Goal: Communication & Community: Answer question/provide support

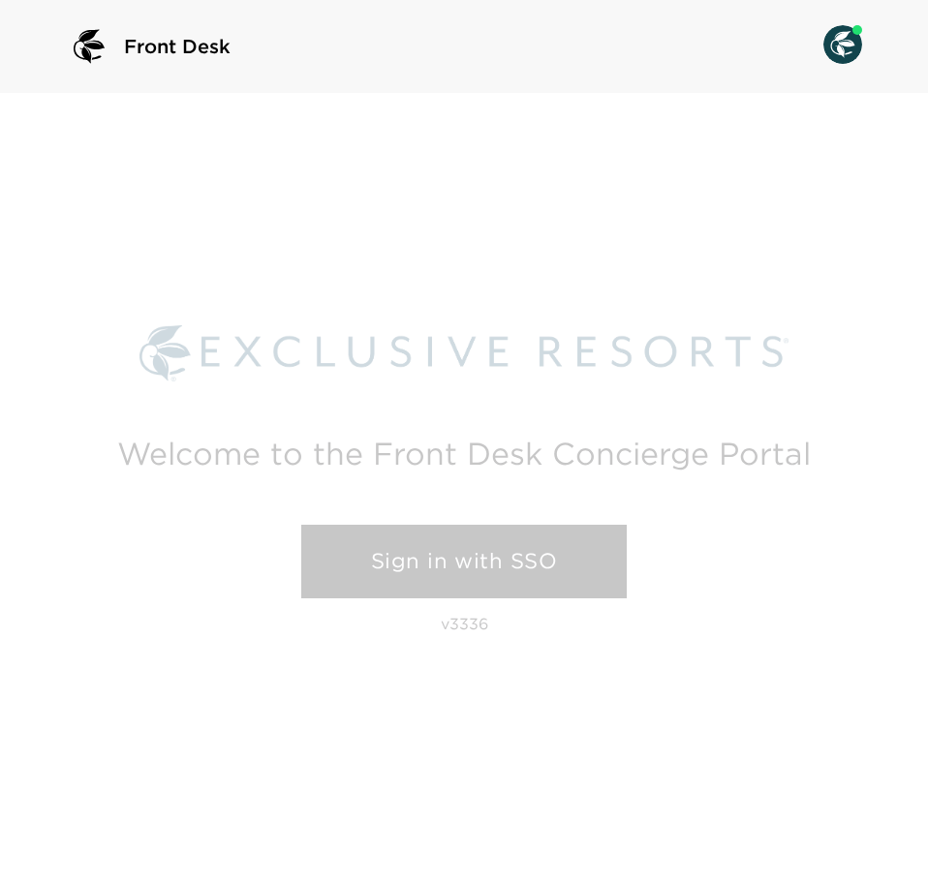
click at [591, 545] on link "Sign in with SSO" at bounding box center [463, 562] width 325 height 74
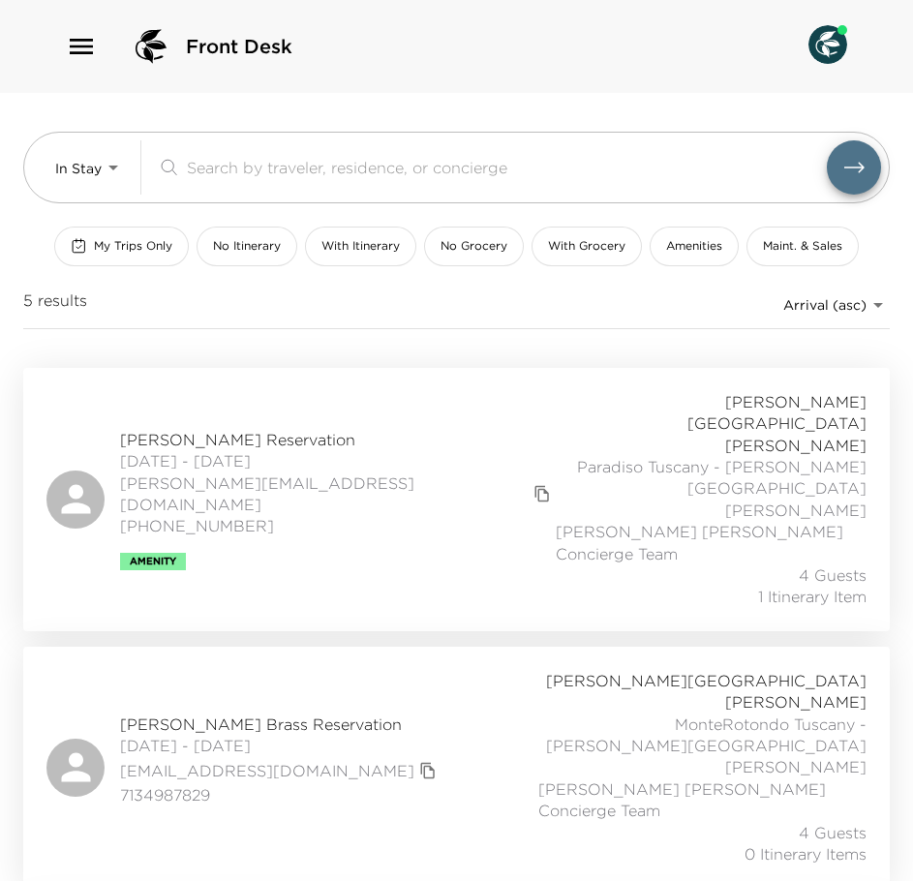
click at [78, 18] on div "Front Desk" at bounding box center [456, 46] width 913 height 93
click at [78, 43] on icon "button" at bounding box center [81, 46] width 31 height 31
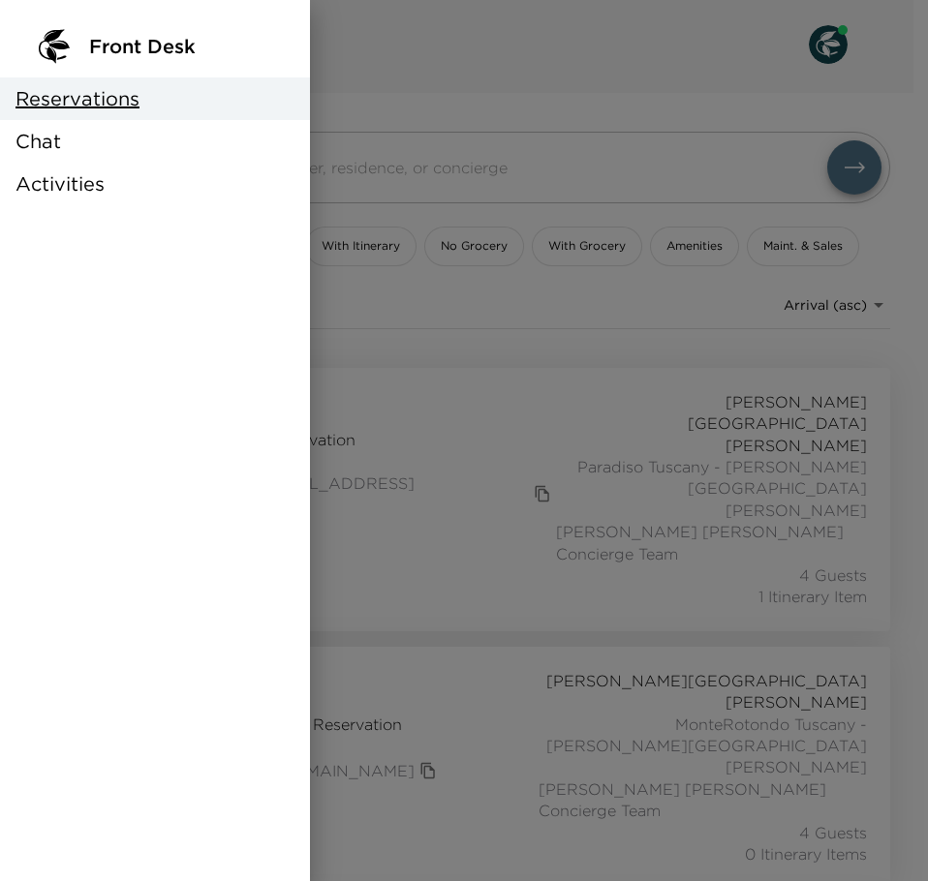
click at [80, 149] on div "Chat" at bounding box center [155, 141] width 310 height 43
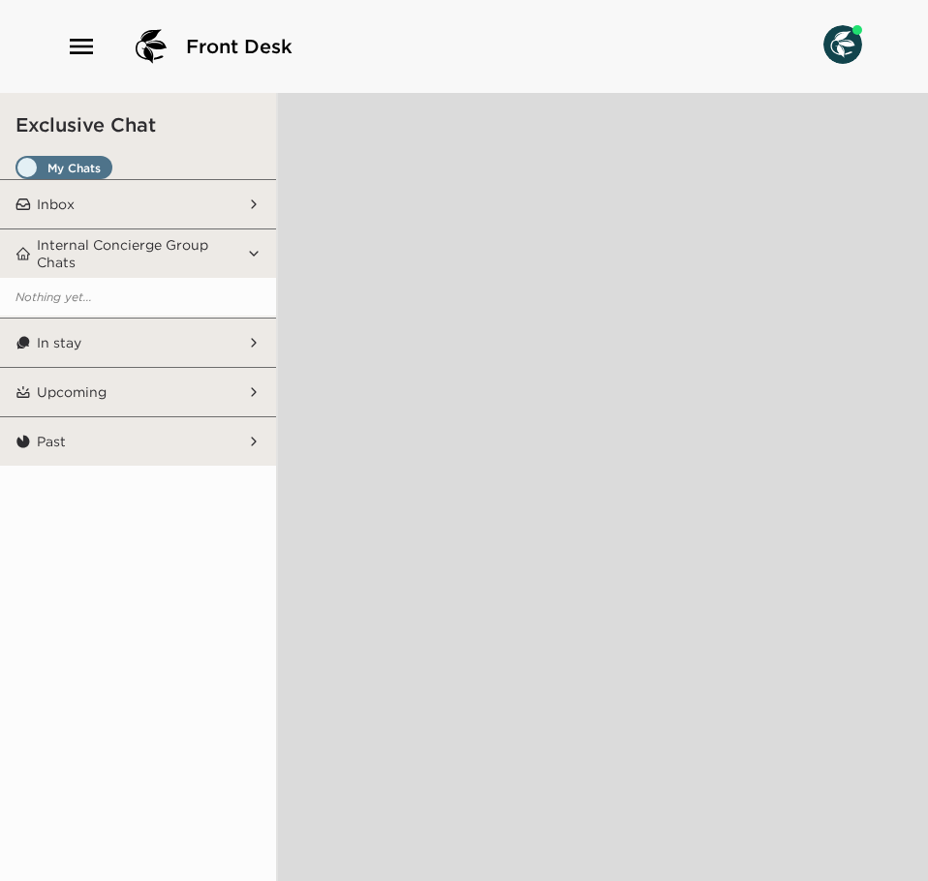
click at [96, 158] on span "Set all destinations" at bounding box center [63, 167] width 97 height 23
click at [19, 171] on input "Set all destinations" at bounding box center [19, 171] width 0 height 0
click at [119, 204] on button "Inbox" at bounding box center [139, 204] width 217 height 48
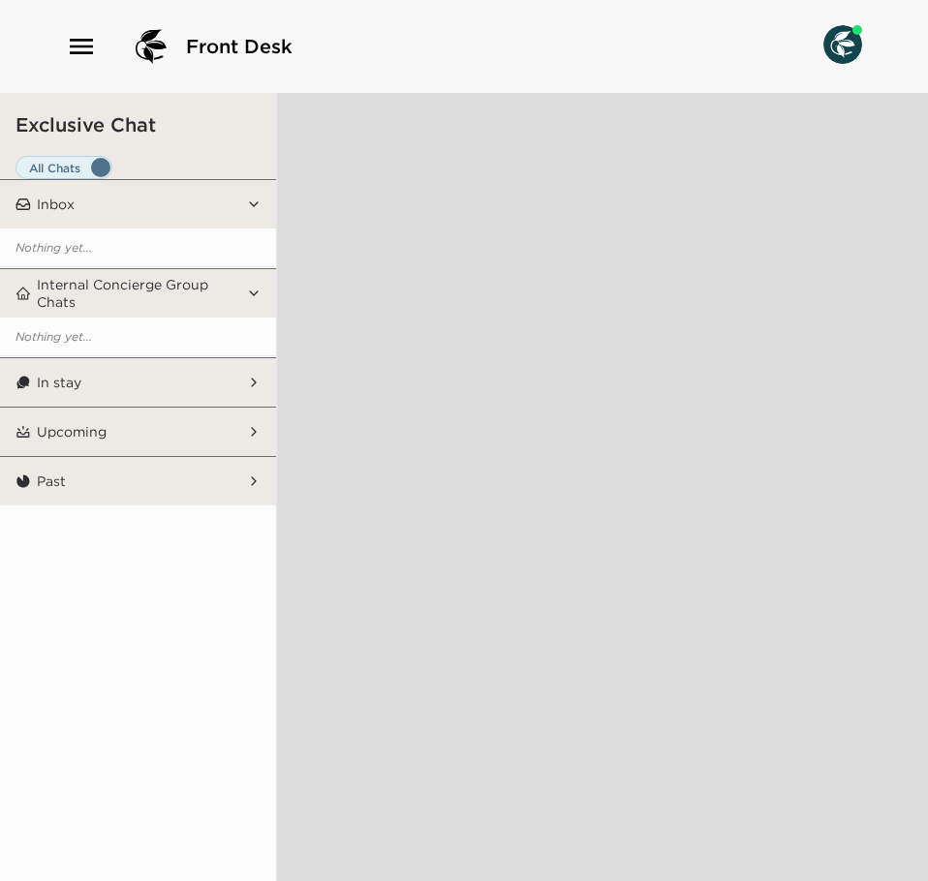
click at [117, 379] on button "In stay" at bounding box center [139, 382] width 217 height 48
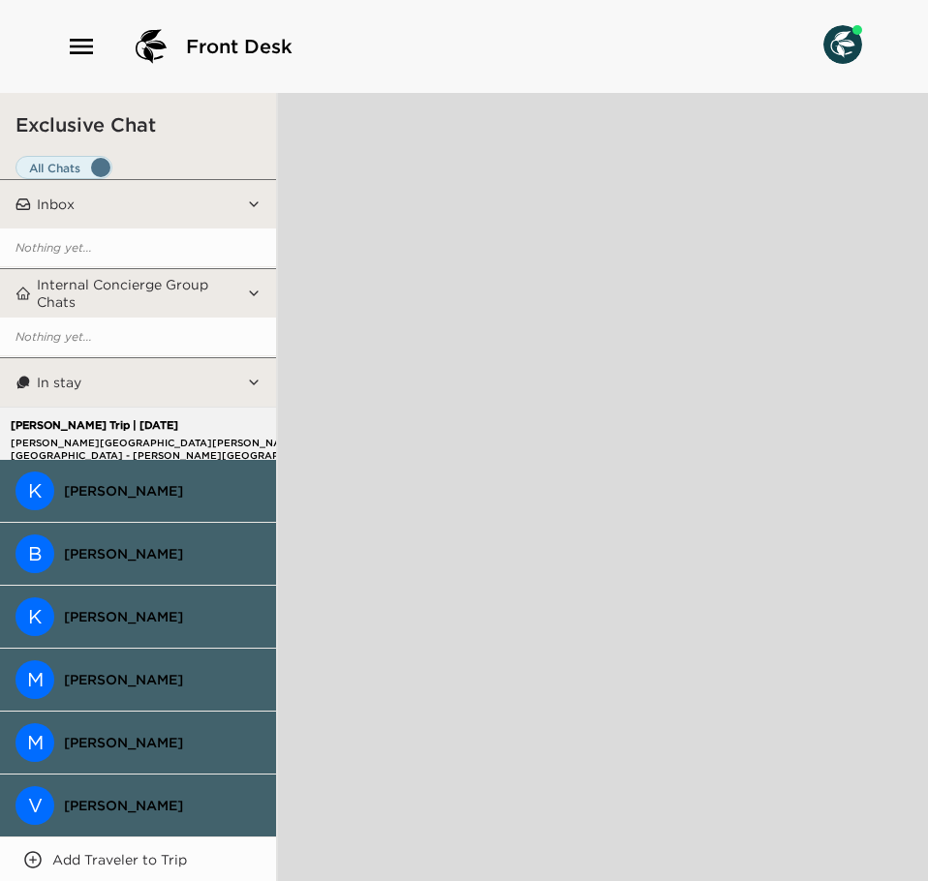
click at [154, 500] on button "K [PERSON_NAME]" at bounding box center [138, 491] width 276 height 63
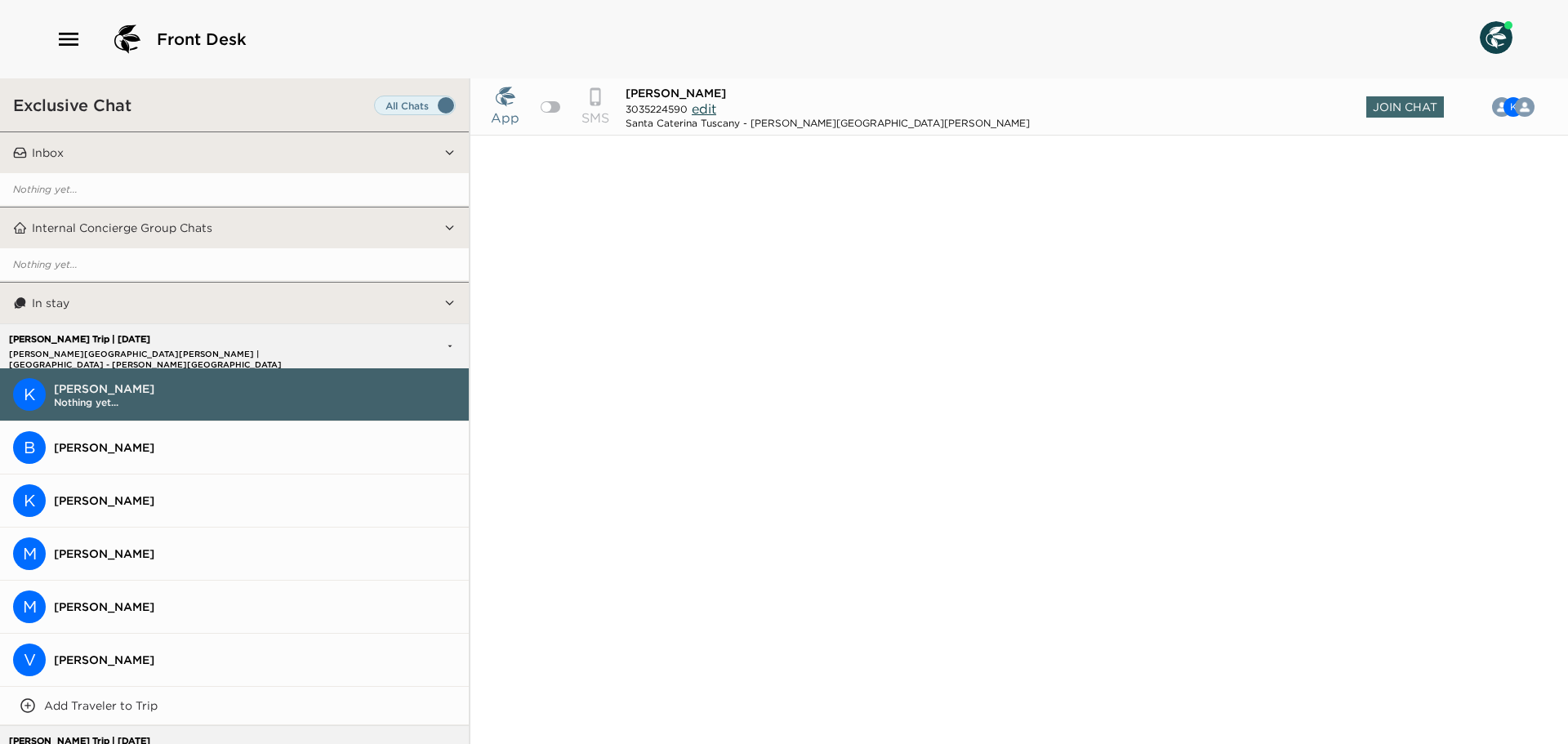
click at [309, 427] on button "B [PERSON_NAME]" at bounding box center [234, 448] width 469 height 53
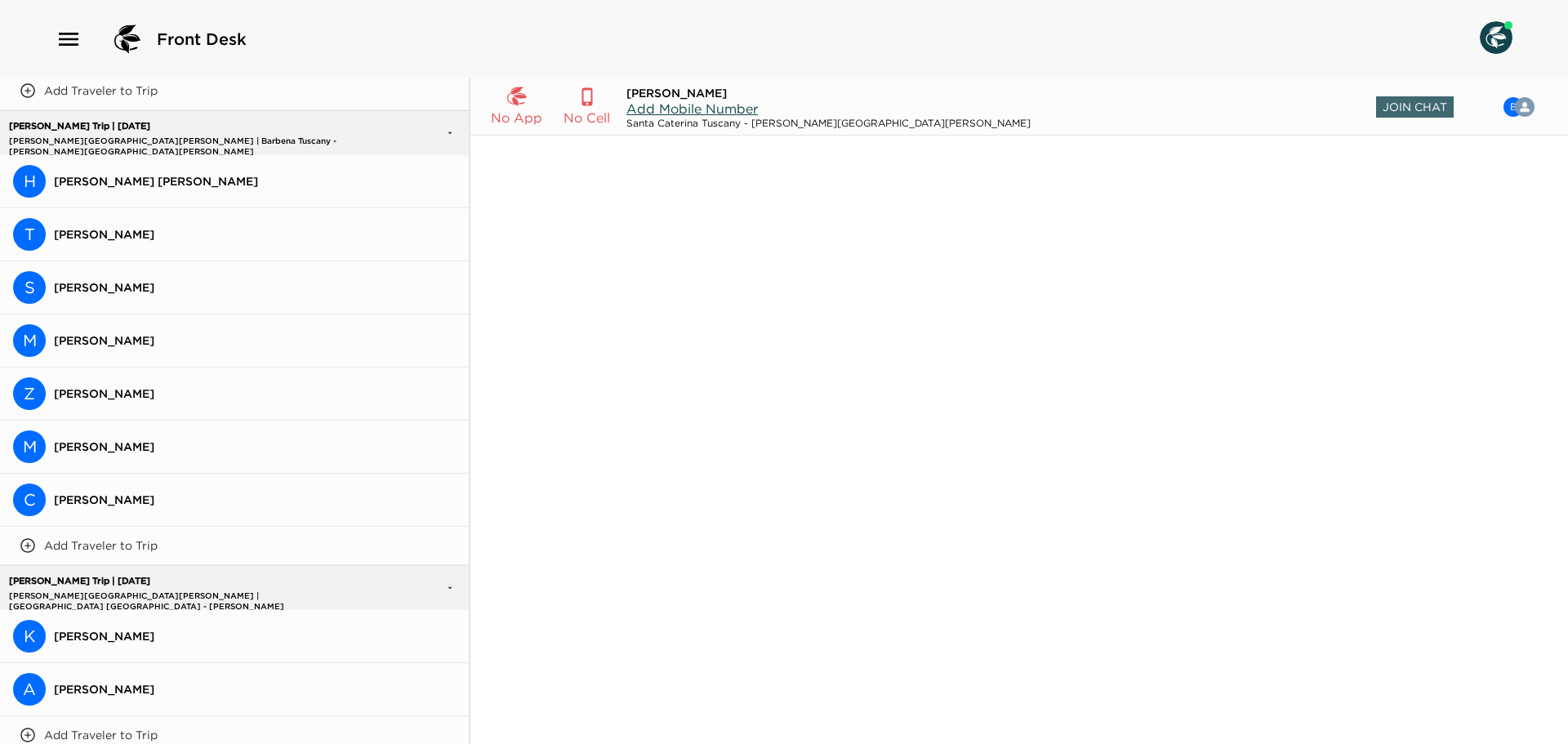
scroll to position [898, 0]
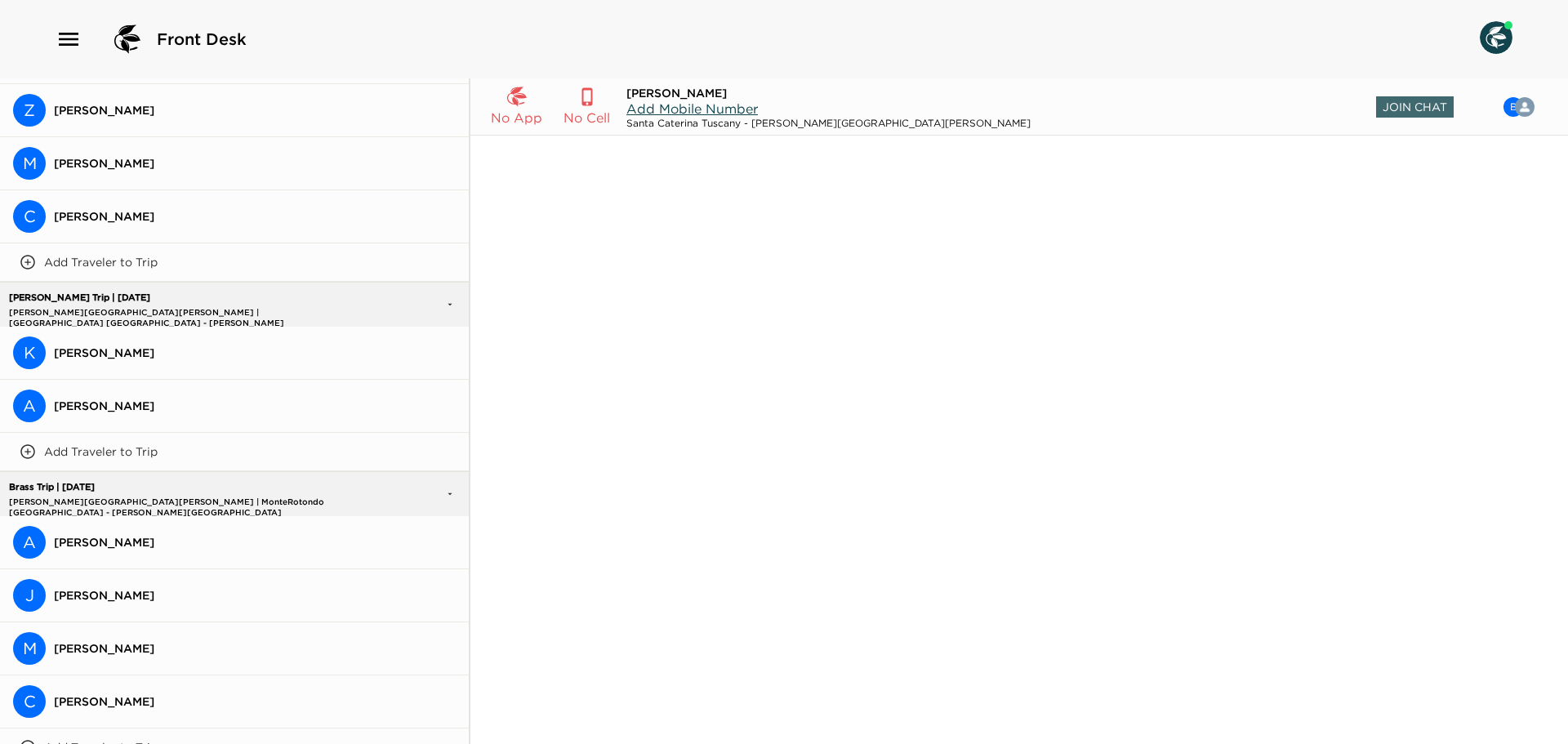
click at [231, 346] on span "[PERSON_NAME]" at bounding box center [255, 353] width 401 height 14
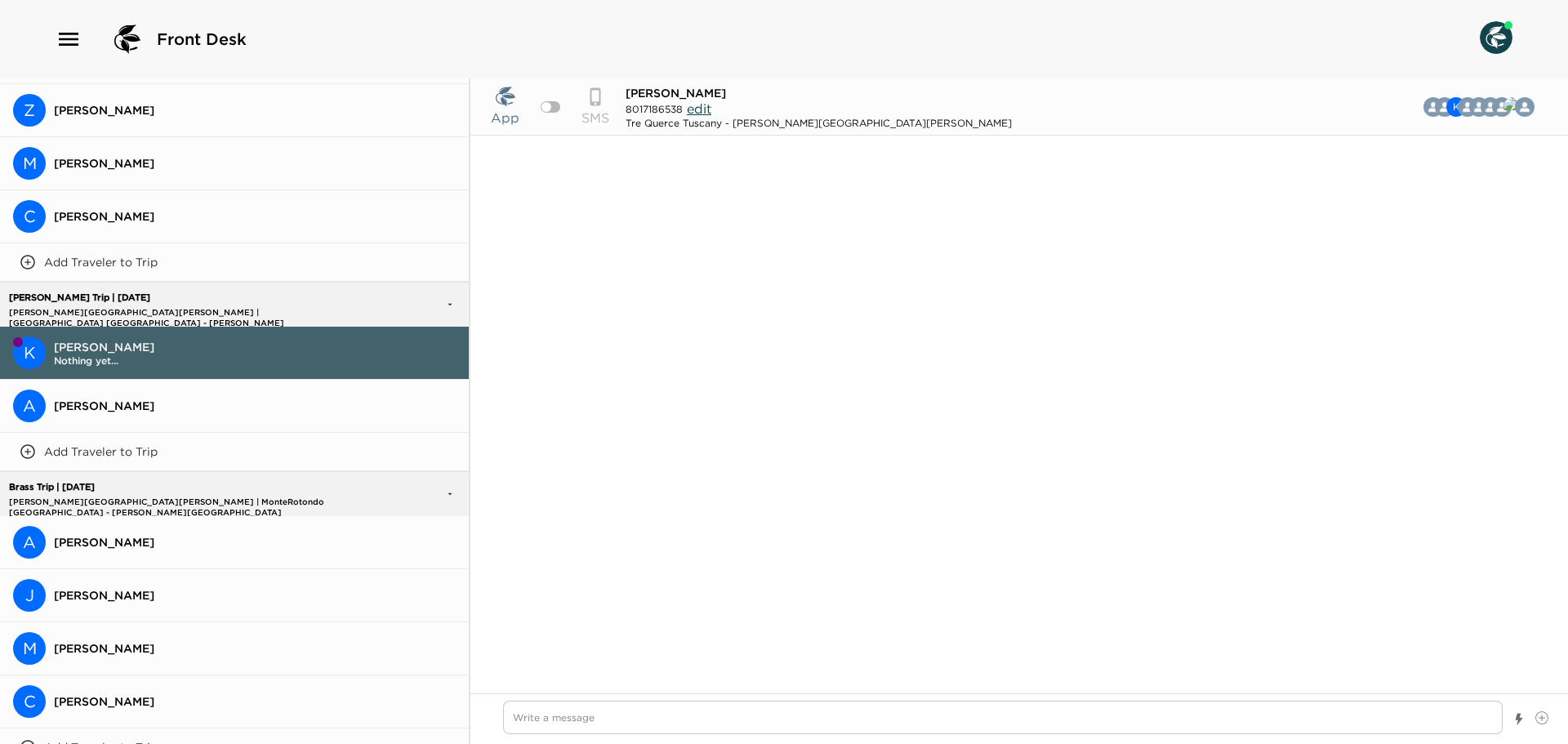
scroll to position [3168, 0]
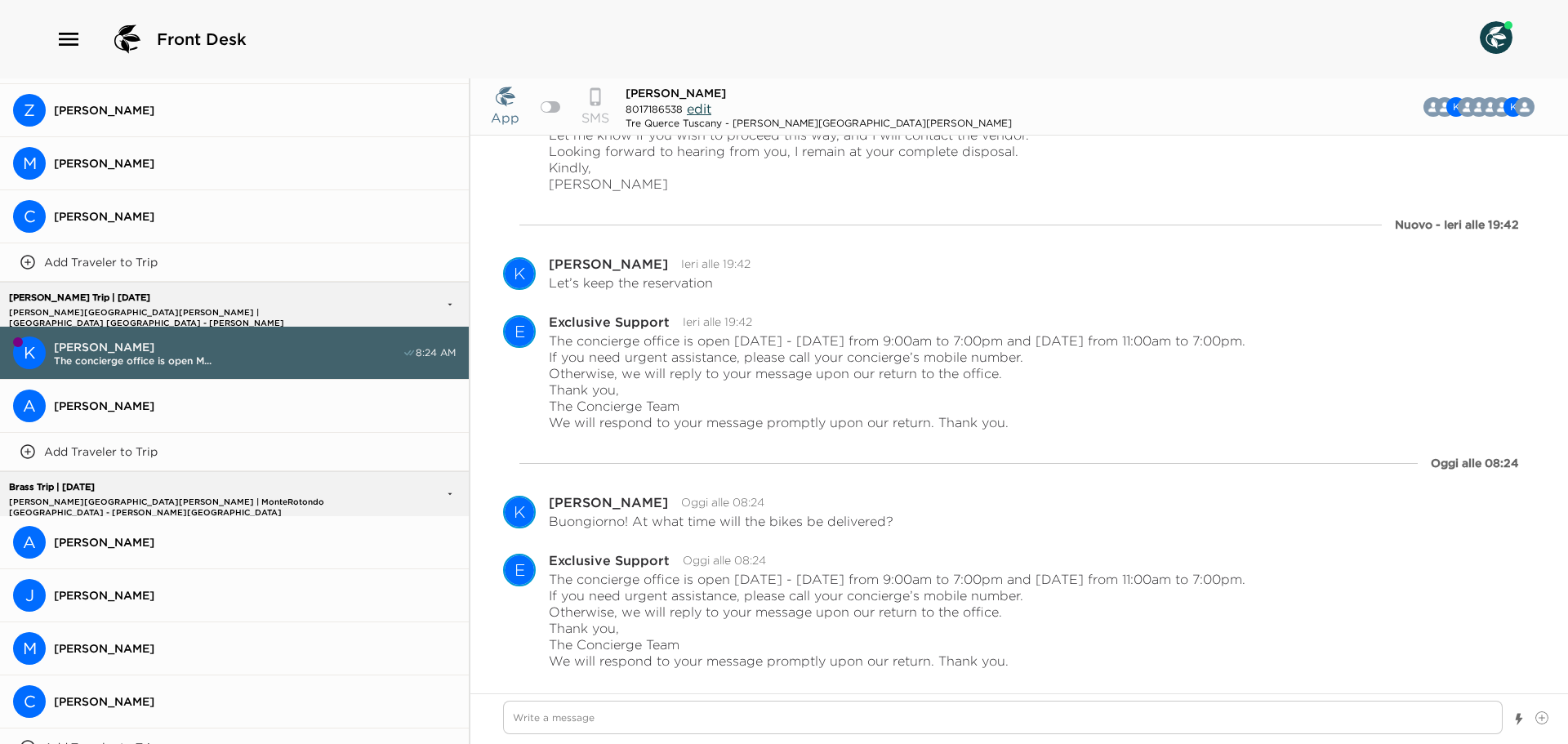
click at [248, 408] on button "A [PERSON_NAME]" at bounding box center [234, 406] width 469 height 53
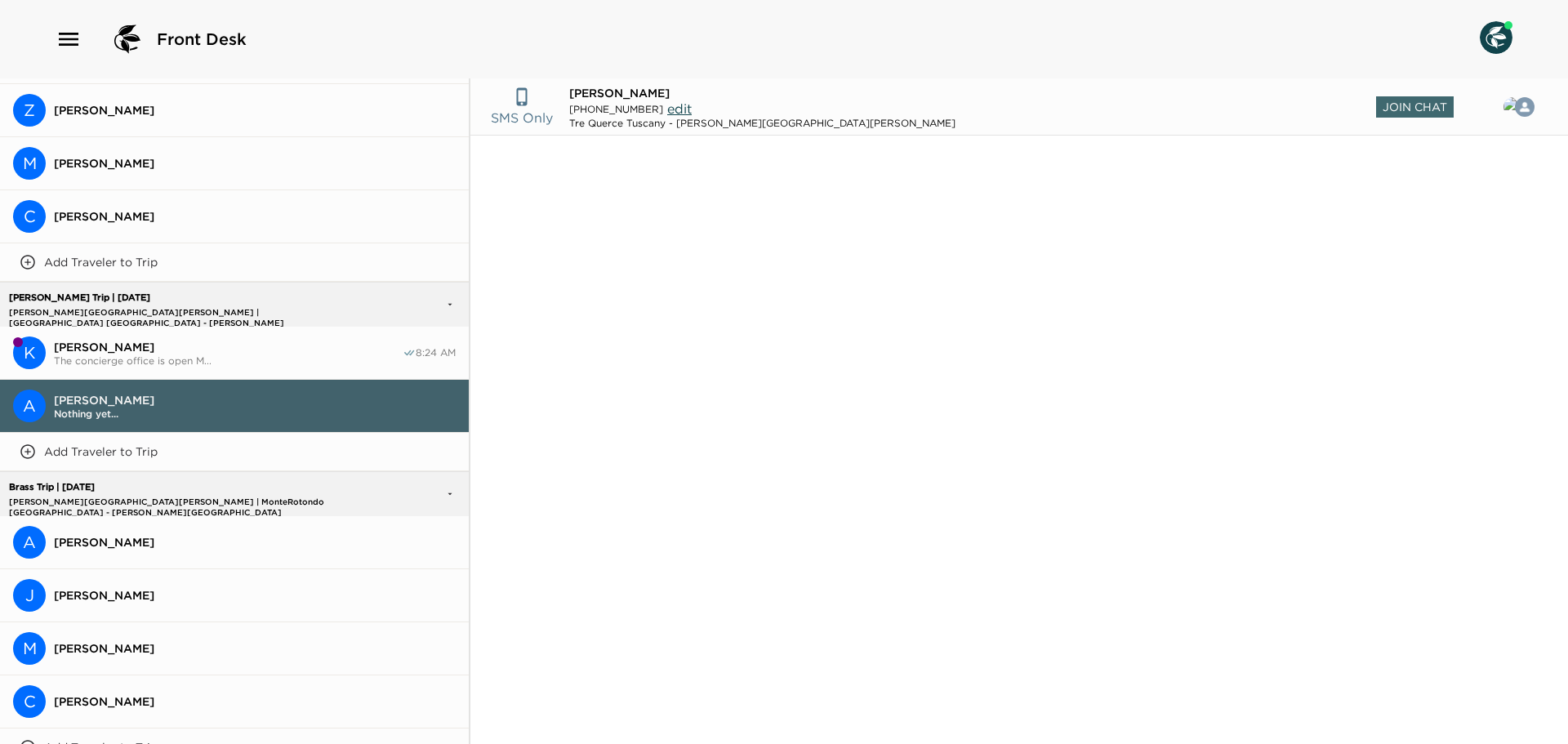
click at [239, 525] on button "A [PERSON_NAME]" at bounding box center [234, 542] width 469 height 53
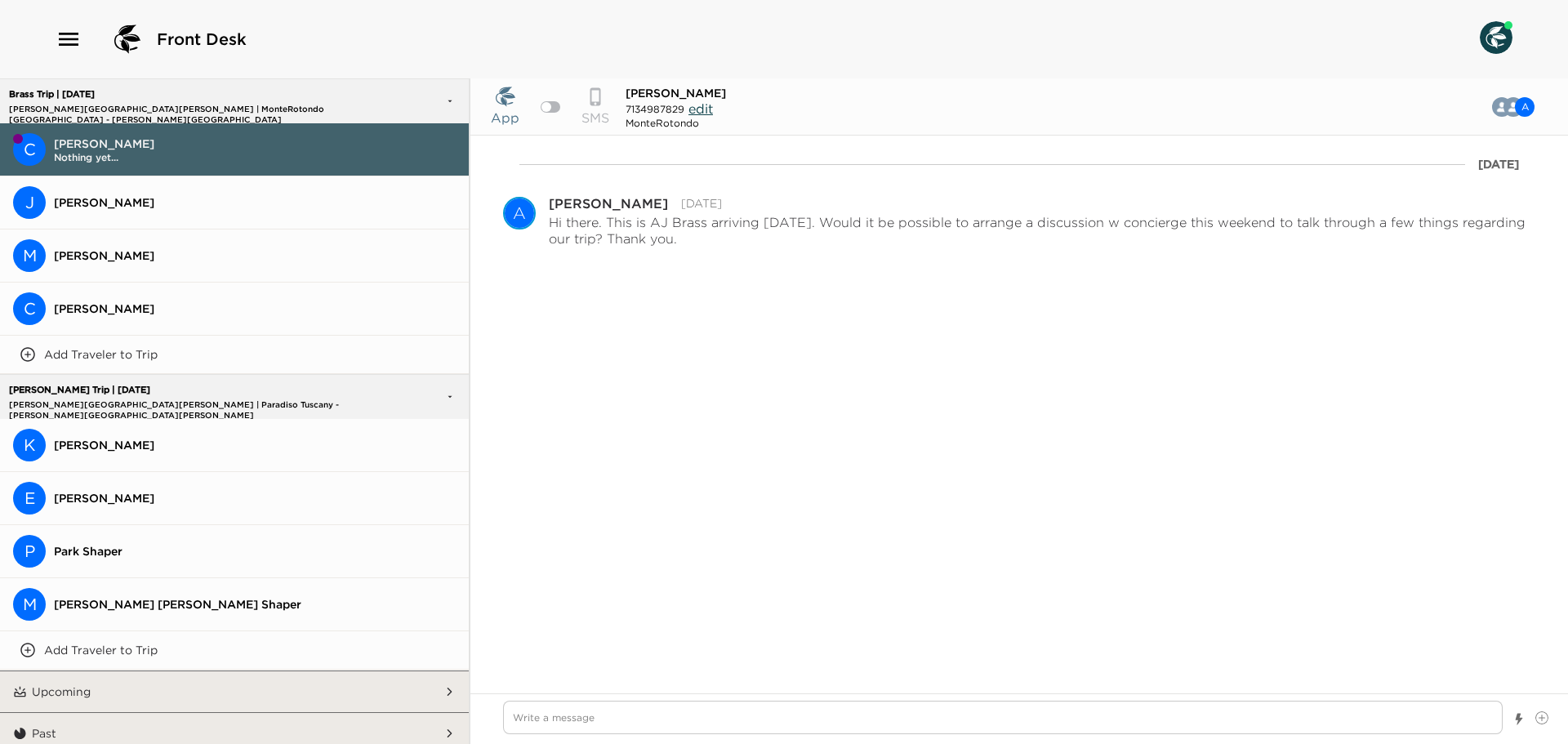
scroll to position [1292, 0]
click at [241, 437] on span "[PERSON_NAME]" at bounding box center [255, 444] width 401 height 14
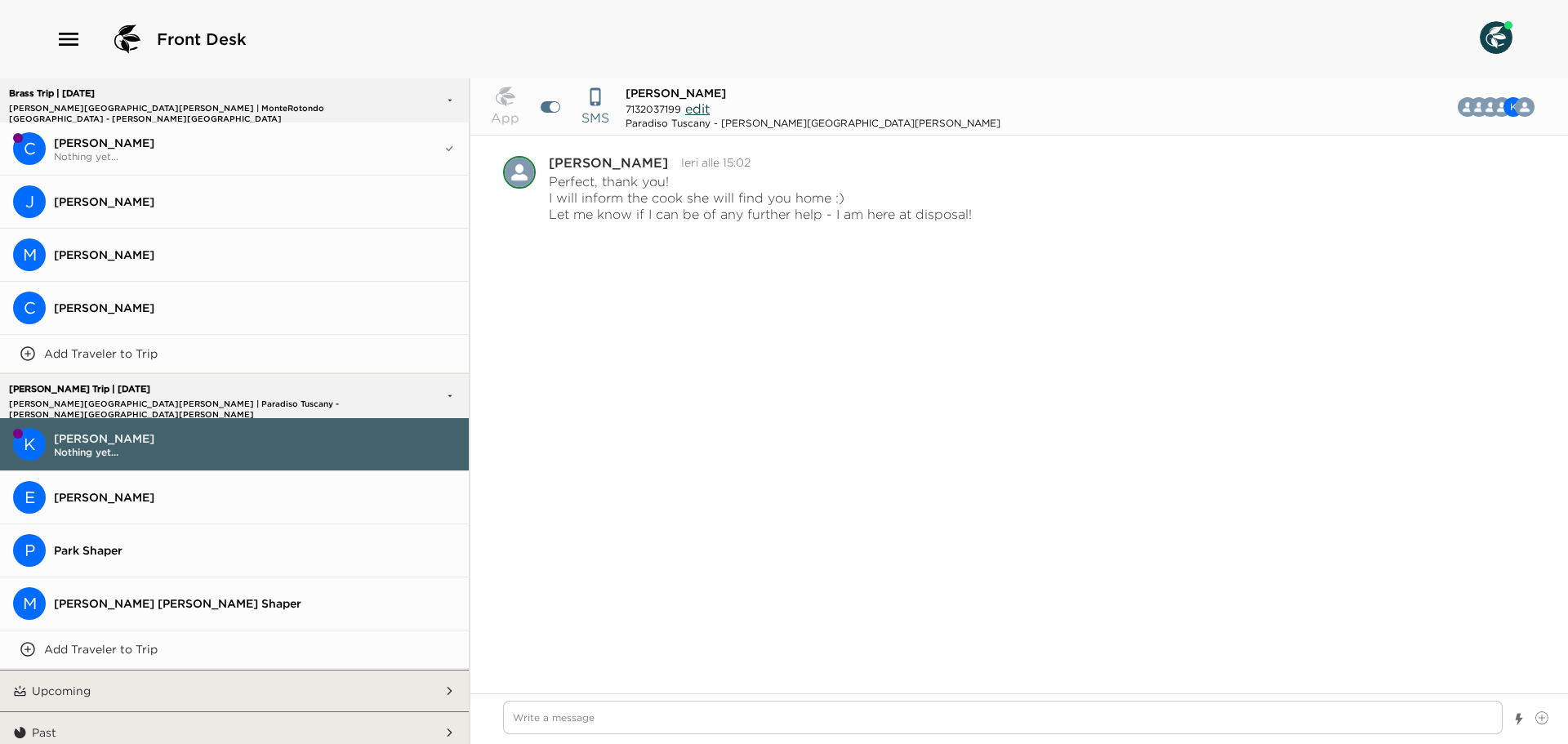
scroll to position [2294, 0]
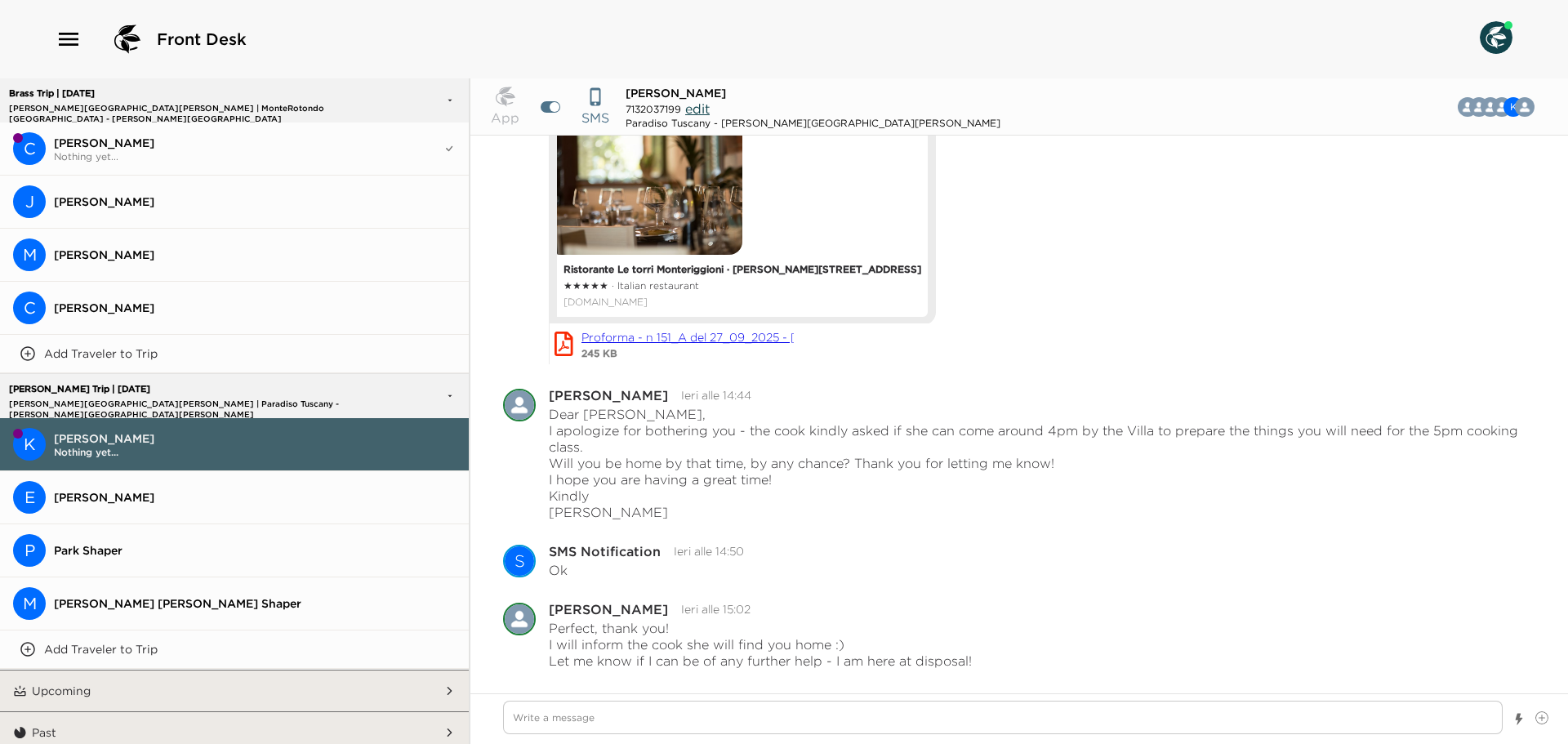
click at [224, 680] on button "Upcoming" at bounding box center [235, 691] width 417 height 40
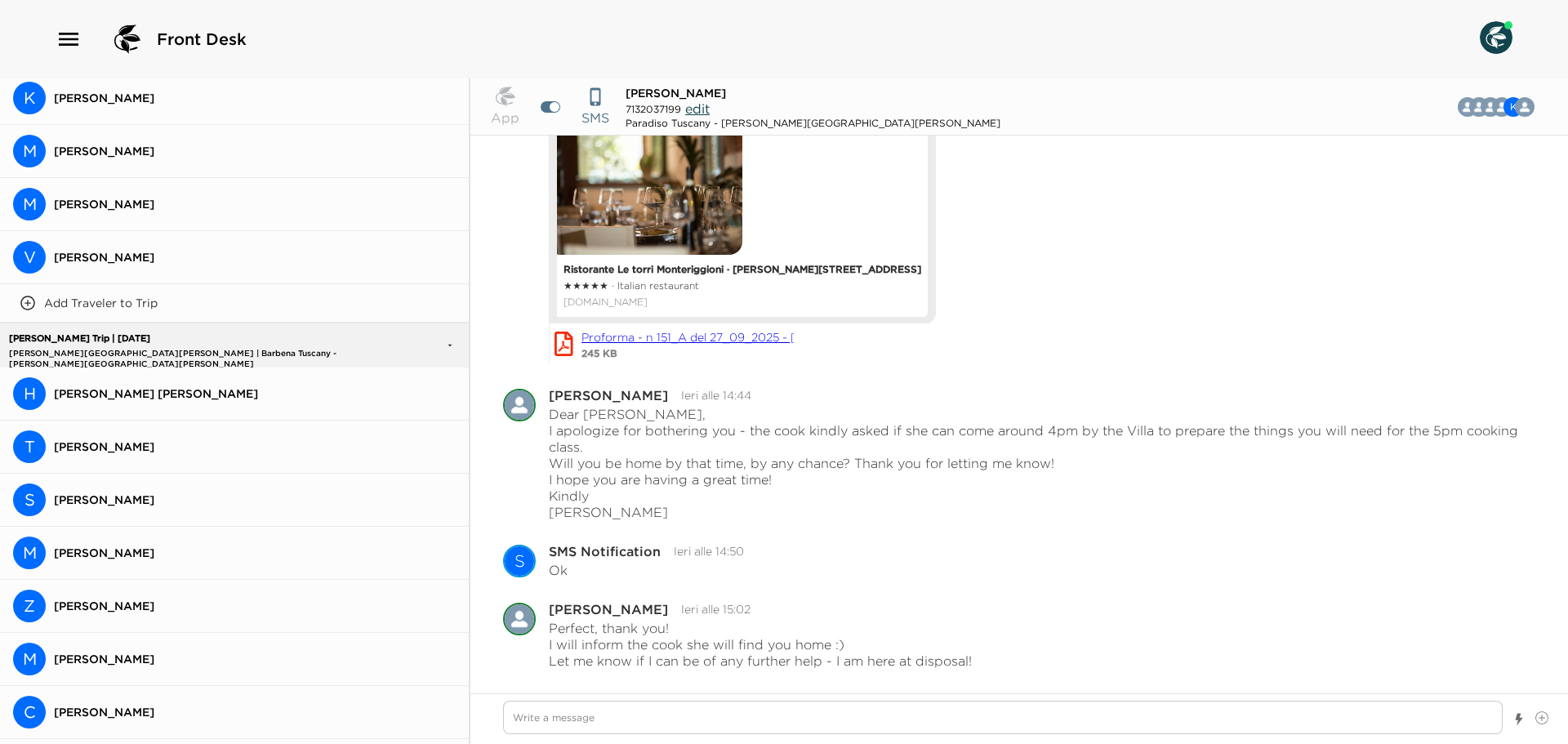
scroll to position [230, 0]
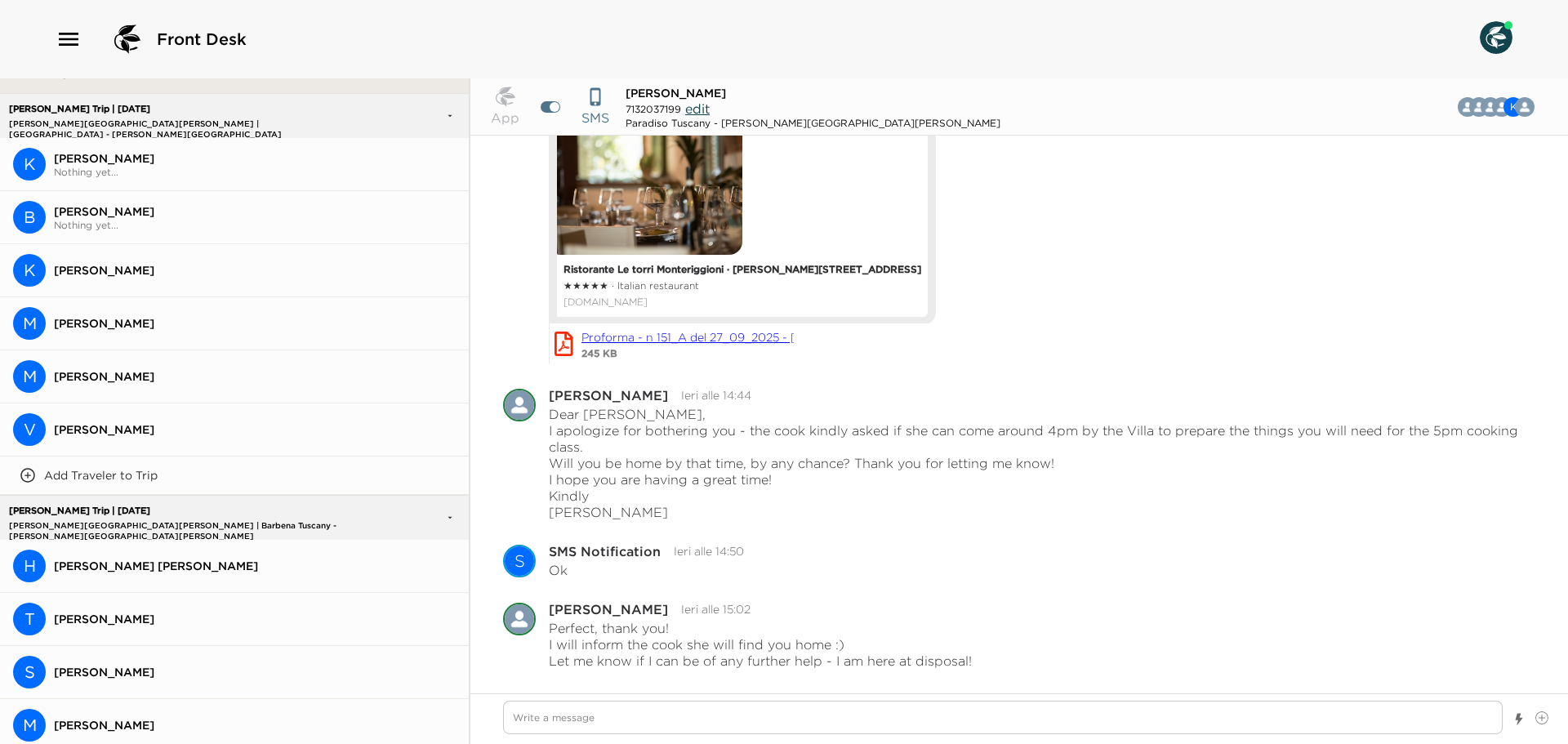
click at [167, 577] on button "H [PERSON_NAME] [PERSON_NAME]" at bounding box center [234, 566] width 469 height 53
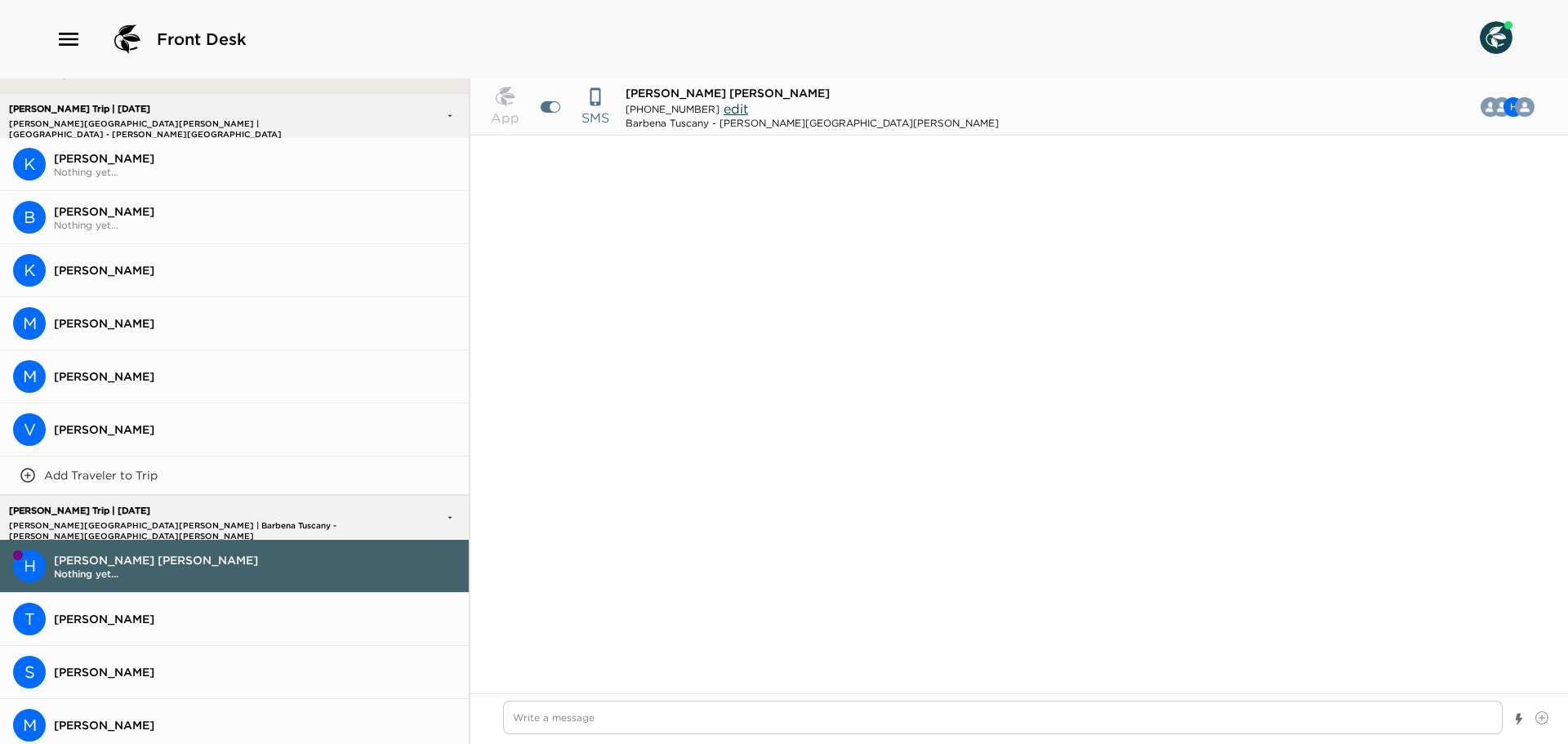
scroll to position [1310, 0]
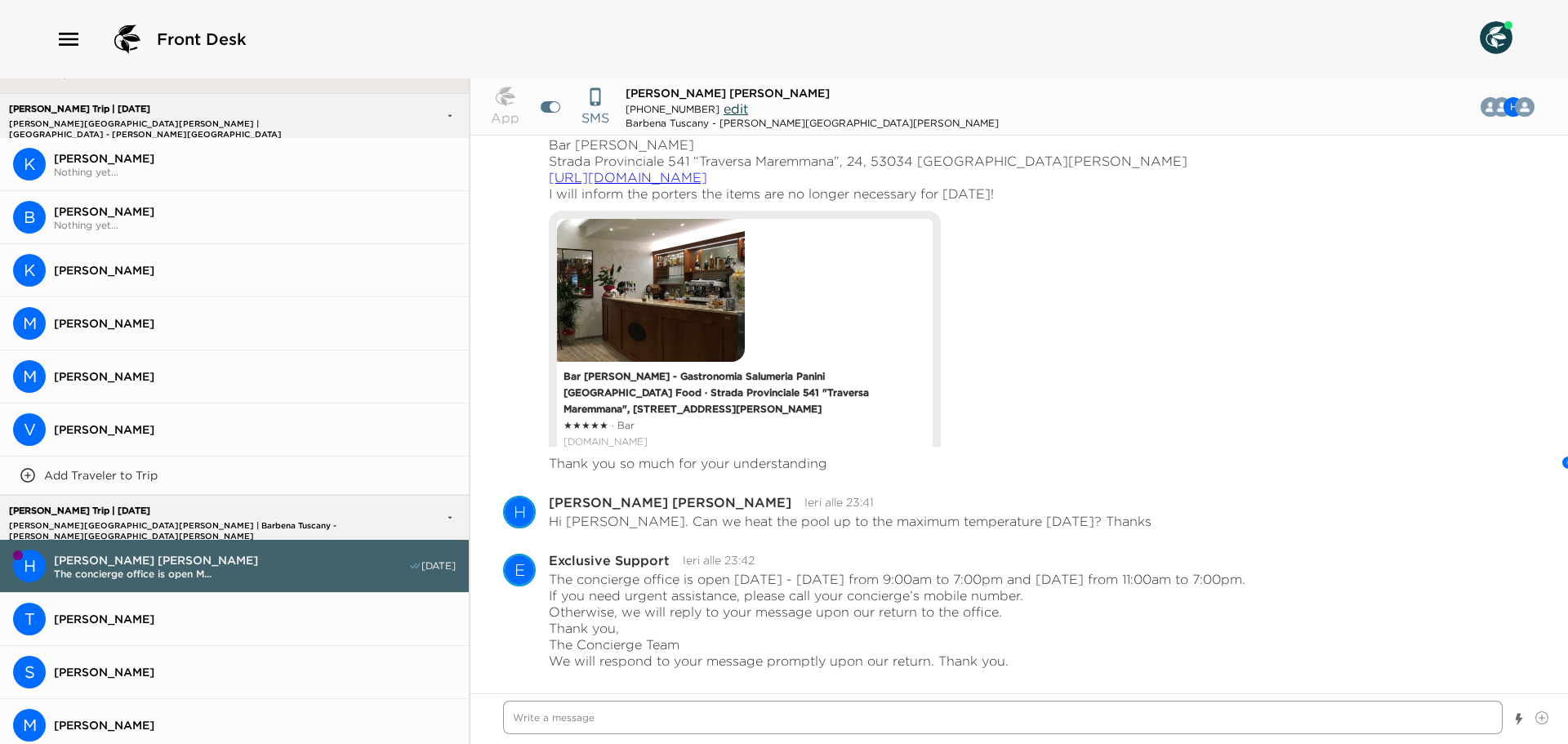
click at [687, 732] on textarea "Write a message" at bounding box center [1002, 718] width 1000 height 34
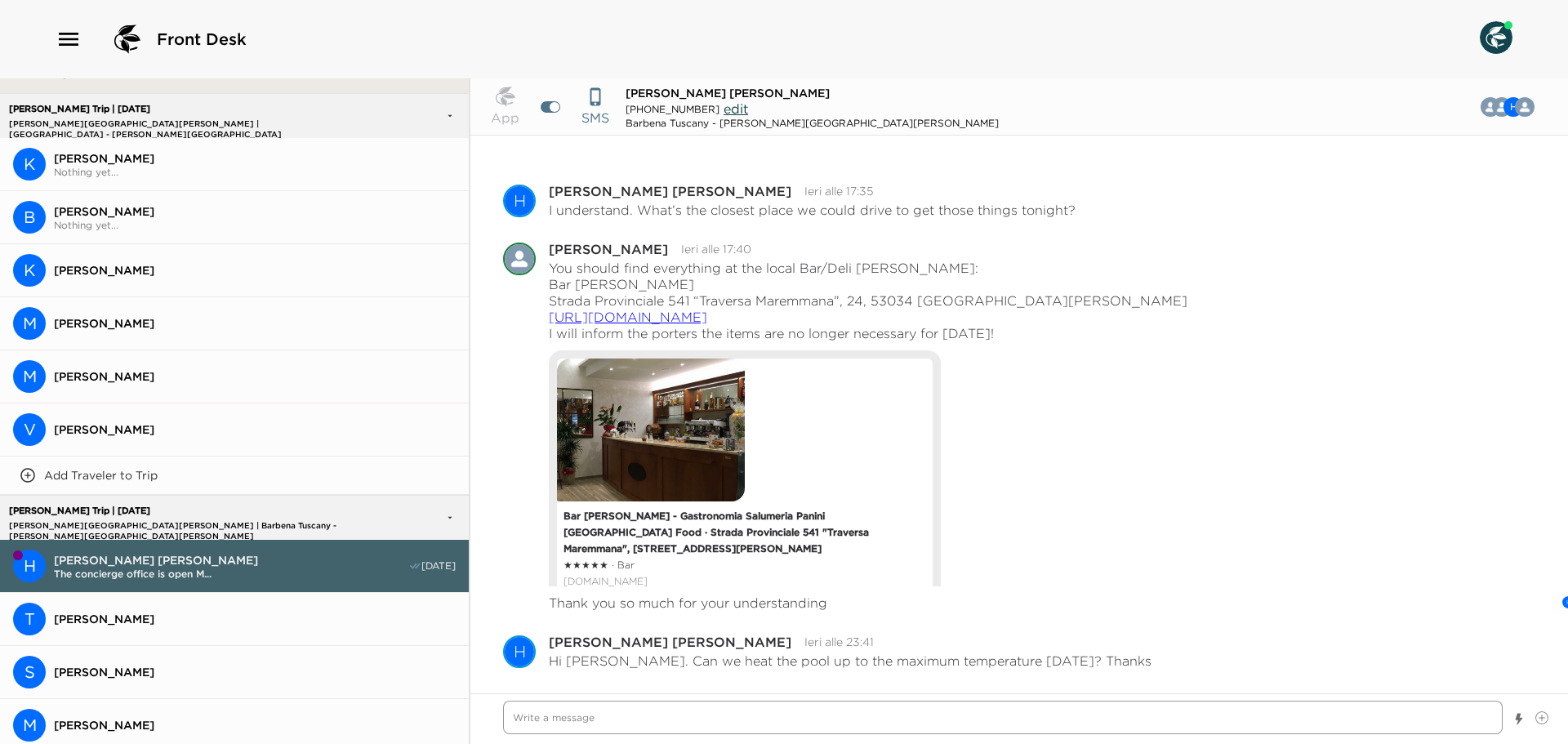
scroll to position [721, 0]
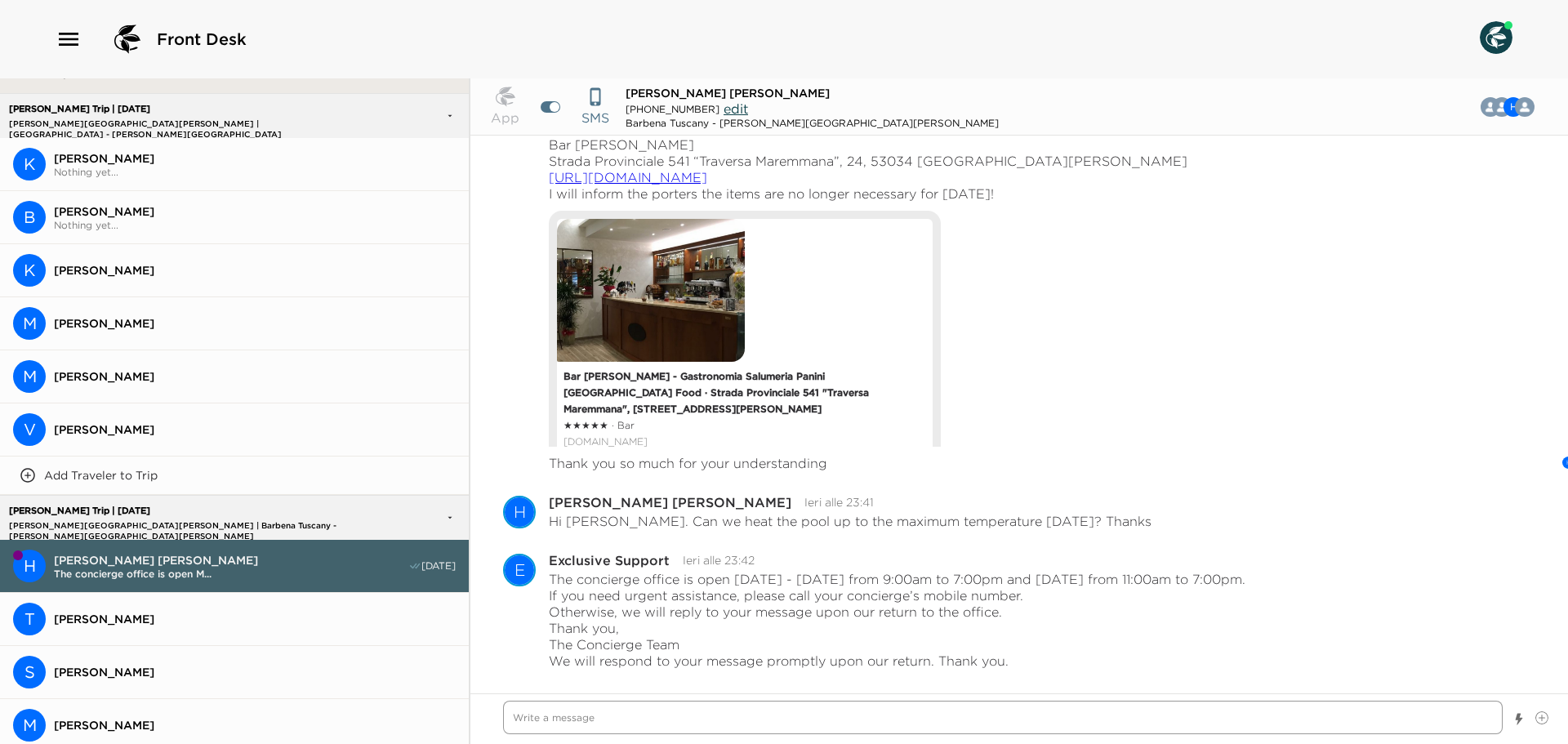
click at [705, 709] on textarea "Write a message" at bounding box center [1002, 718] width 1000 height 34
type textarea "x"
type textarea "D"
type textarea "x"
type textarea "De"
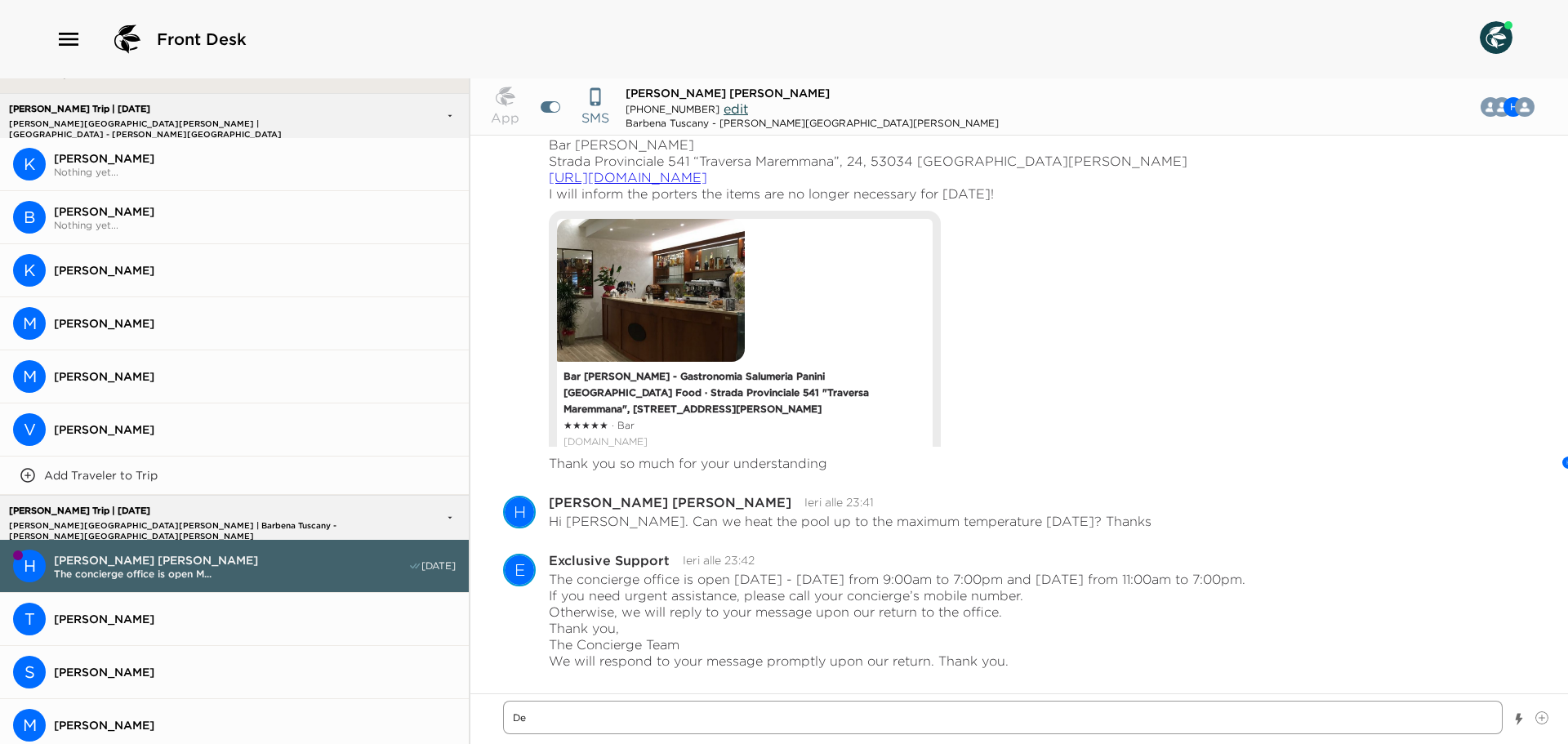
type textarea "x"
type textarea "Dea"
type textarea "x"
type textarea "Dear"
type textarea "x"
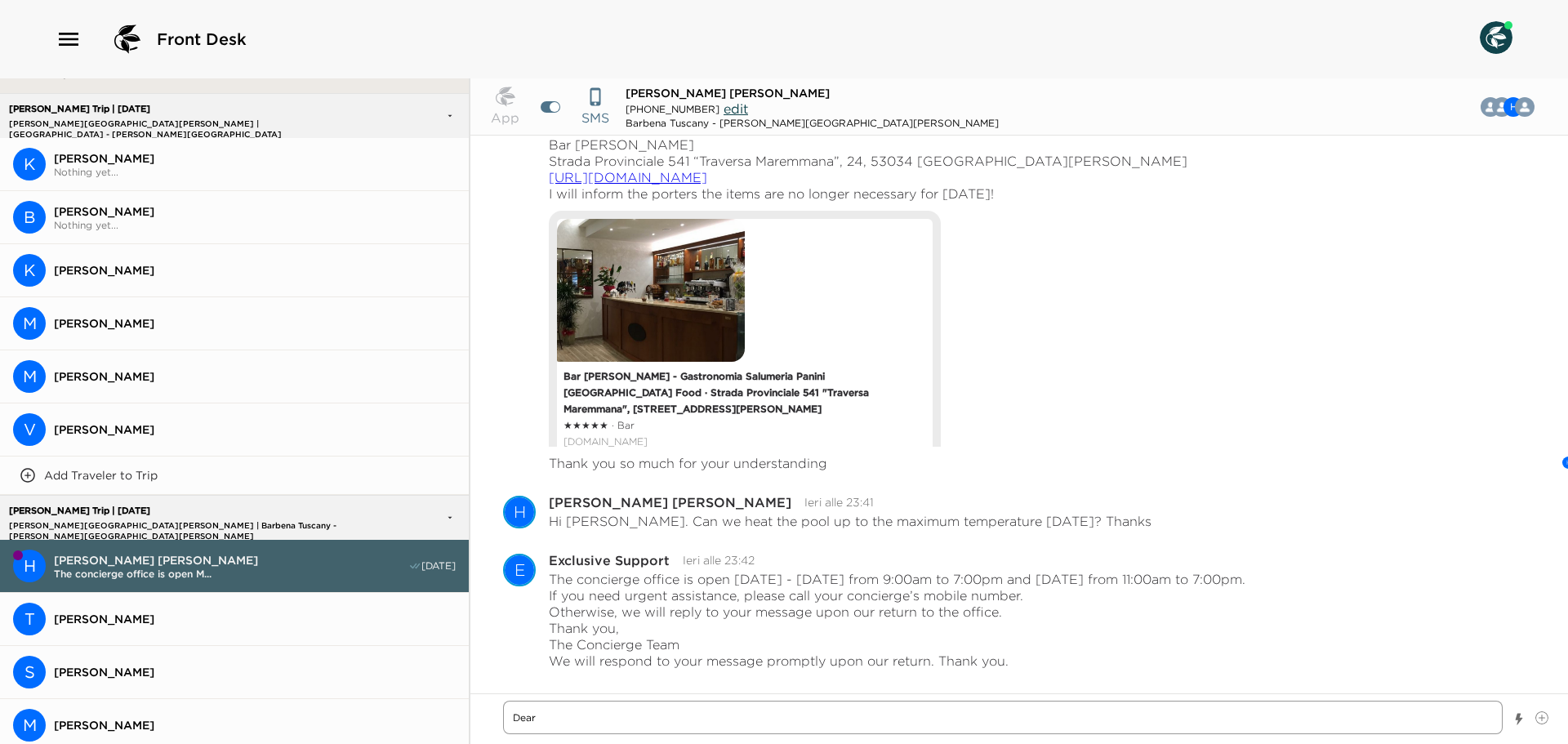
type textarea "Dear"
type textarea "x"
type textarea "Dear M"
type textarea "x"
type textarea "Dear Mr"
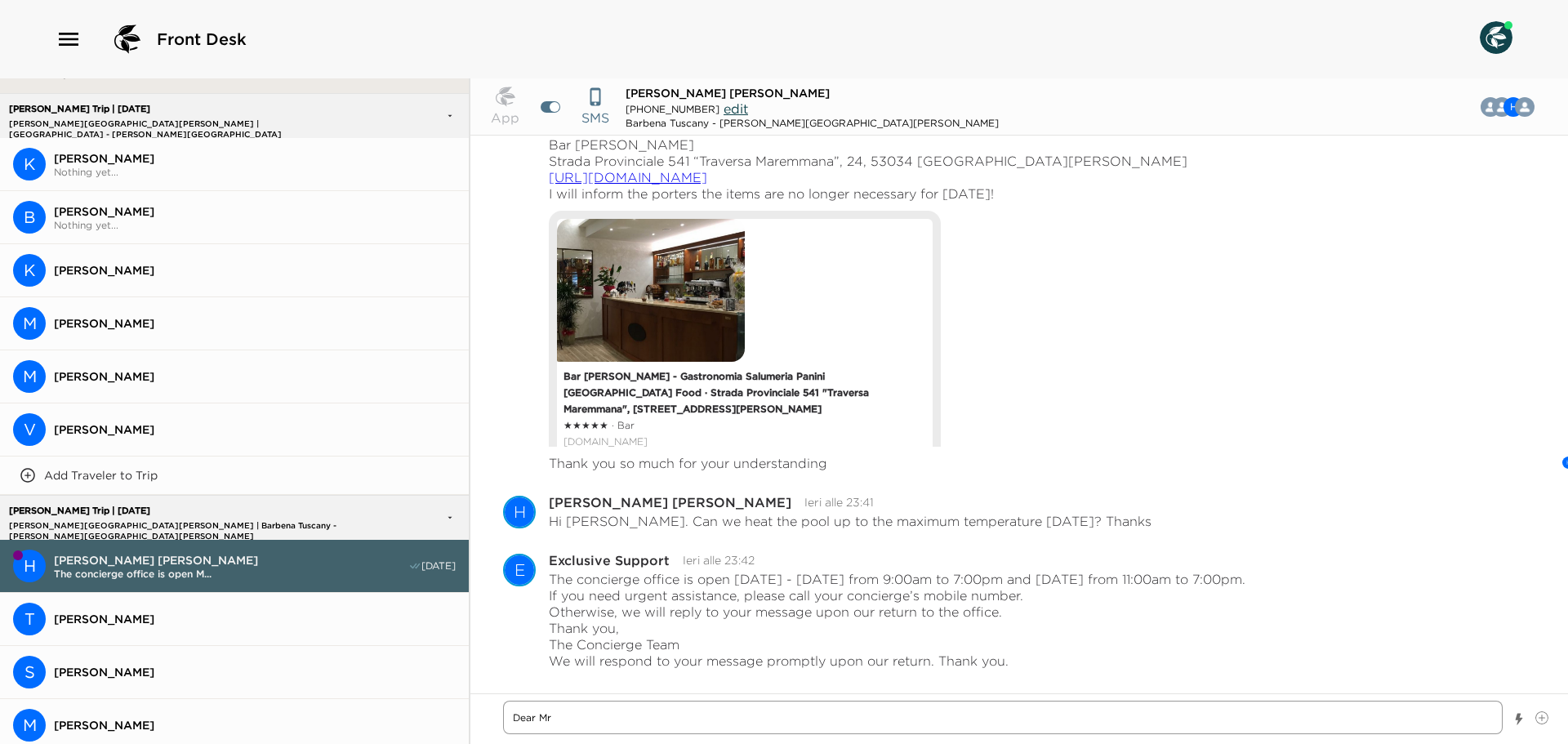
type textarea "x"
type textarea "Dear Mr."
type textarea "x"
type textarea "Dear Mr."
type textarea "x"
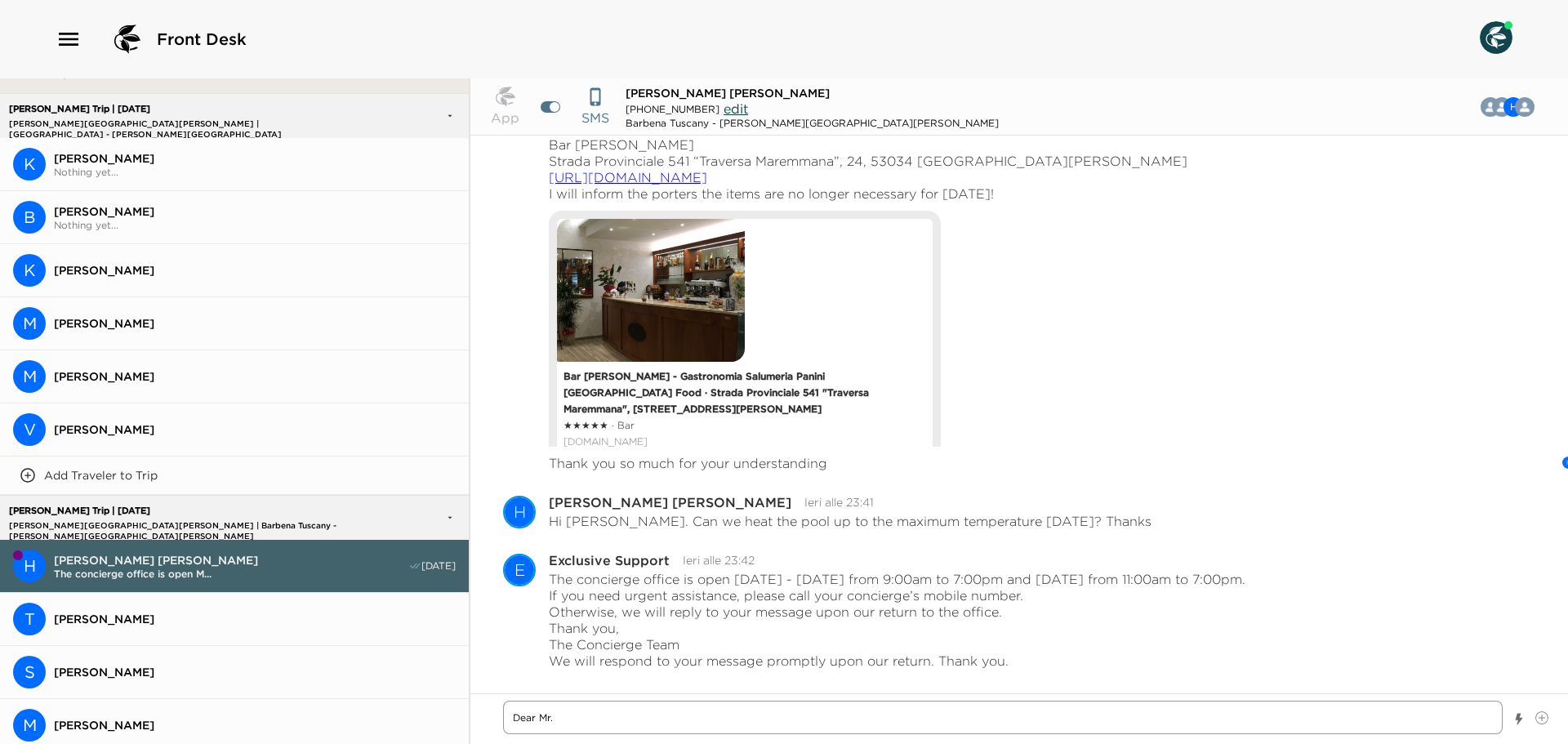
type textarea "Dear Mr. H"
type textarea "x"
type textarea "Dear [PERSON_NAME]"
type textarea "x"
type textarea "Dear Mr. Hol"
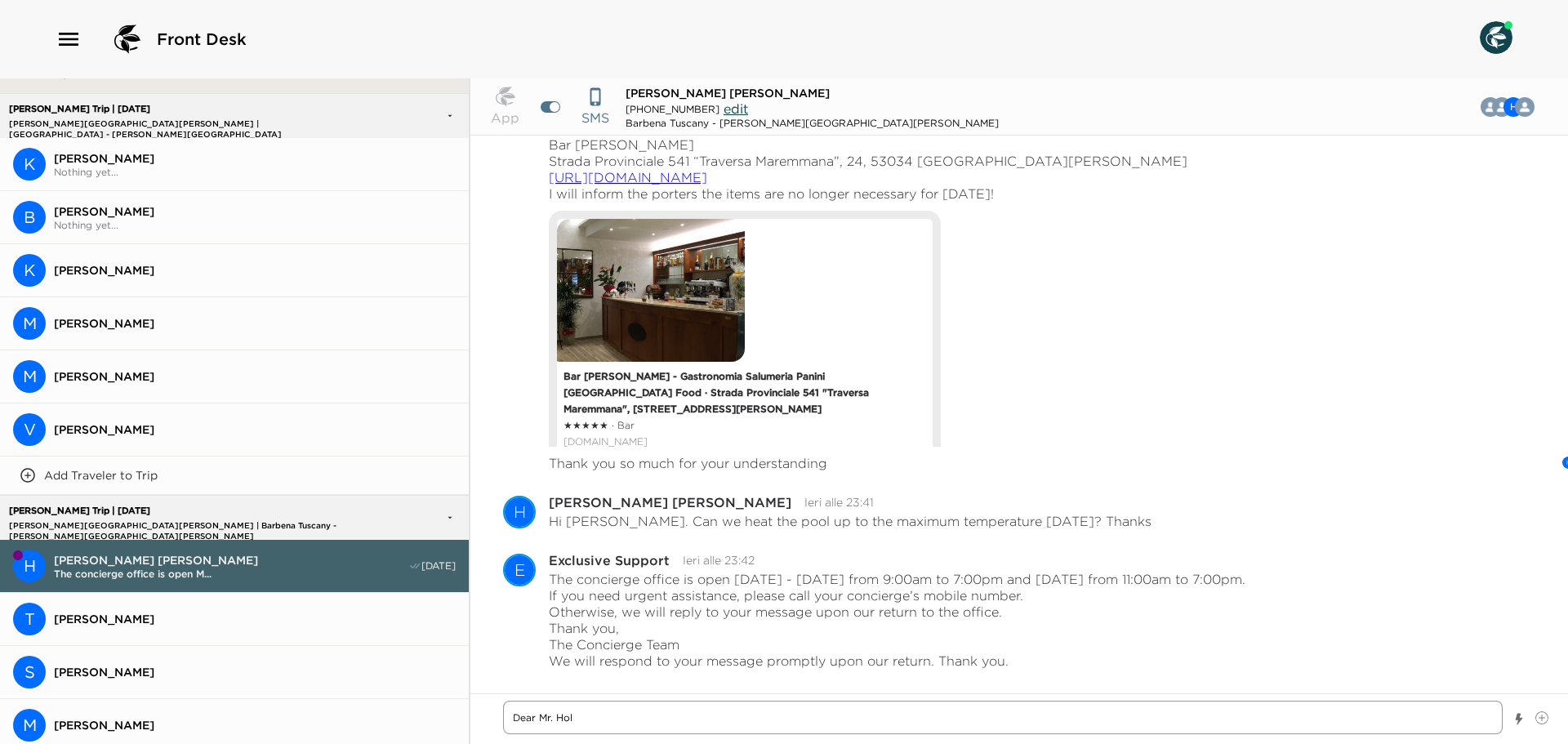
type textarea "x"
type textarea "Dear [PERSON_NAME]"
type textarea "x"
type textarea "Dear Mr. Holla"
type textarea "x"
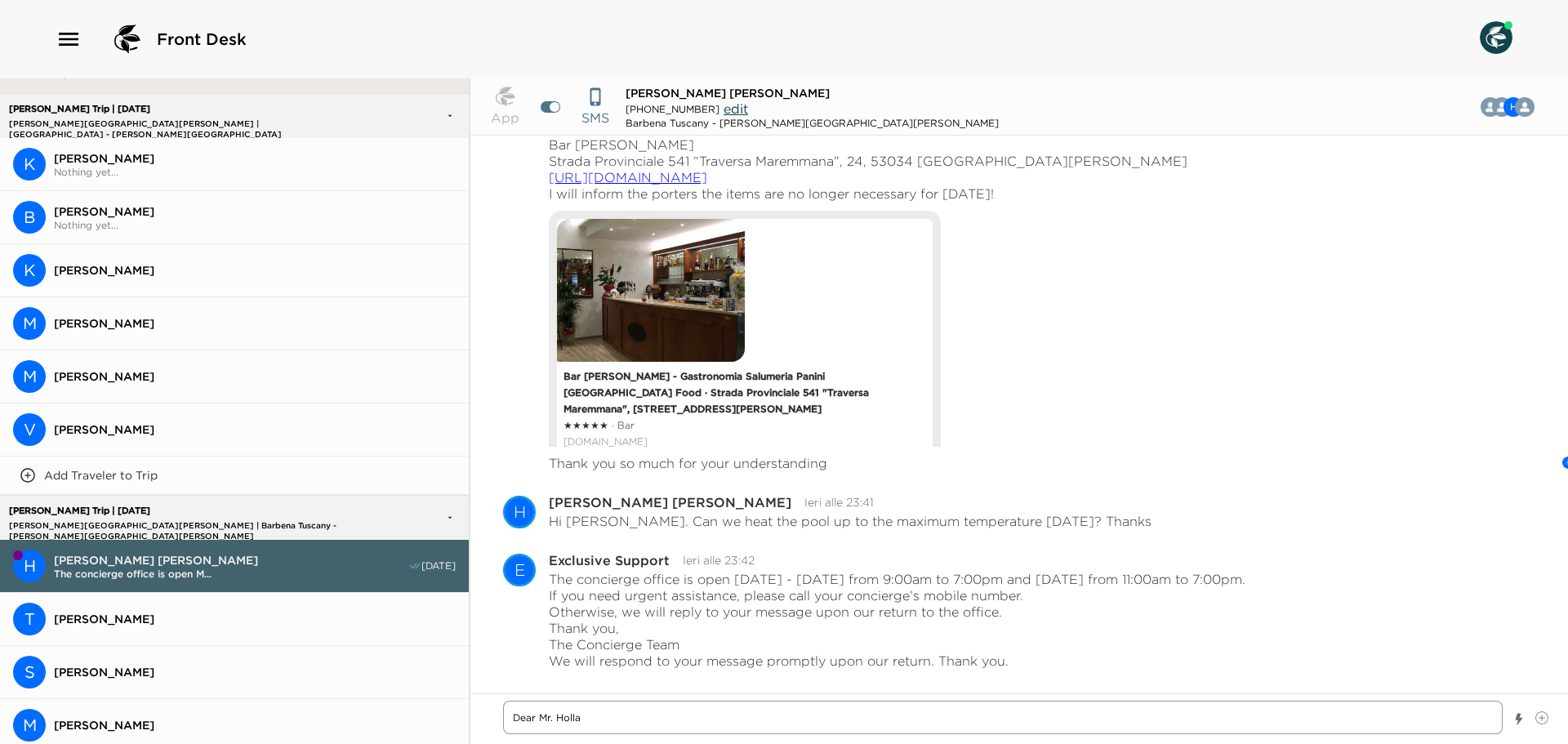
type textarea "Dear [PERSON_NAME]"
type textarea "x"
type textarea "Dear [PERSON_NAME]"
type textarea "x"
type textarea "Dear [PERSON_NAME]"
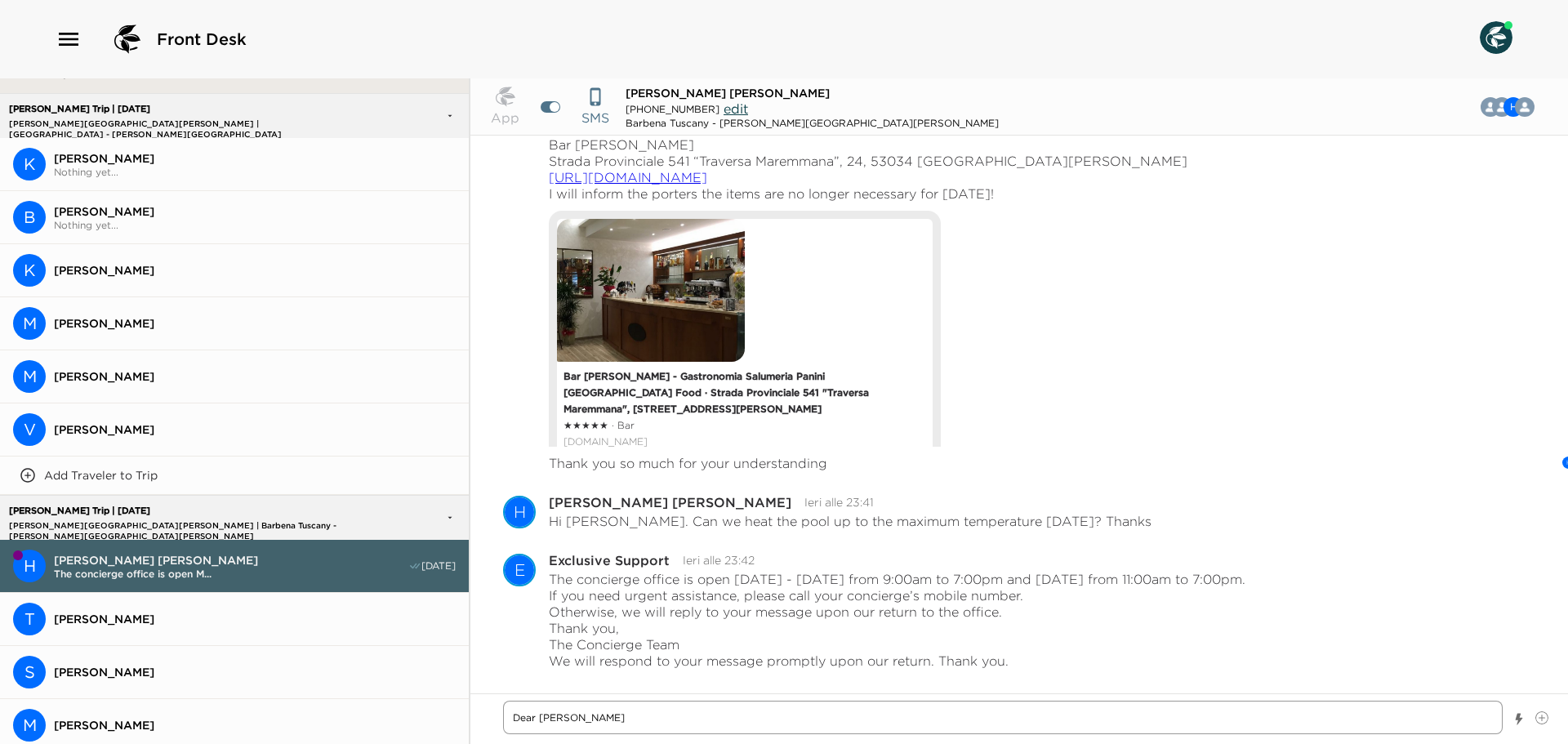
type textarea "x"
type textarea "Dear [PERSON_NAME],"
type textarea "x"
type textarea "Dear [PERSON_NAME]"
type textarea "x"
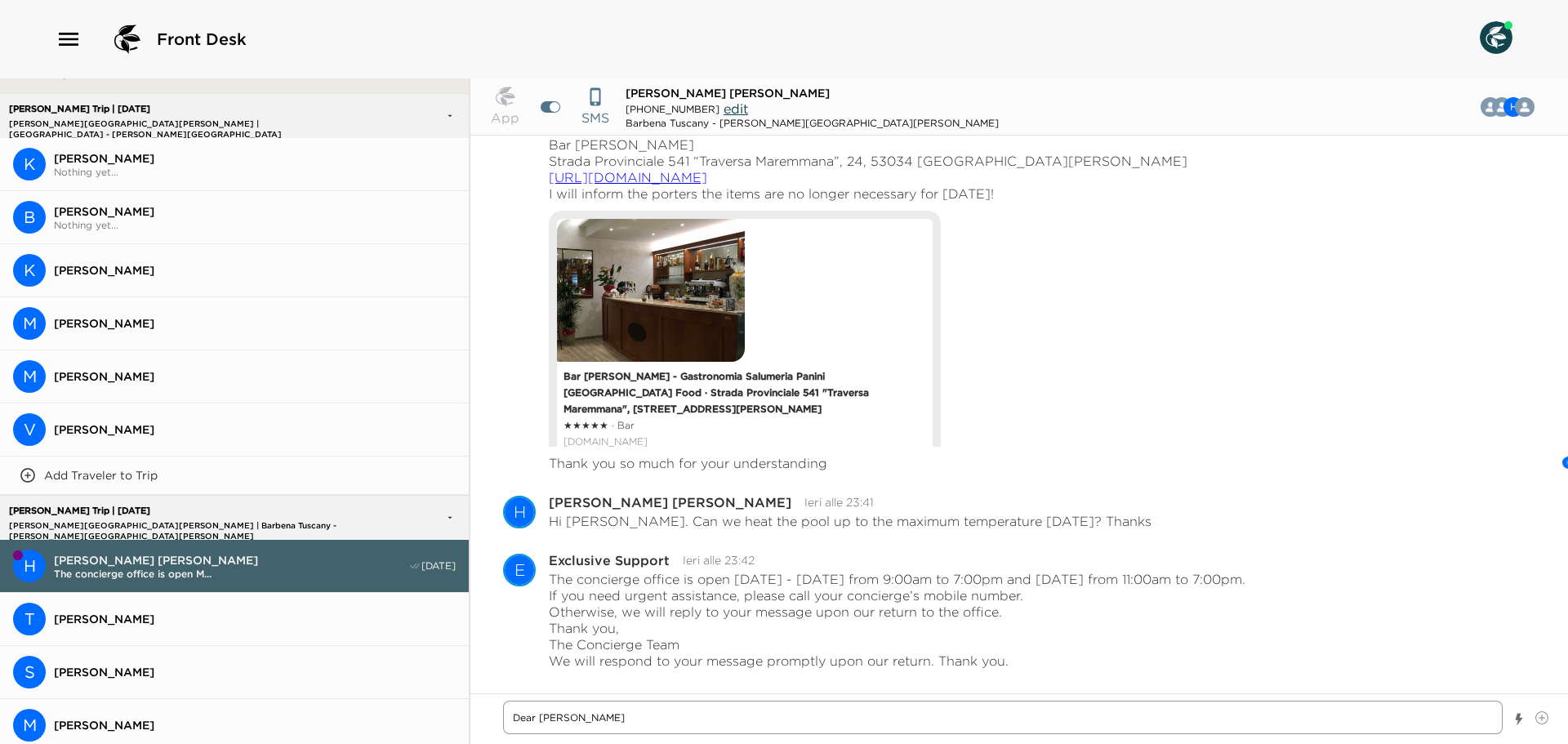
type textarea "Dear [PERSON_NAME]"
type textarea "x"
type textarea "Dear [PERSON_NAME]"
type textarea "x"
type textarea "Dear Mr. Holla"
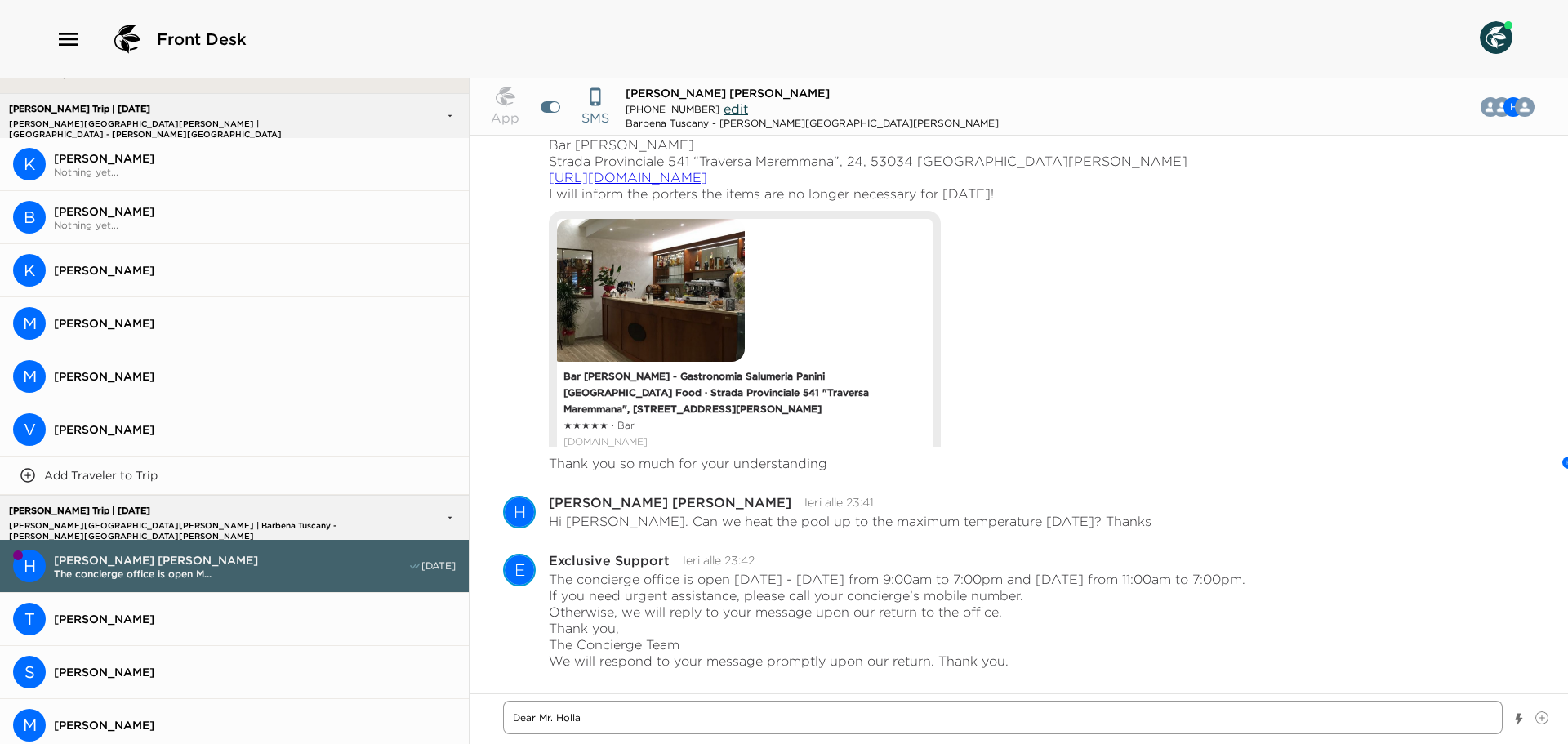
type textarea "x"
type textarea "Dear Mr. Hol"
type textarea "x"
type textarea "Dear [PERSON_NAME]"
type textarea "x"
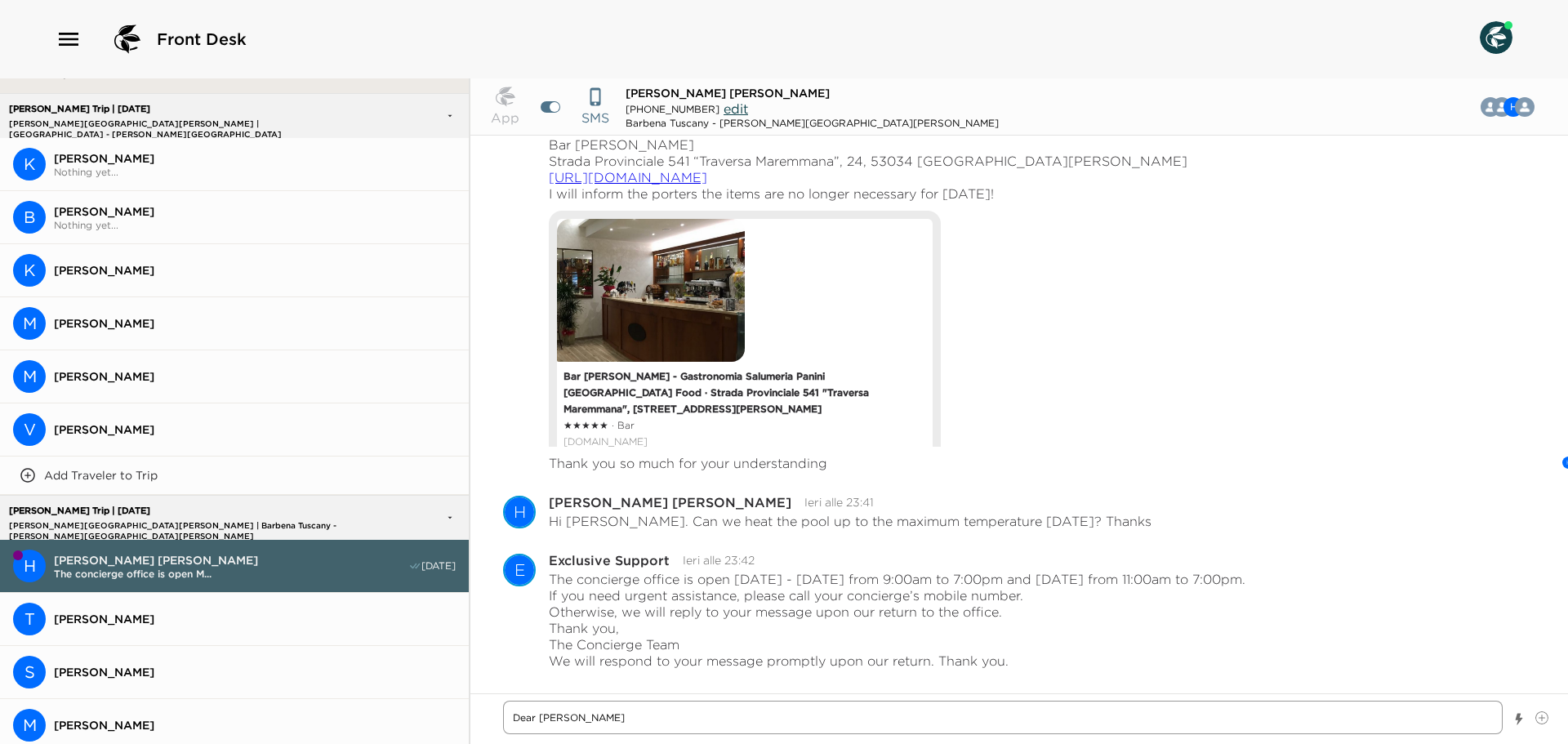
type textarea "Dear Mr. H"
type textarea "x"
type textarea "Dear Mr."
type textarea "x"
type textarea "Dear Mr."
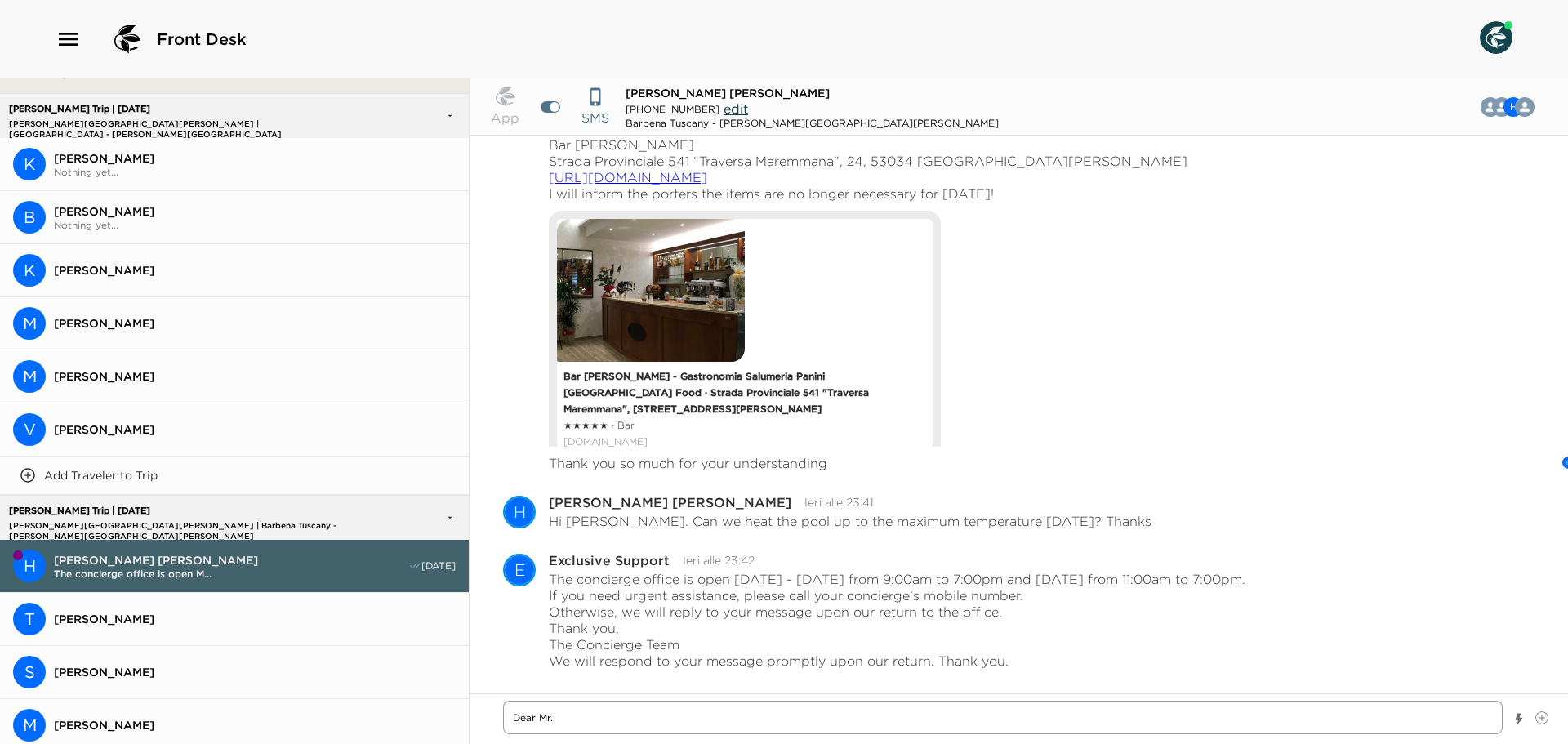
type textarea "x"
type textarea "Dear Mr"
type textarea "x"
type textarea "Dear M"
type textarea "x"
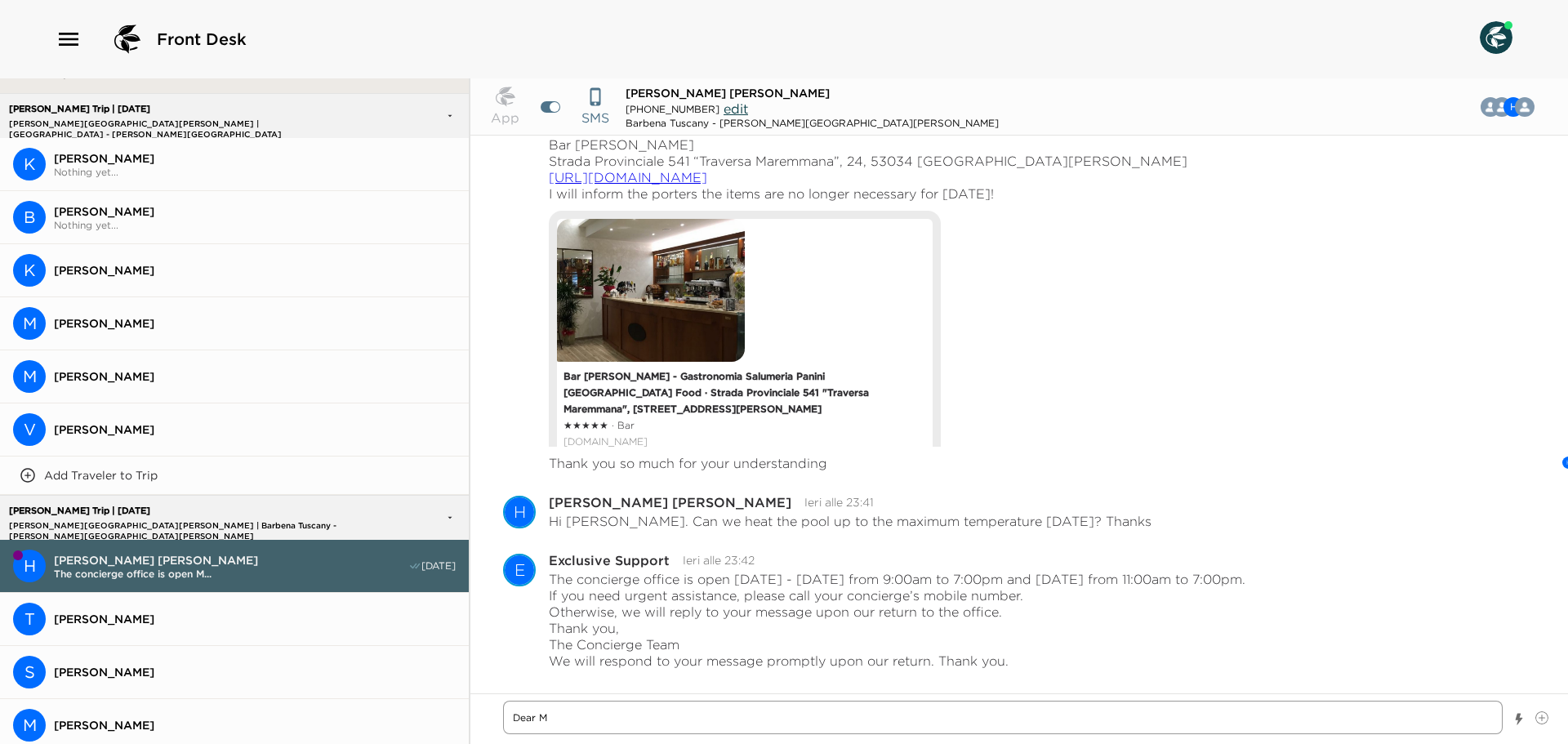
type textarea "Dear"
type textarea "x"
type textarea "Dear"
type textarea "x"
type textarea "Dea"
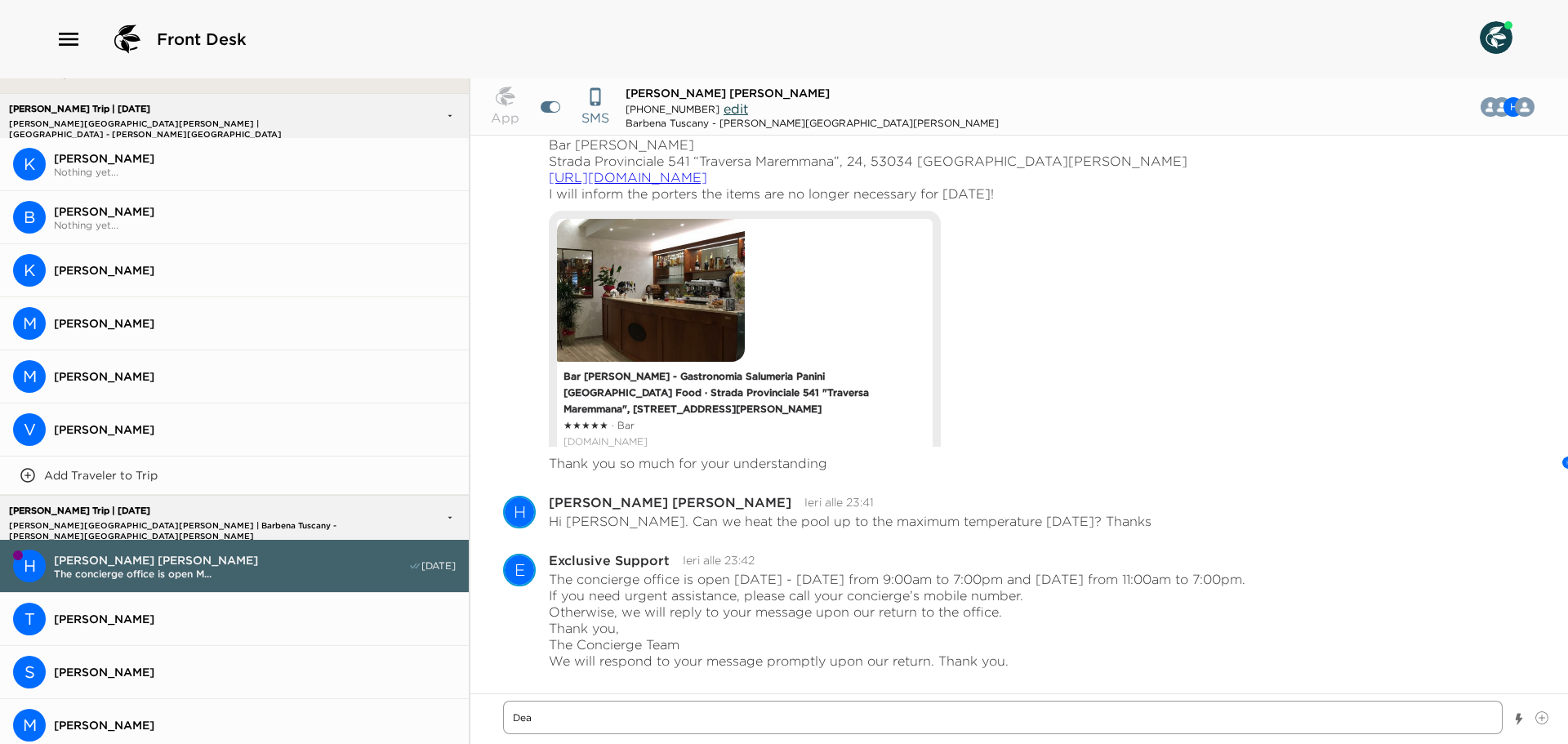
type textarea "x"
type textarea "De"
type textarea "x"
type textarea "D"
type textarea "x"
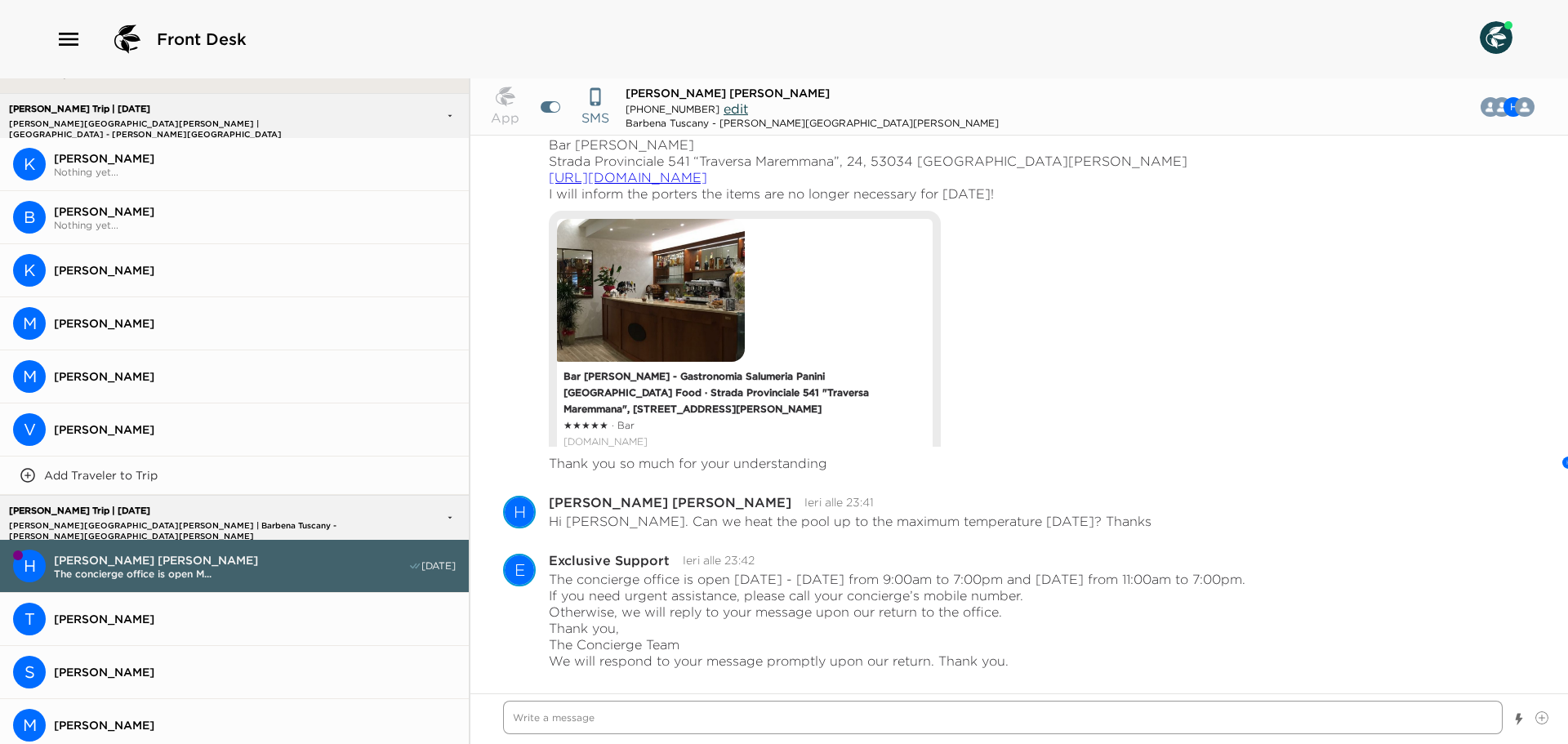
type textarea "x"
type textarea "B"
type textarea "x"
type textarea "Bu"
type textarea "x"
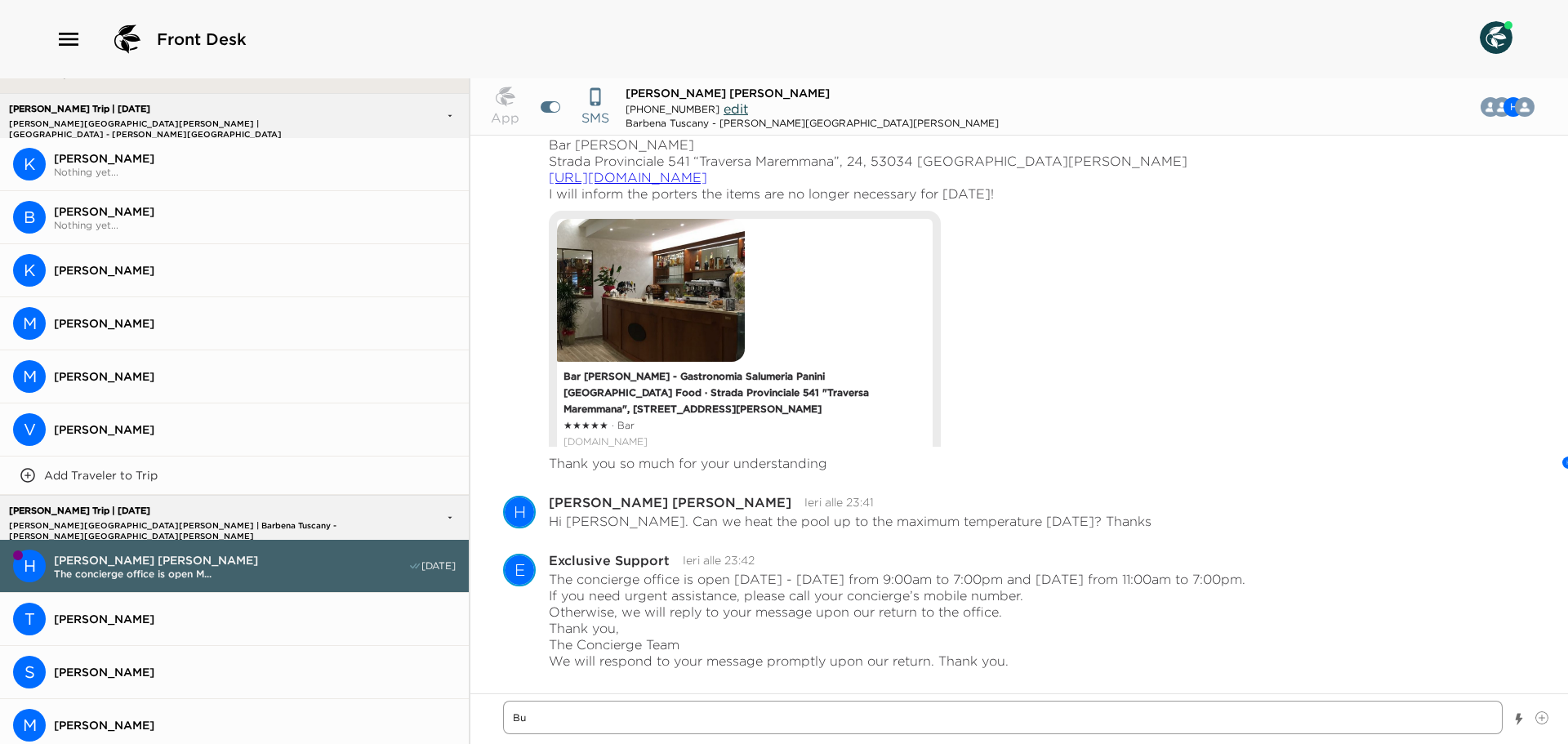
type textarea "Buo"
type textarea "x"
type textarea "Buon"
type textarea "x"
type textarea "Buong"
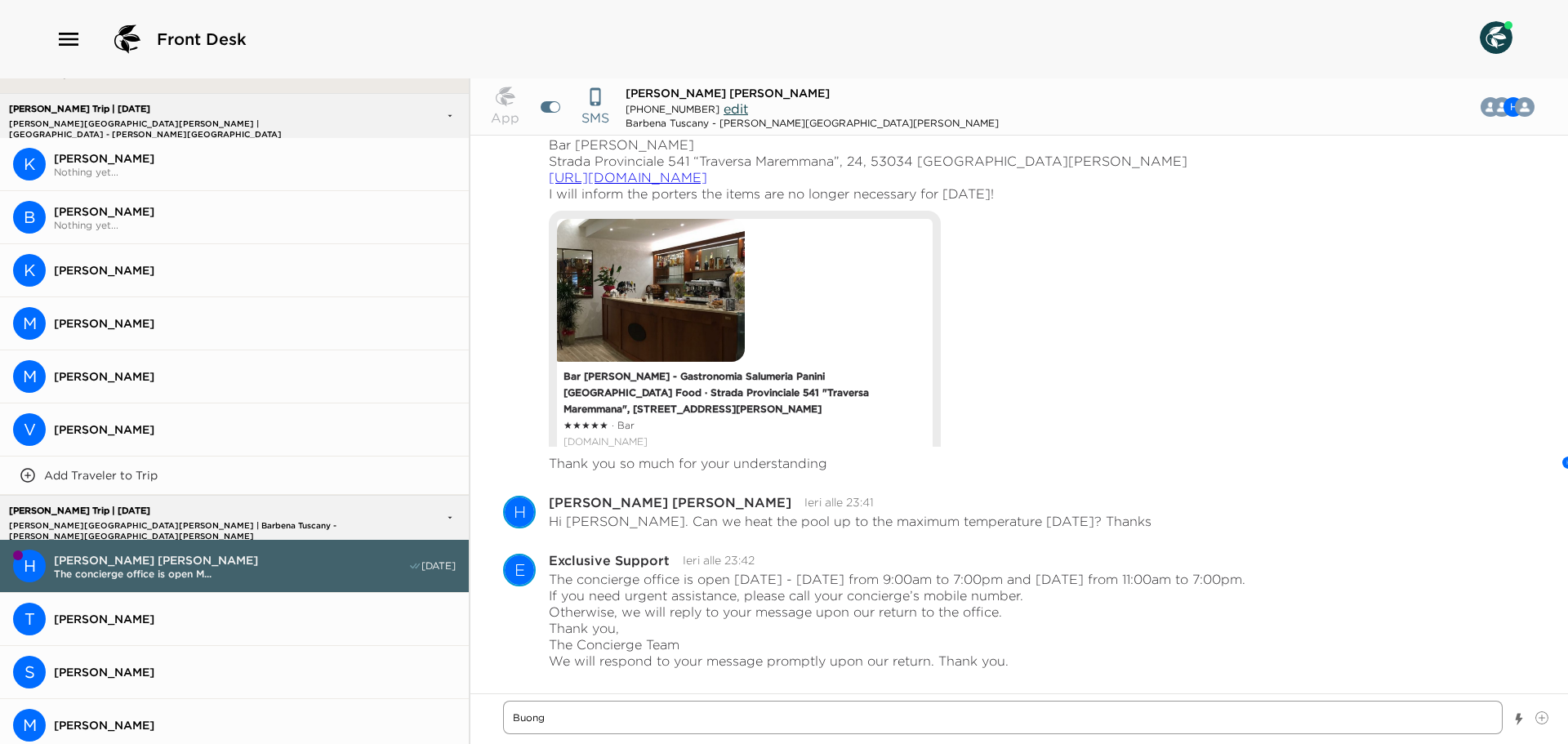
type textarea "x"
type textarea "Buongi"
type textarea "x"
type textarea "Buongir"
type textarea "x"
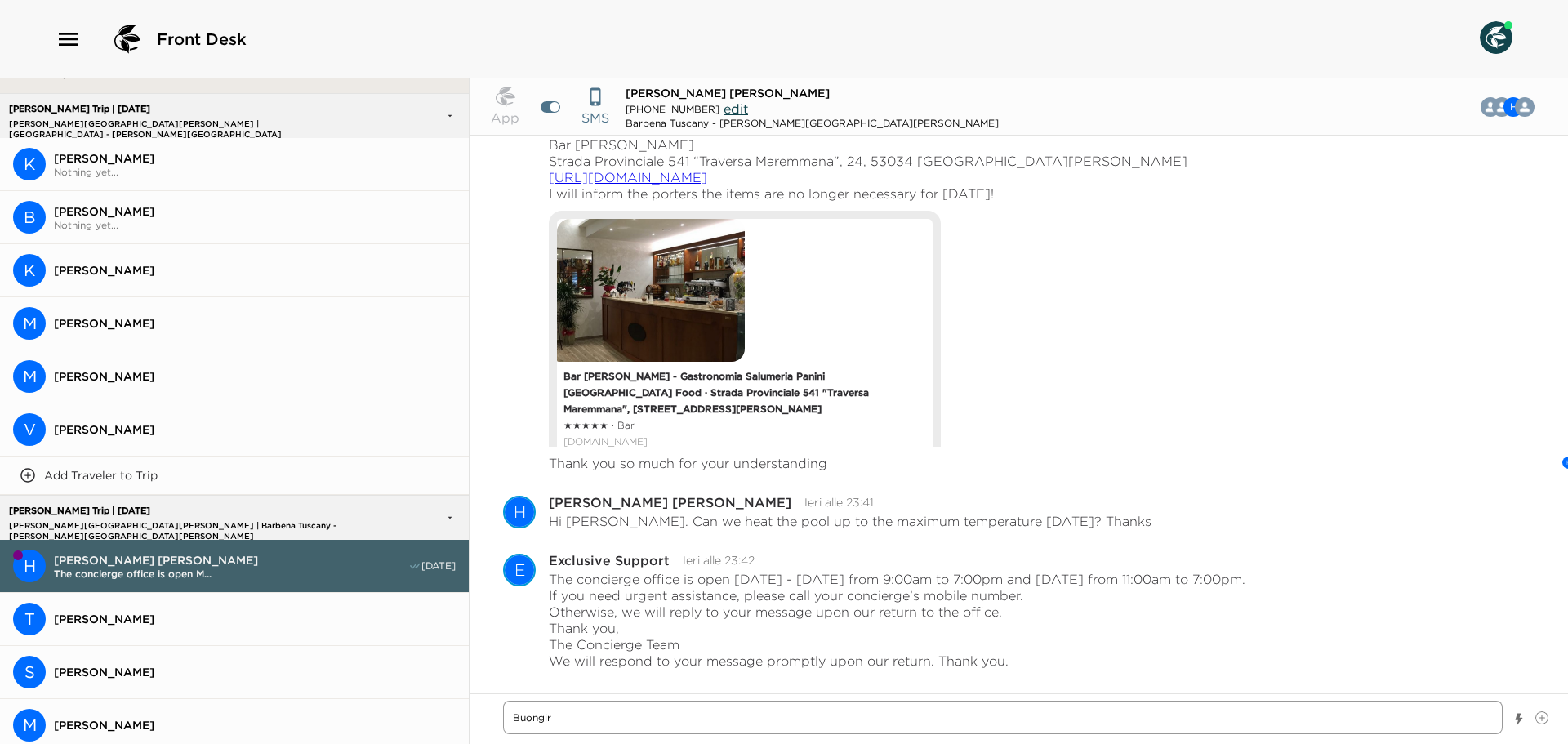
type textarea "Buongiro"
type textarea "x"
type textarea "Buongiron"
type textarea "x"
type textarea "Buongirono"
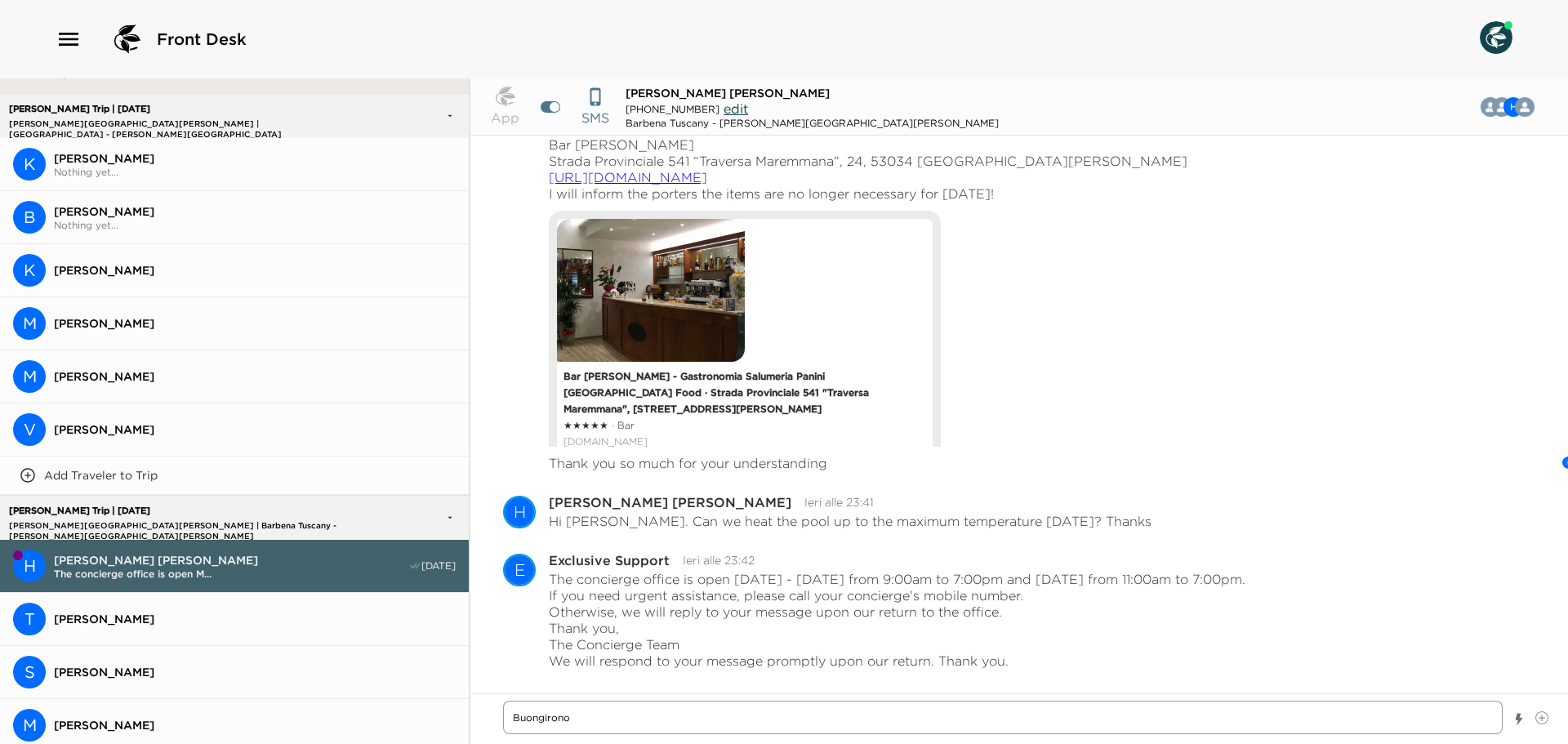
type textarea "x"
type textarea "Buongiron"
type textarea "x"
type textarea "Buongiro"
type textarea "x"
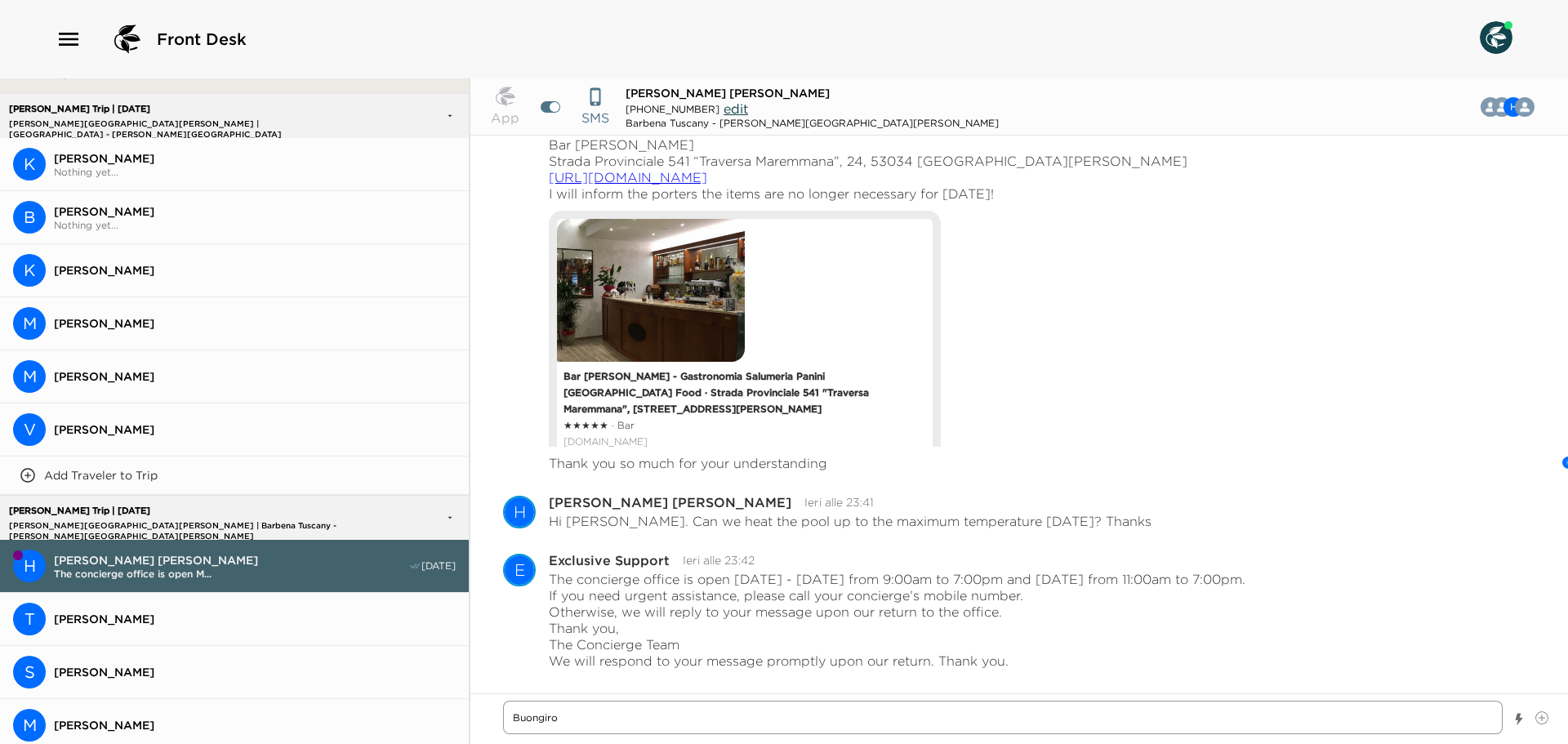
type textarea "Buongir"
type textarea "x"
type textarea "Buongi"
type textarea "x"
type textarea "Buongio"
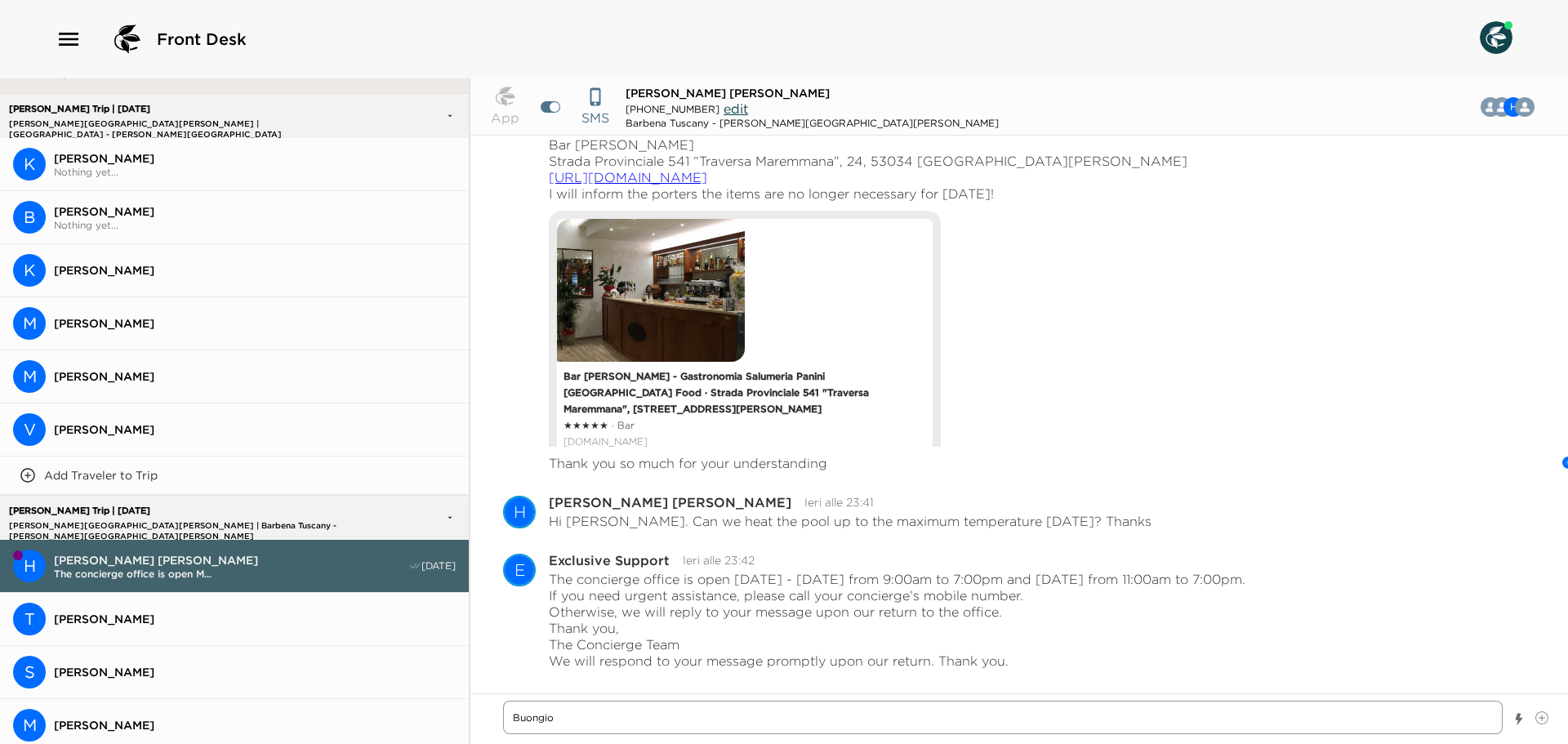
type textarea "x"
type textarea "Buongior"
type textarea "x"
type textarea "Buongiorn"
type textarea "x"
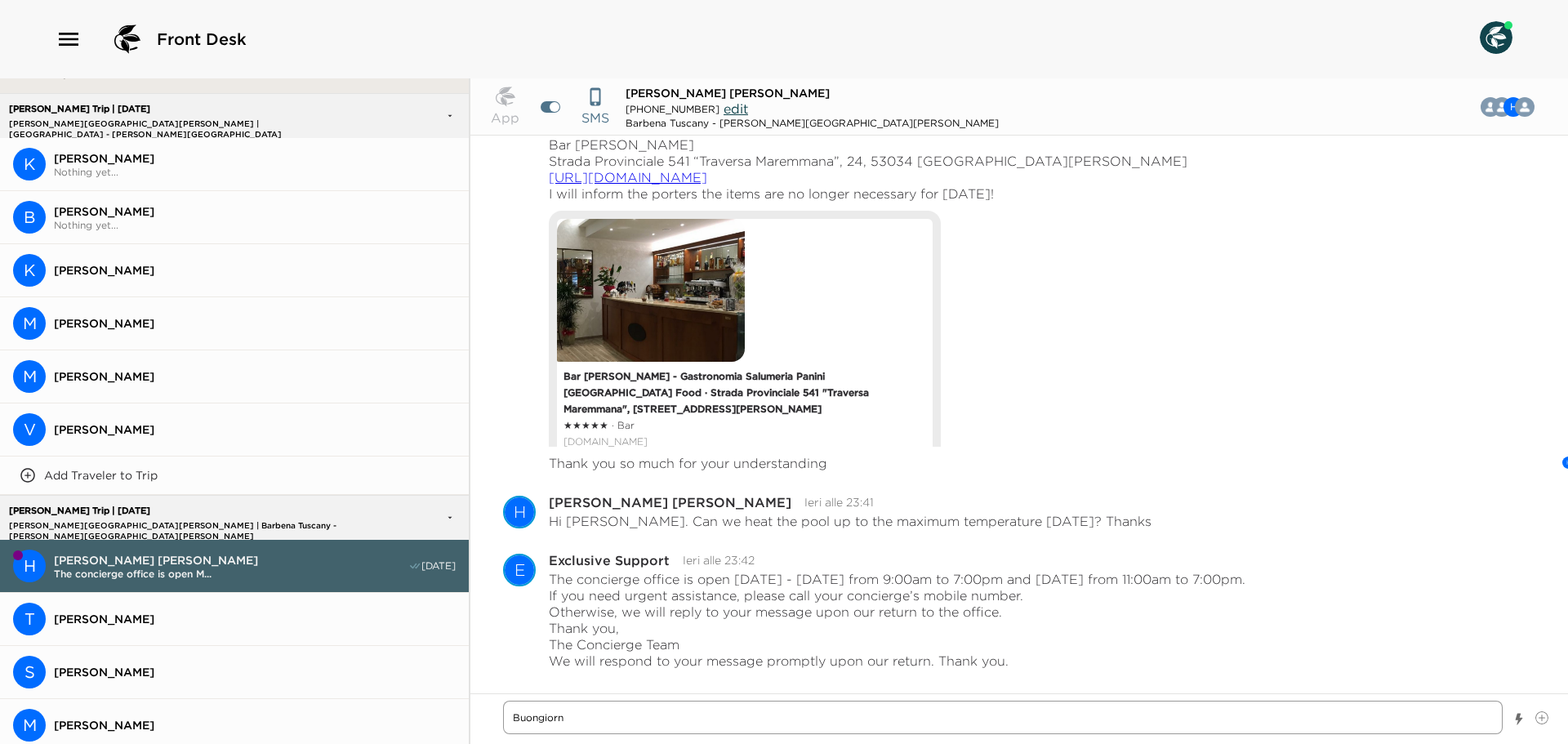
type textarea "Buongiorno"
type textarea "x"
type textarea "Buongiorno!"
type textarea "x"
type textarea "Buongiorno!"
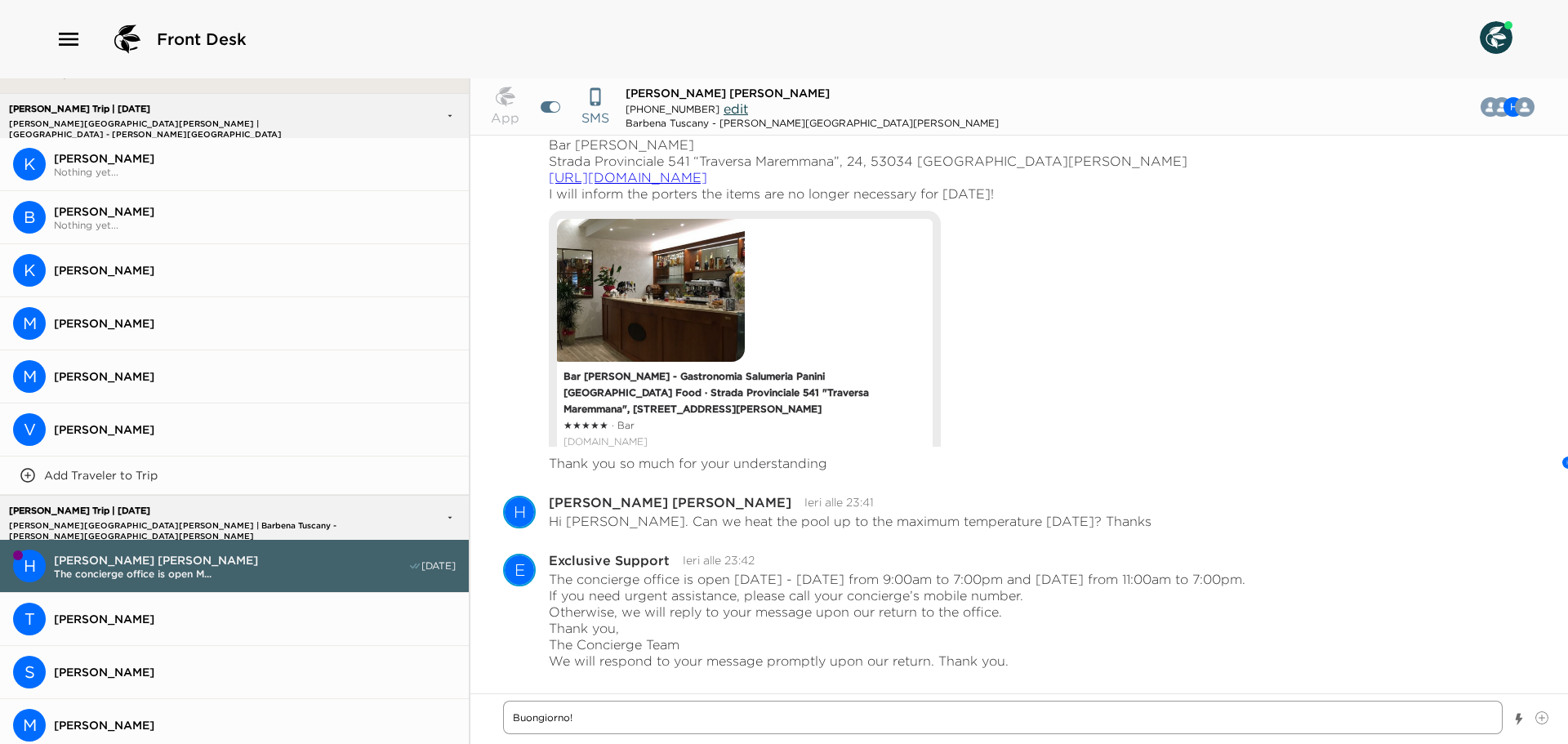
type textarea "x"
type textarea "Buongiorno! I"
type textarea "x"
type textarea "Buongiorno! I"
type textarea "x"
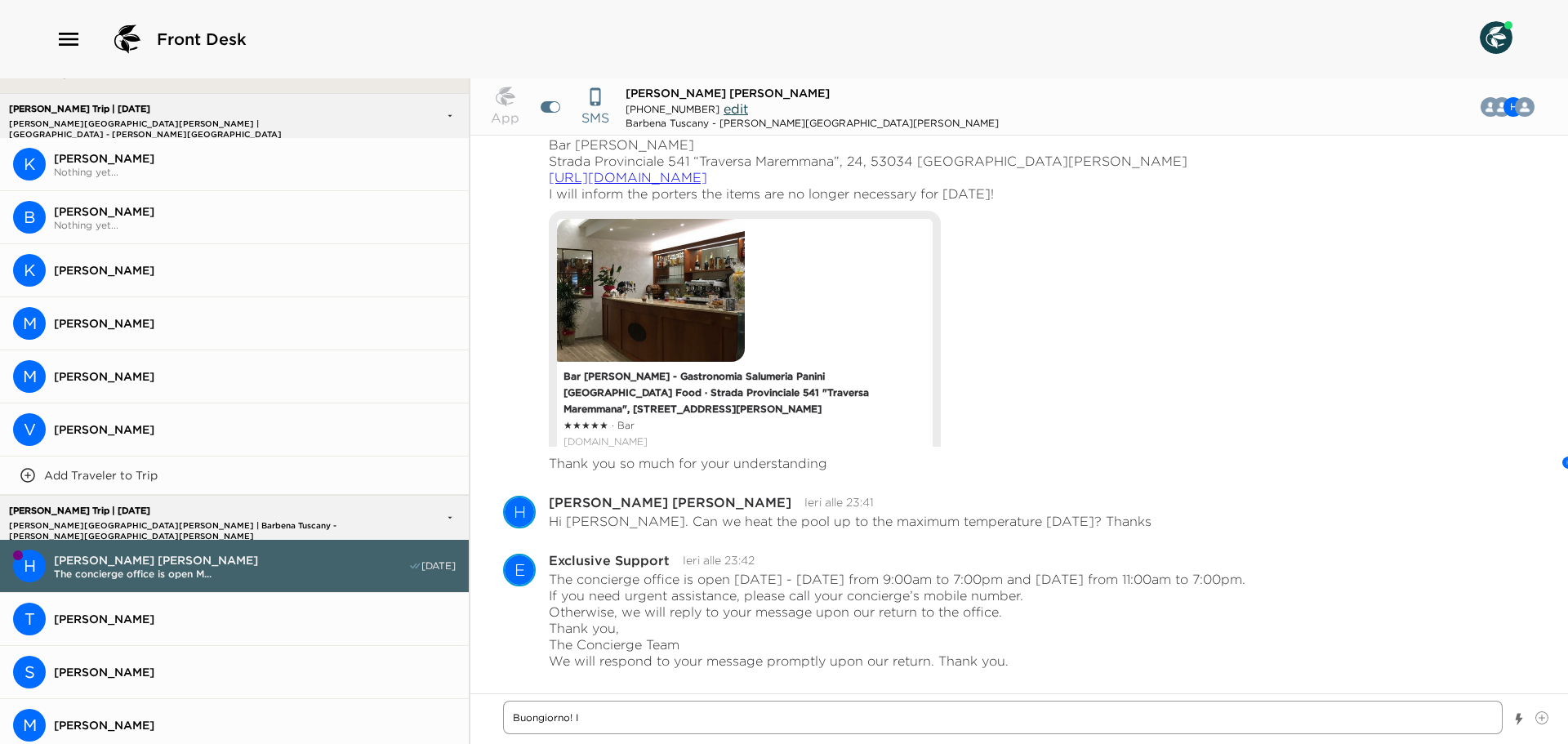
type textarea "Buongiorno! I a"
type textarea "x"
type textarea "Buongiorno! I as"
type textarea "x"
type textarea "Buongiorno! I ask"
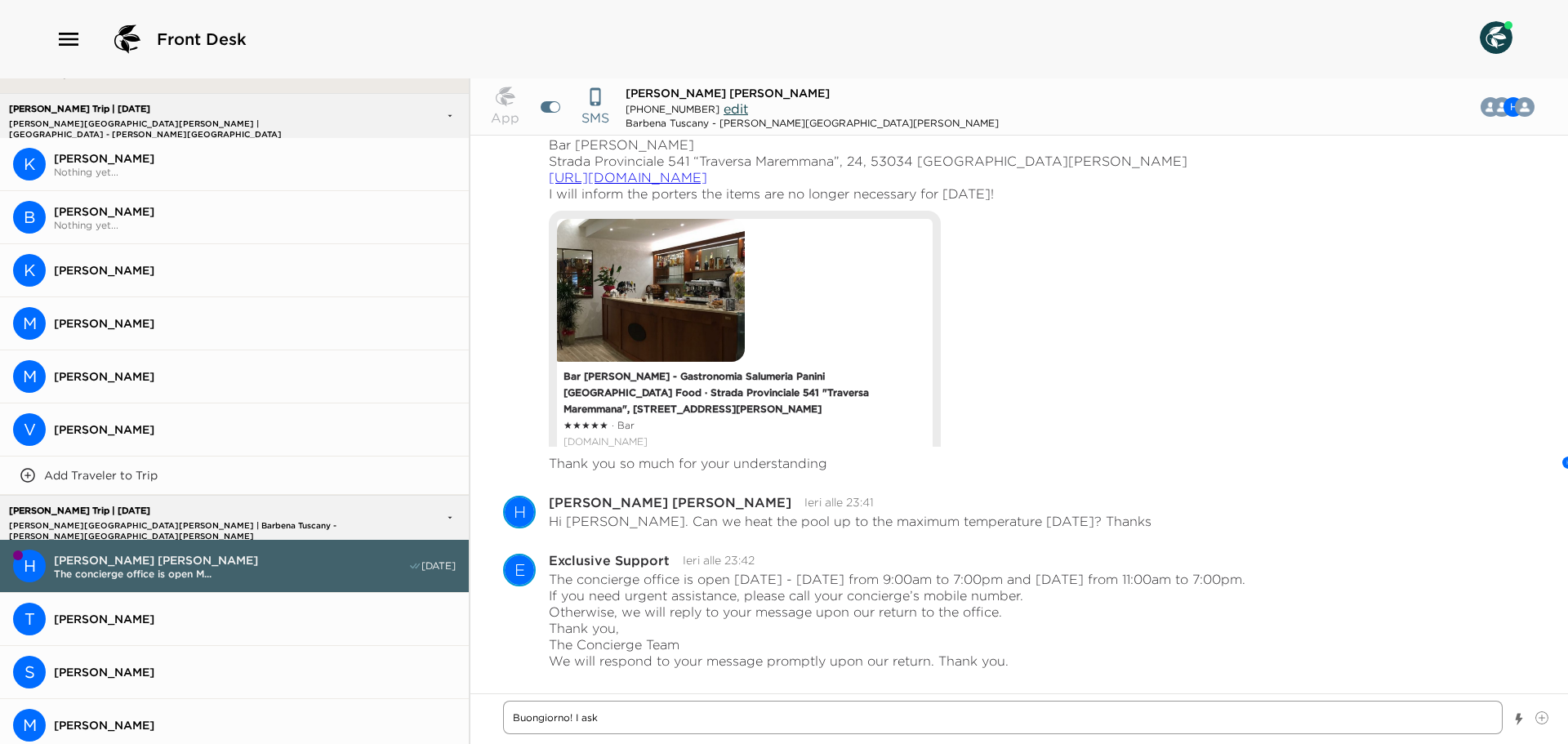
type textarea "x"
type textarea "Buongiorno! I aske"
type textarea "x"
type textarea "Buongiorno! I asked"
type textarea "x"
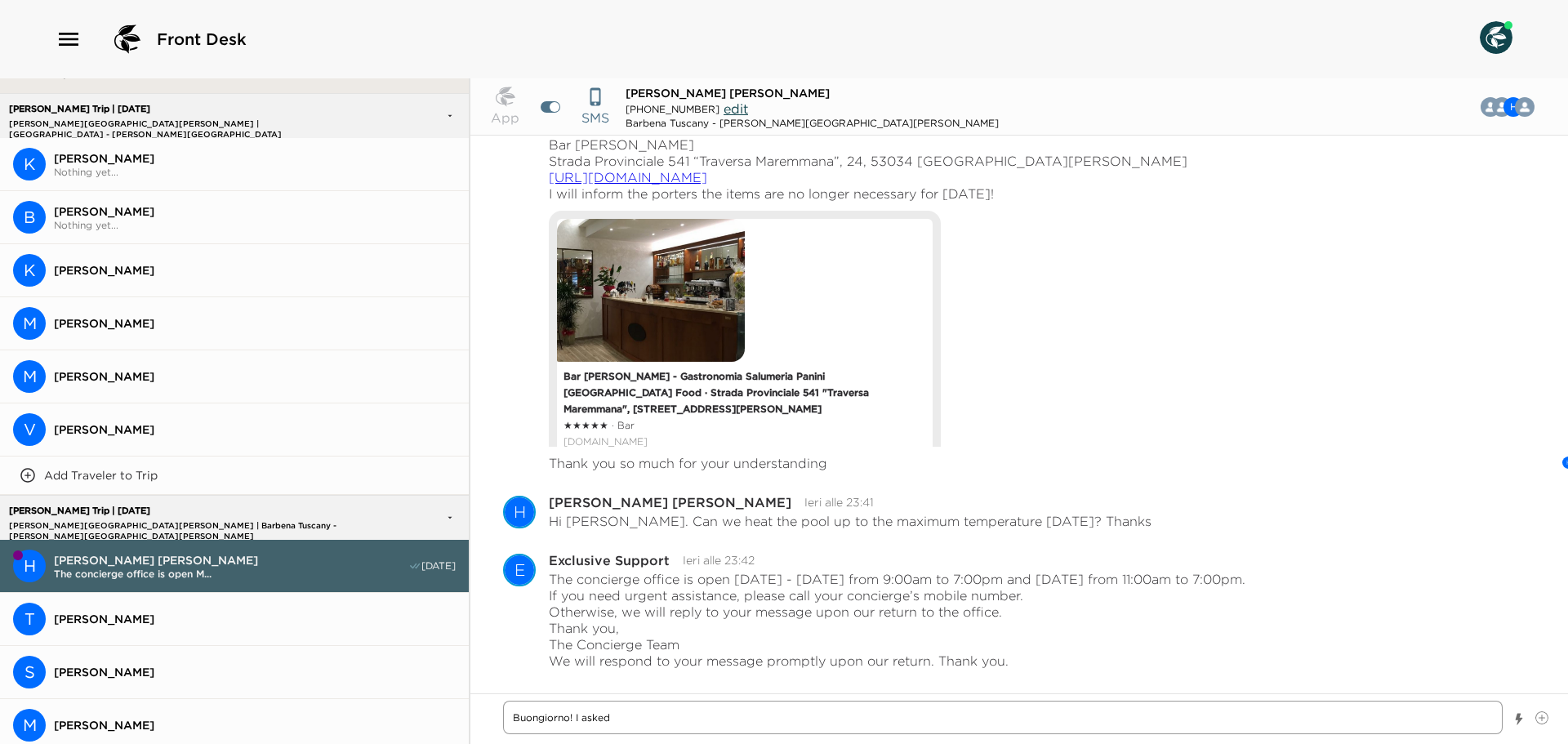
type textarea "Buongiorno! I asked"
type textarea "x"
type textarea "Buongiorno! I asked t"
type textarea "x"
type textarea "Buongiorno! I asked th"
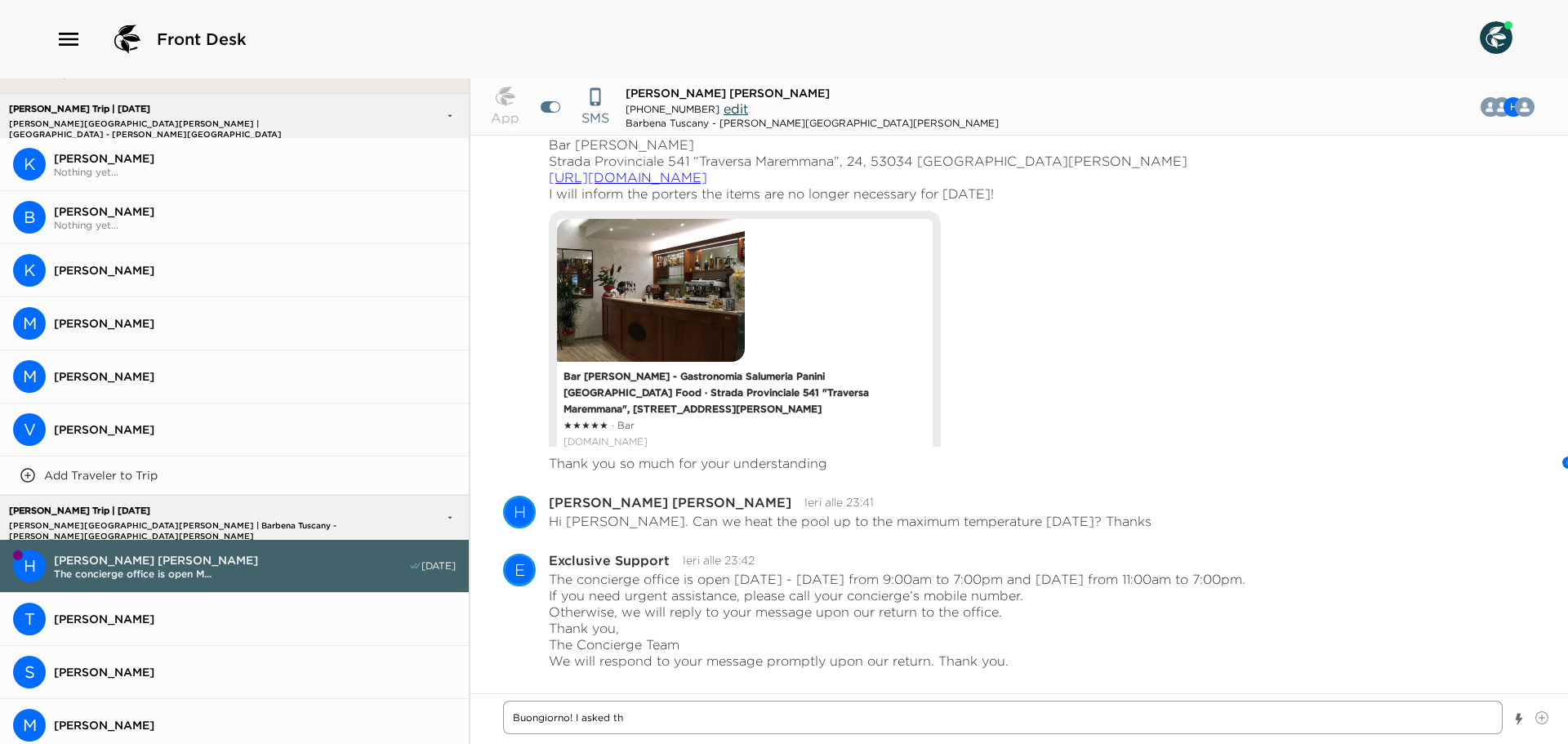
type textarea "x"
type textarea "Buongiorno! I asked the"
type textarea "x"
type textarea "Buongiorno! I asked the"
type textarea "x"
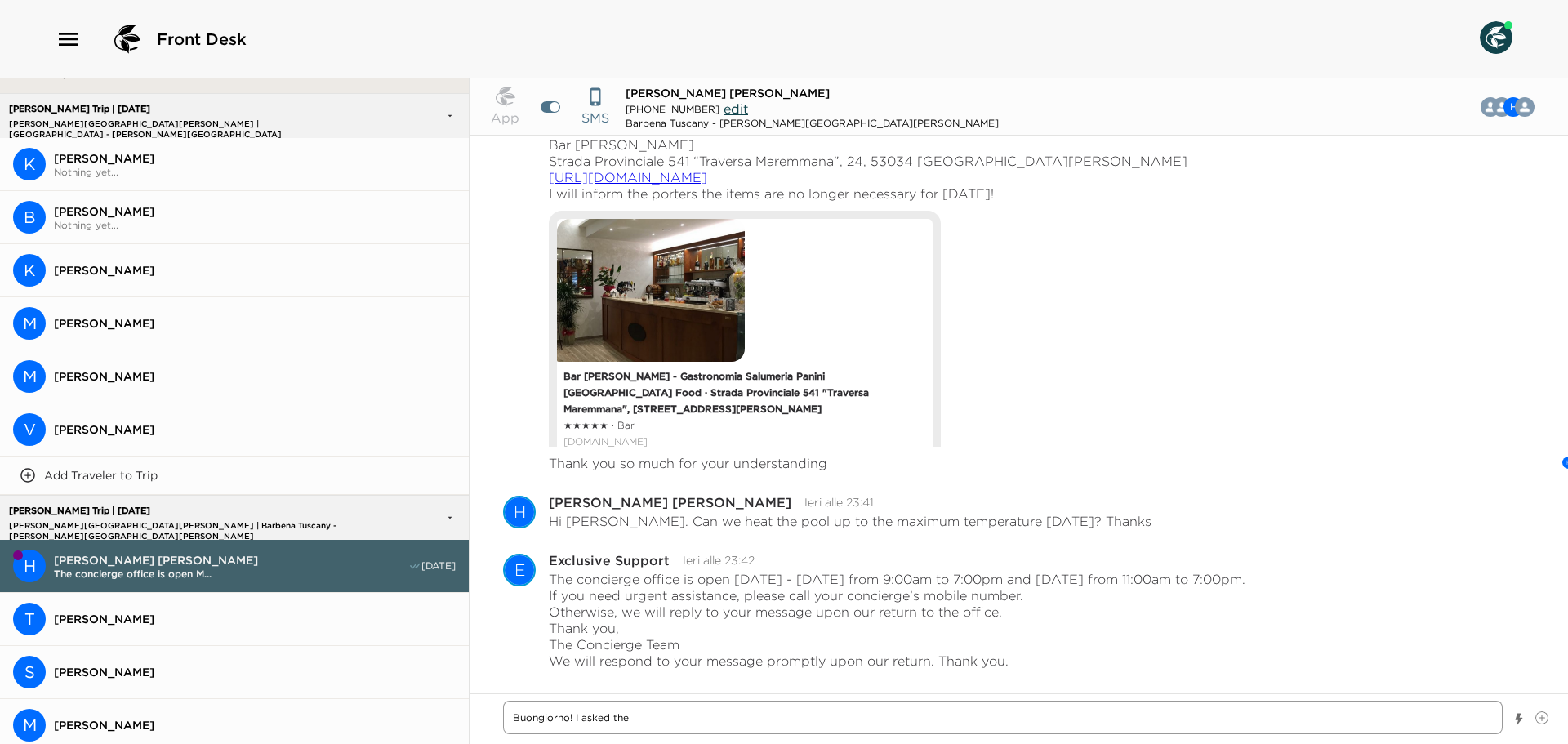
type textarea "Buongiorno! I asked the m"
type textarea "x"
type textarea "Buongiorno! I asked the ma"
type textarea "x"
type textarea "Buongiorno! I asked the mai"
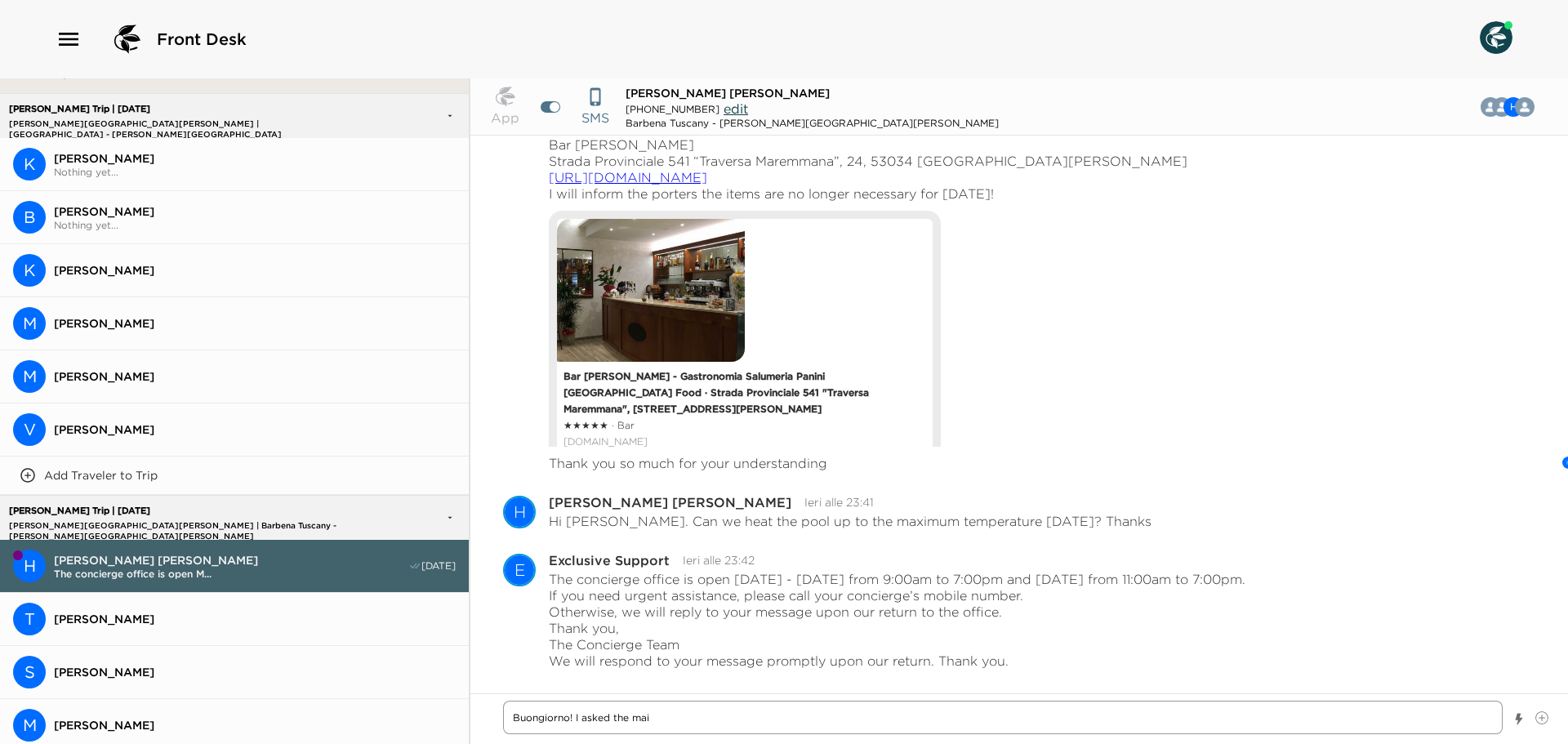
type textarea "x"
type textarea "Buongiorno! I asked the main"
type textarea "x"
type textarea "Buongiorno! I asked the maint"
type textarea "x"
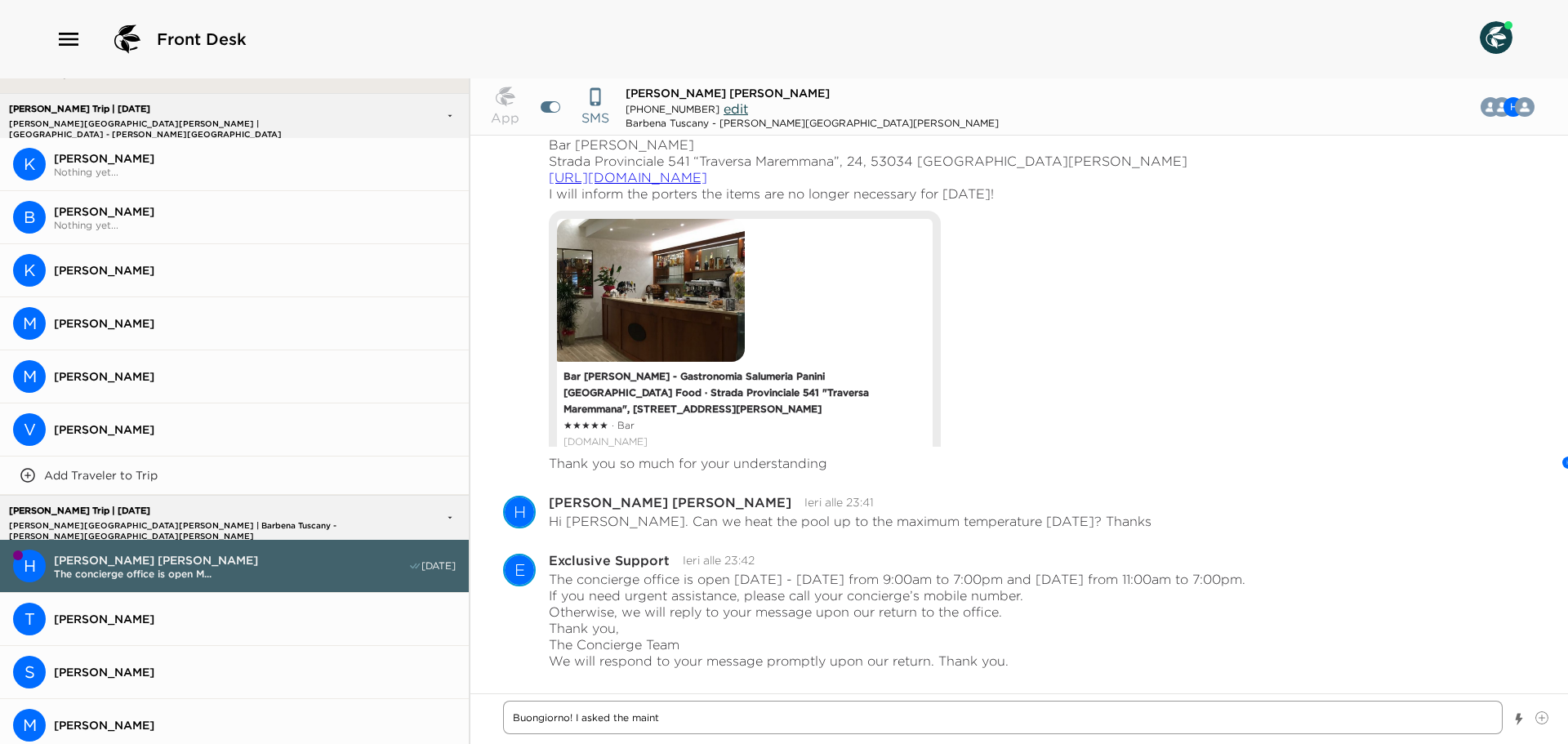
type textarea "Buongiorno! I asked the mainte"
type textarea "x"
type textarea "Buongiorno! I asked the mainten"
type textarea "x"
type textarea "Buongiorno! I asked the maintena"
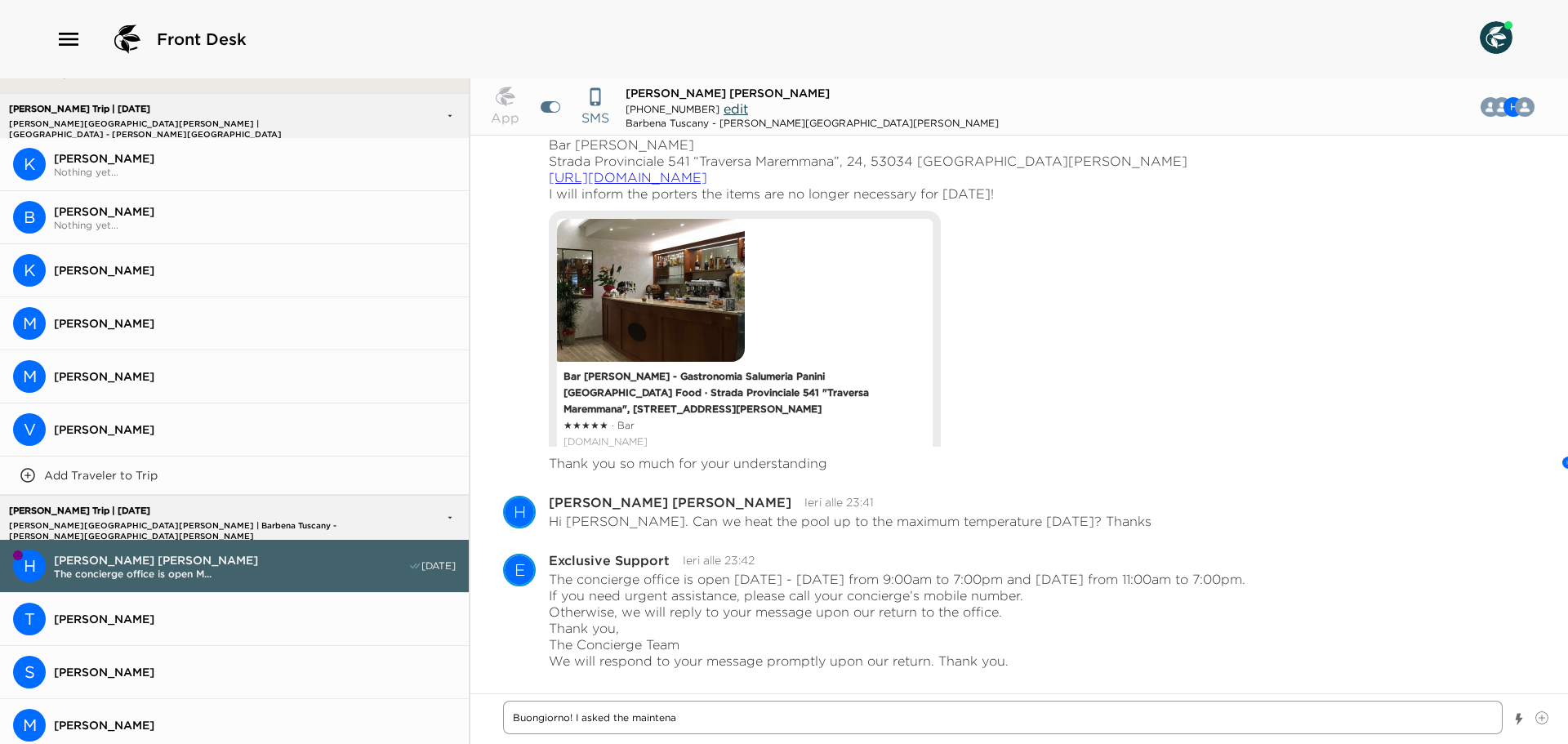
type textarea "x"
type textarea "Buongiorno! I asked the maintenan"
type textarea "x"
type textarea "Buongiorno! I asked the maintenanc"
type textarea "x"
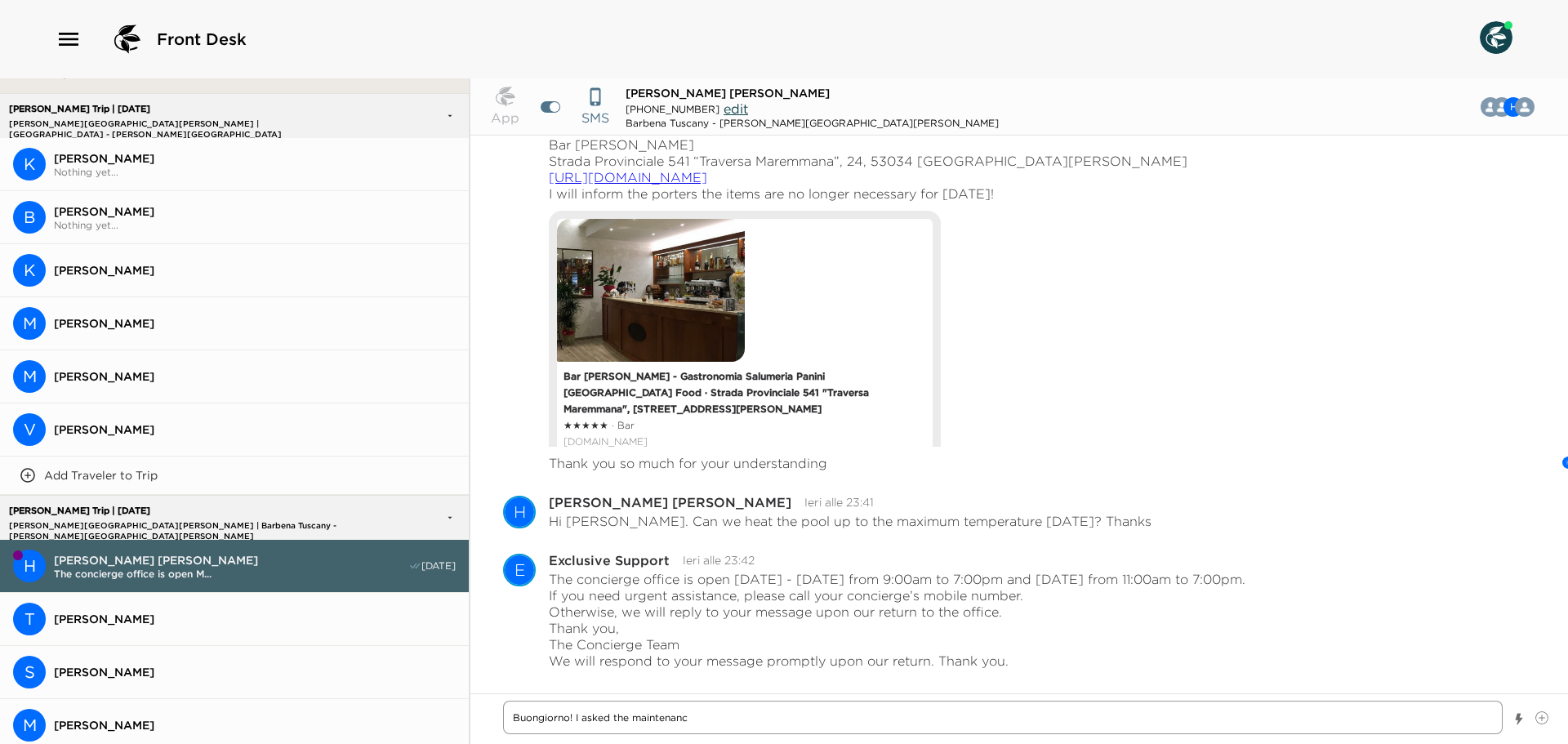
type textarea "Buongiorno! I asked the maintenance"
type textarea "x"
type textarea "Buongiorno! I asked the maintenance"
type textarea "x"
type textarea "Buongiorno! I asked the maintenance t"
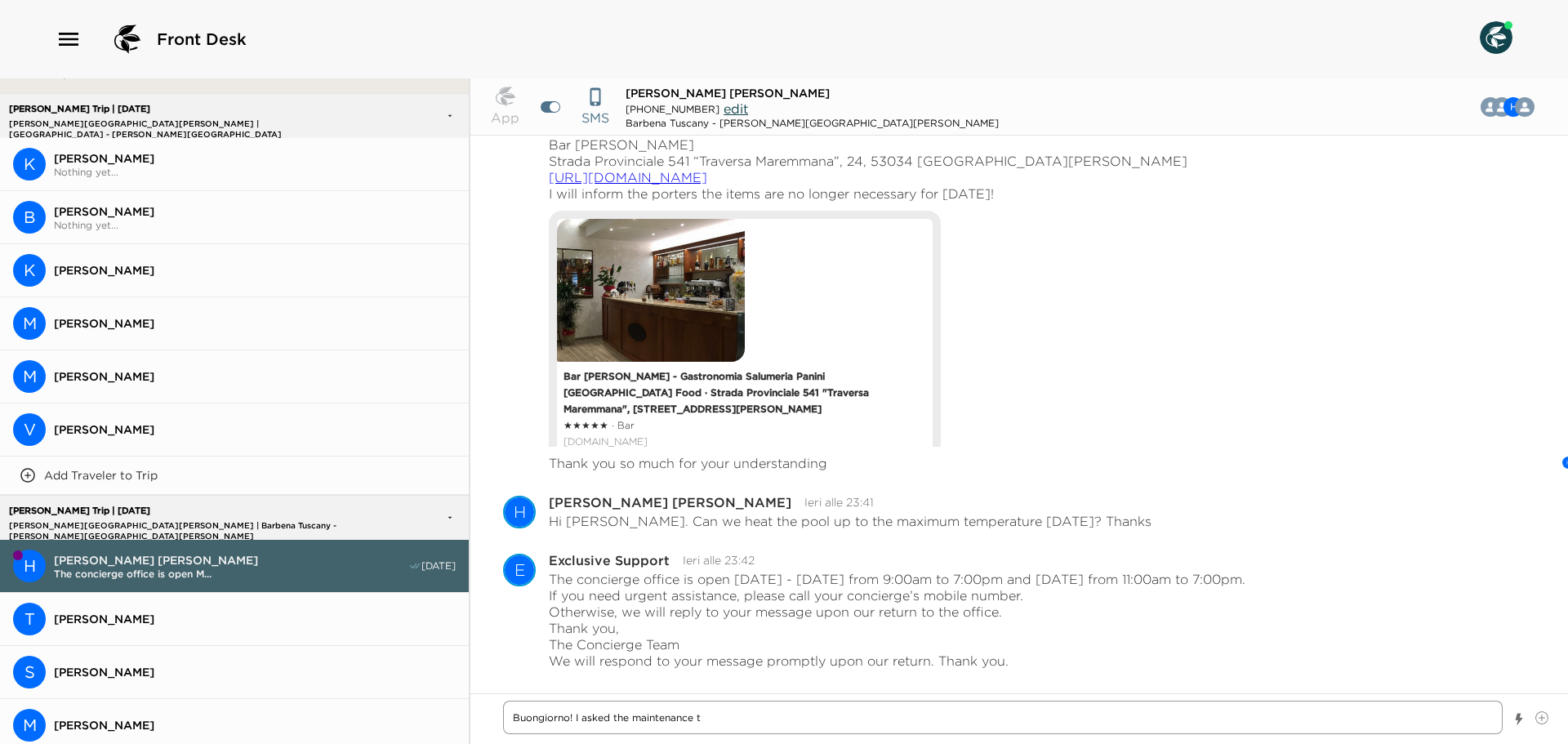
type textarea "x"
type textarea "Buongiorno! I asked the maintenance to"
type textarea "x"
type textarea "Buongiorno! I asked the maintenance to"
type textarea "x"
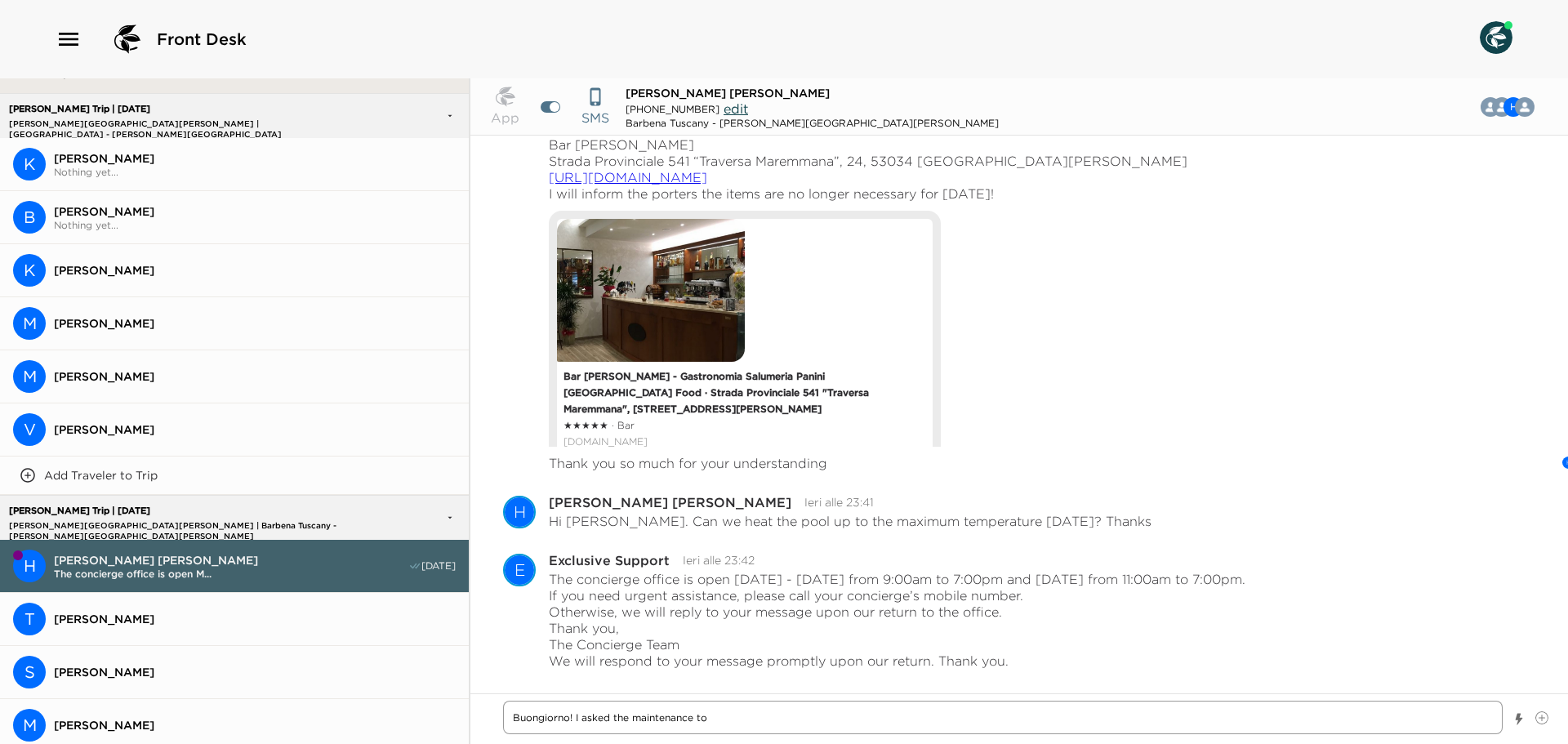
type textarea "Buongiorno! I asked the maintenance to r"
type textarea "x"
type textarea "Buongiorno! I asked the maintenance to ra"
type textarea "x"
type textarea "Buongiorno! I asked the maintenance to rai"
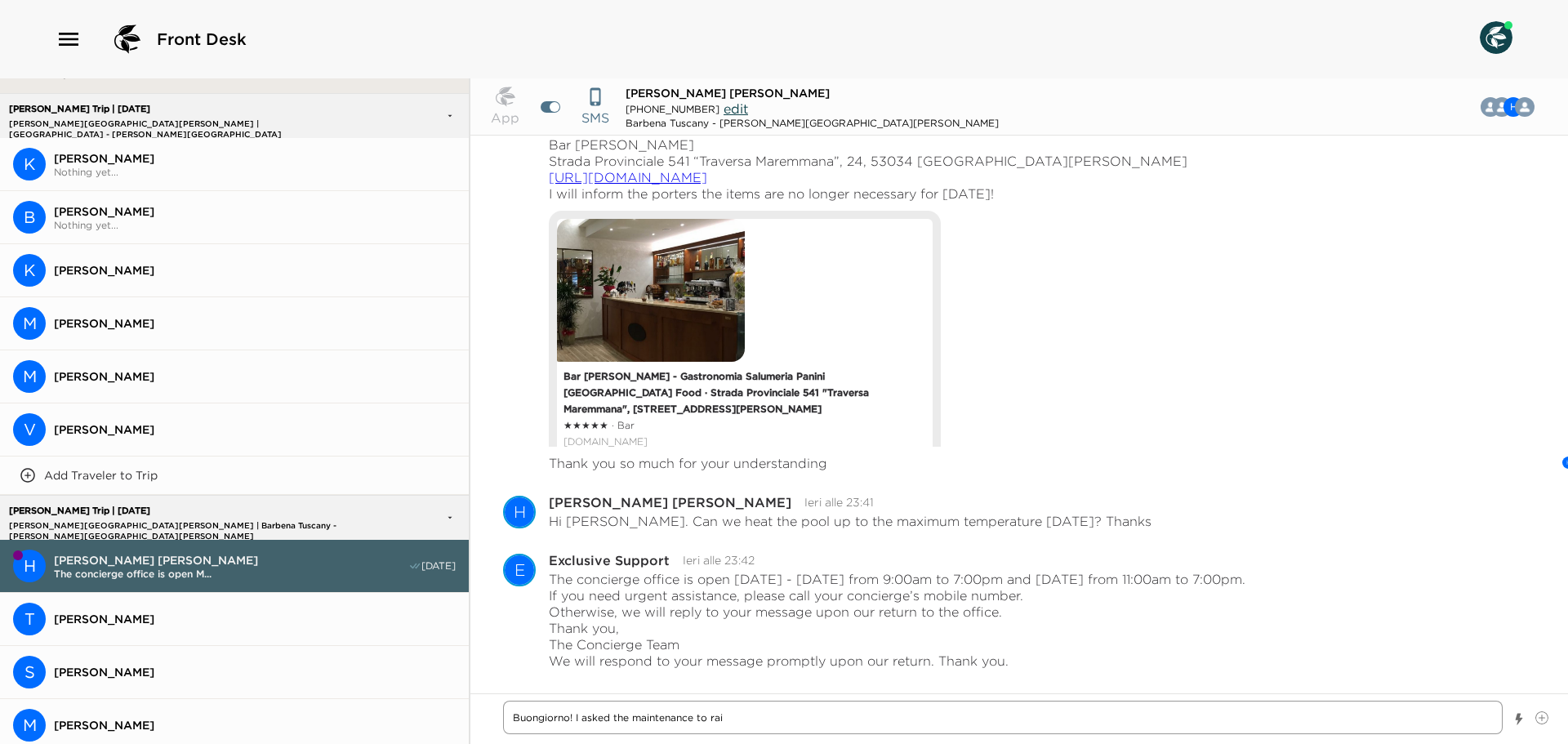
type textarea "x"
type textarea "Buongiorno! I asked the maintenance to rais"
type textarea "x"
type textarea "Buongiorno! I asked the maintenance to raise"
type textarea "x"
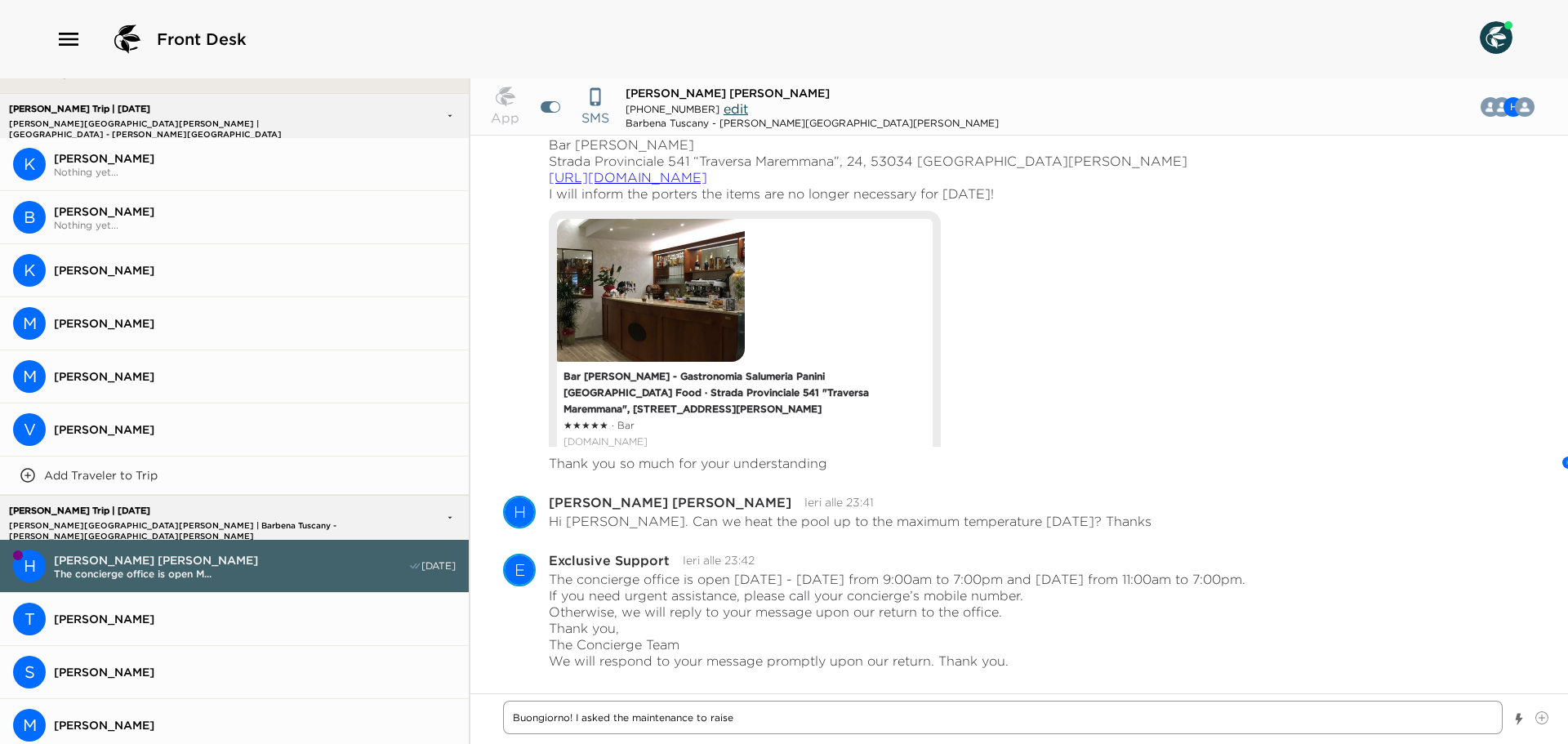
type textarea "Buongiorno! I asked the maintenance to raise"
type textarea "x"
type textarea "Buongiorno! I asked the maintenance to raise t"
type textarea "x"
type textarea "Buongiorno! I asked the maintenance to raise th"
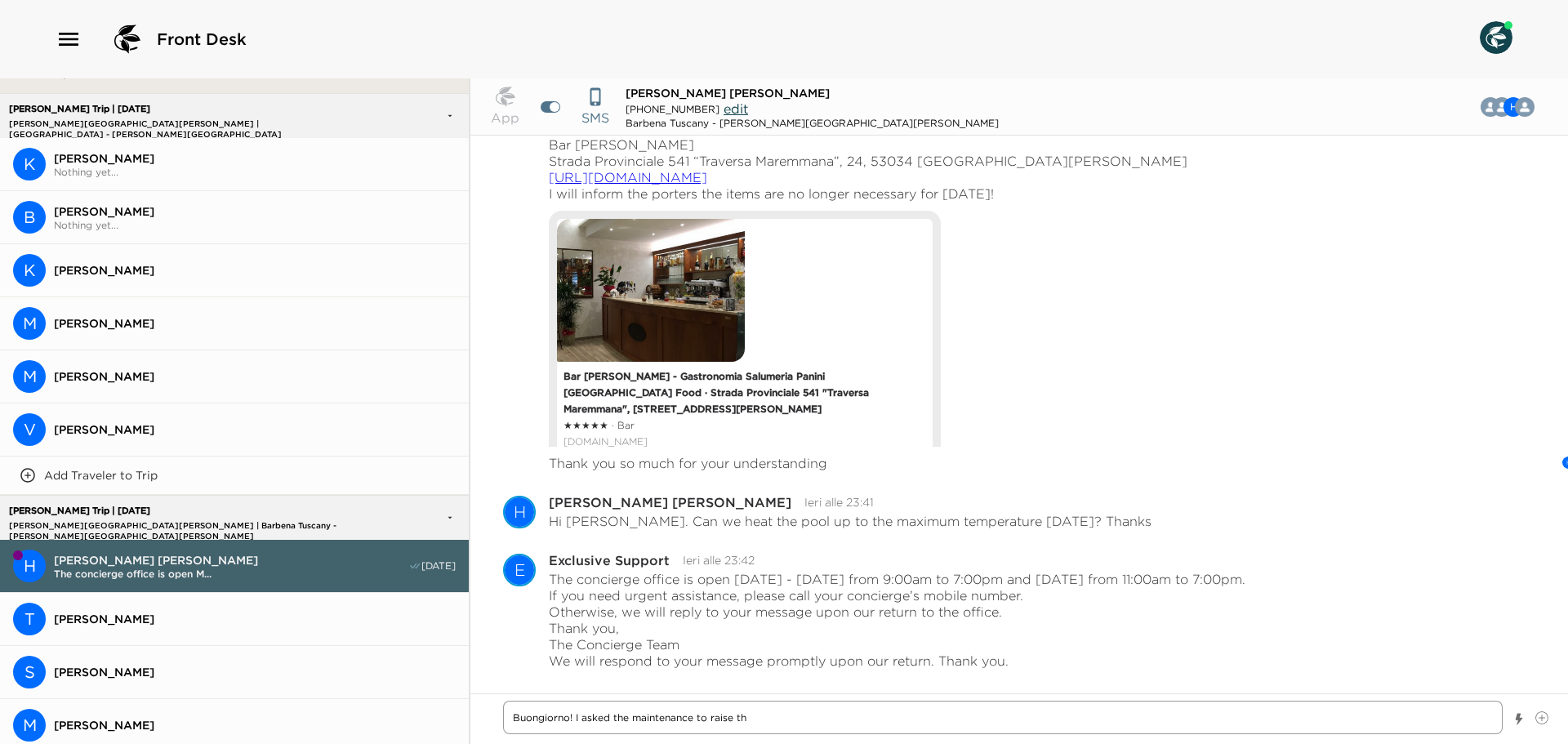
type textarea "x"
type textarea "Buongiorno! I asked the maintenance to raise the"
type textarea "x"
type textarea "Buongiorno! I asked the maintenance to raise the"
type textarea "x"
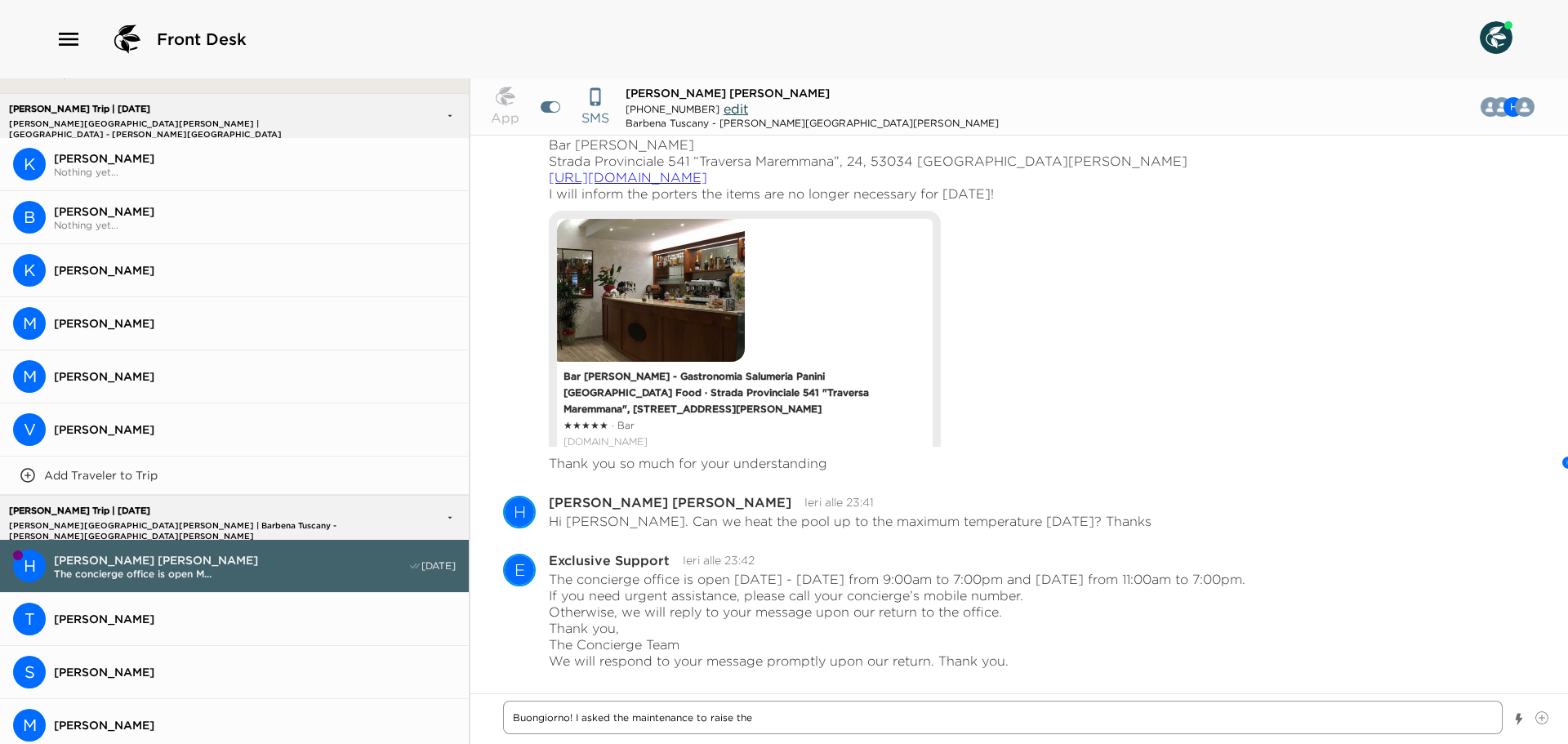
type textarea "Buongiorno! I asked the maintenance to raise the t"
type textarea "x"
type textarea "Buongiorno! I asked the maintenance to raise the te"
type textarea "x"
type textarea "Buongiorno! I asked the maintenance to raise the tem"
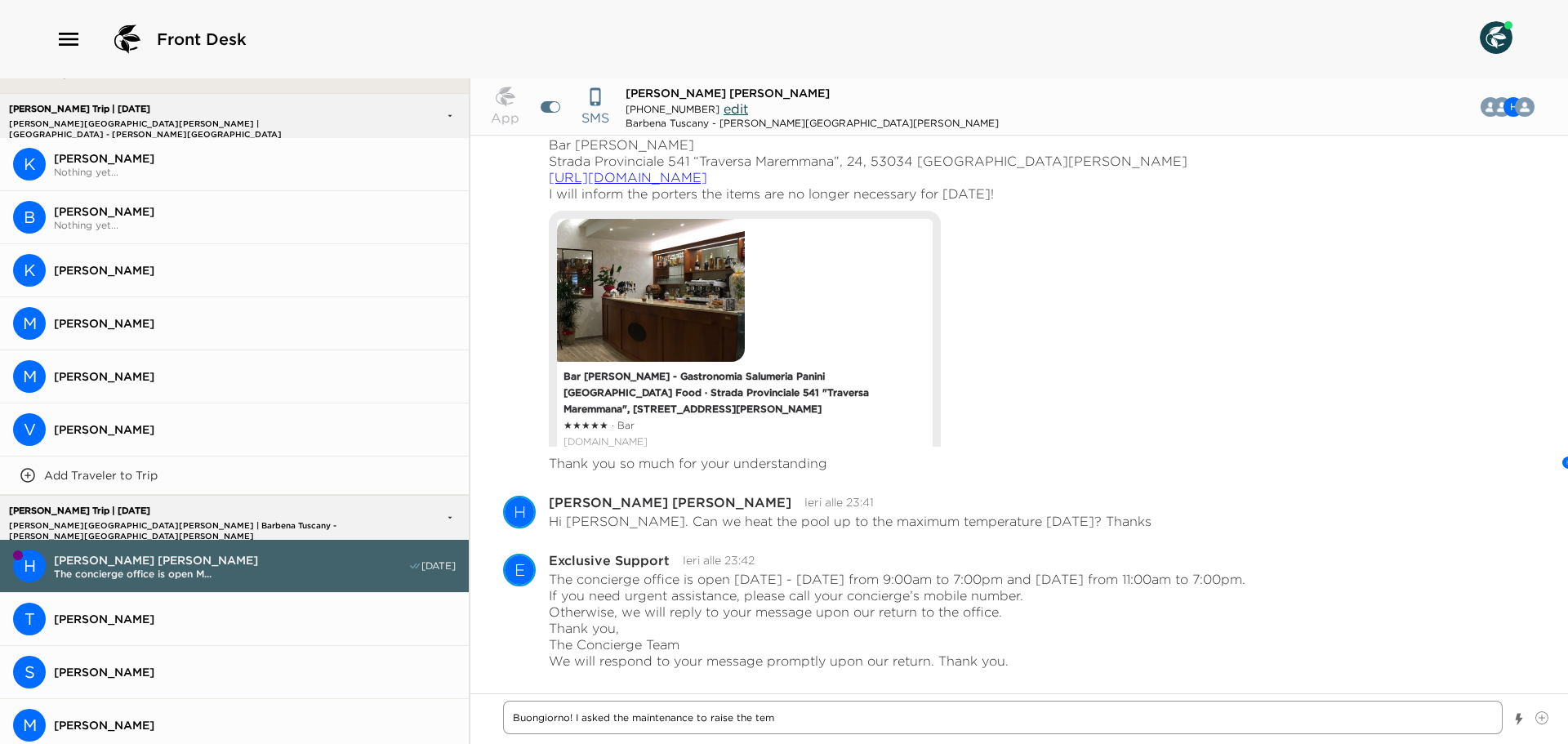
type textarea "x"
type textarea "Buongiorno! I asked the maintenance to raise the temp"
type textarea "x"
type textarea "Buongiorno! I asked the maintenance to raise the tempe"
type textarea "x"
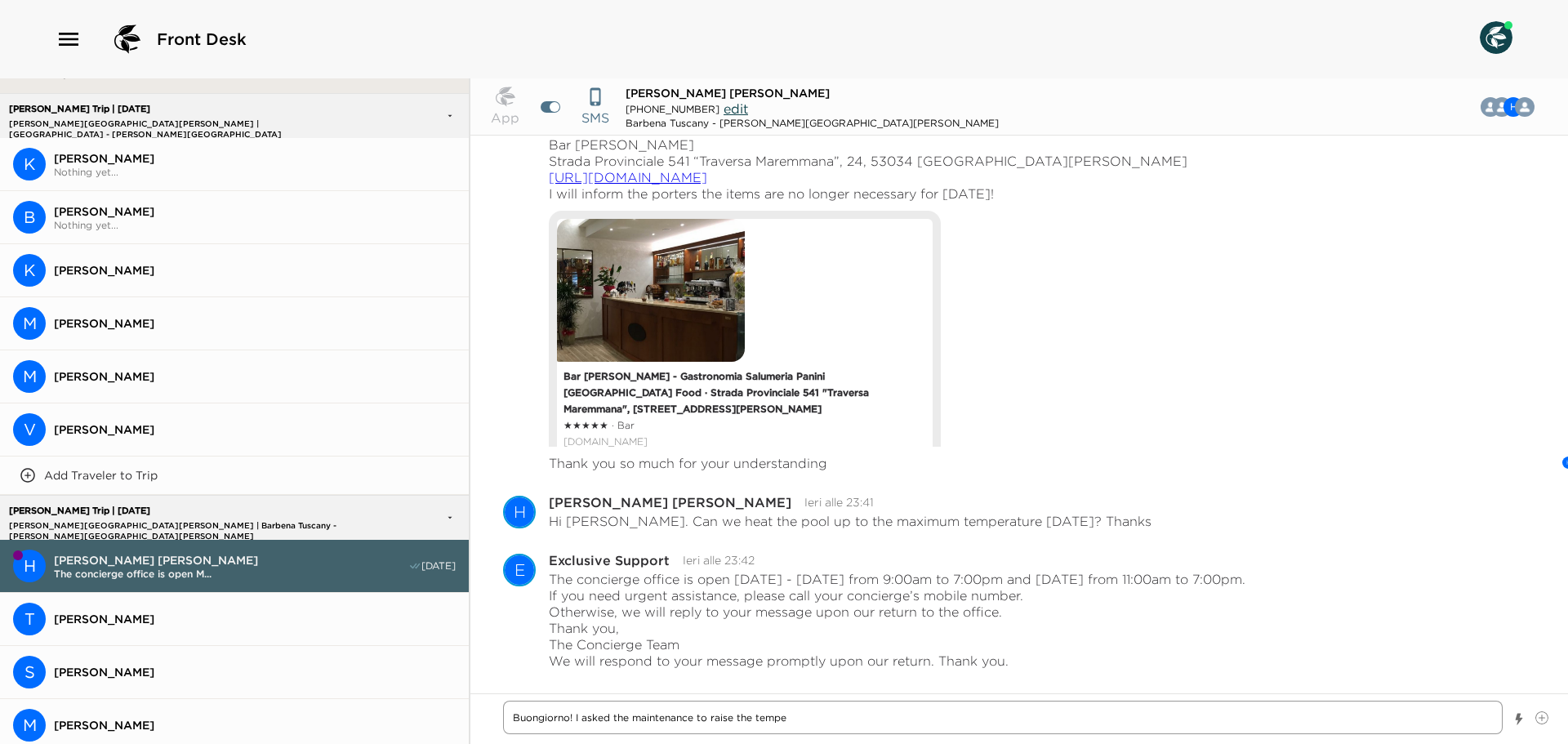
type textarea "Buongiorno! I asked the maintenance to raise the temper"
type textarea "x"
type textarea "Buongiorno! I asked the maintenance to raise the tempera"
type textarea "x"
type textarea "Buongiorno! I asked the maintenance to raise the temperat"
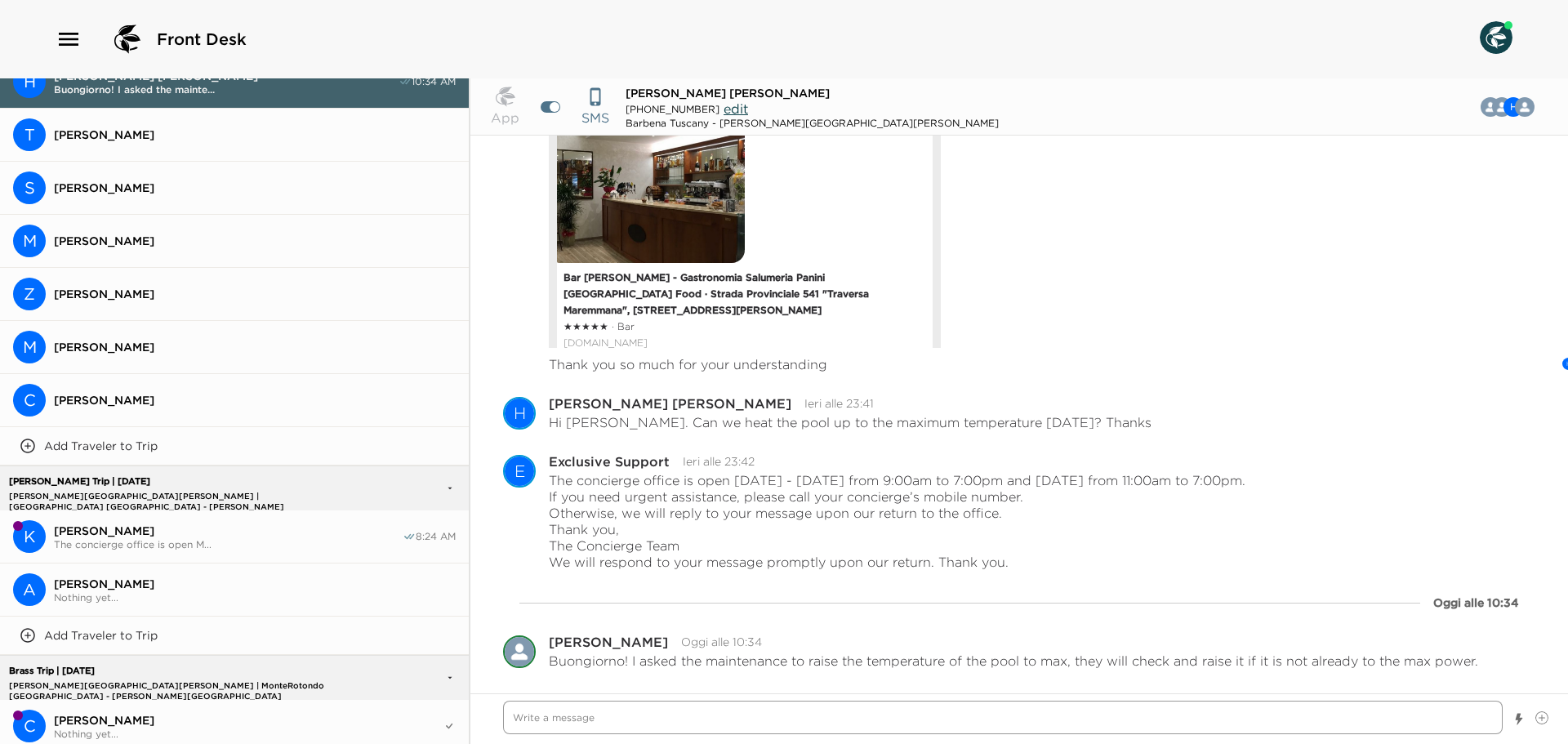
scroll to position [720, 0]
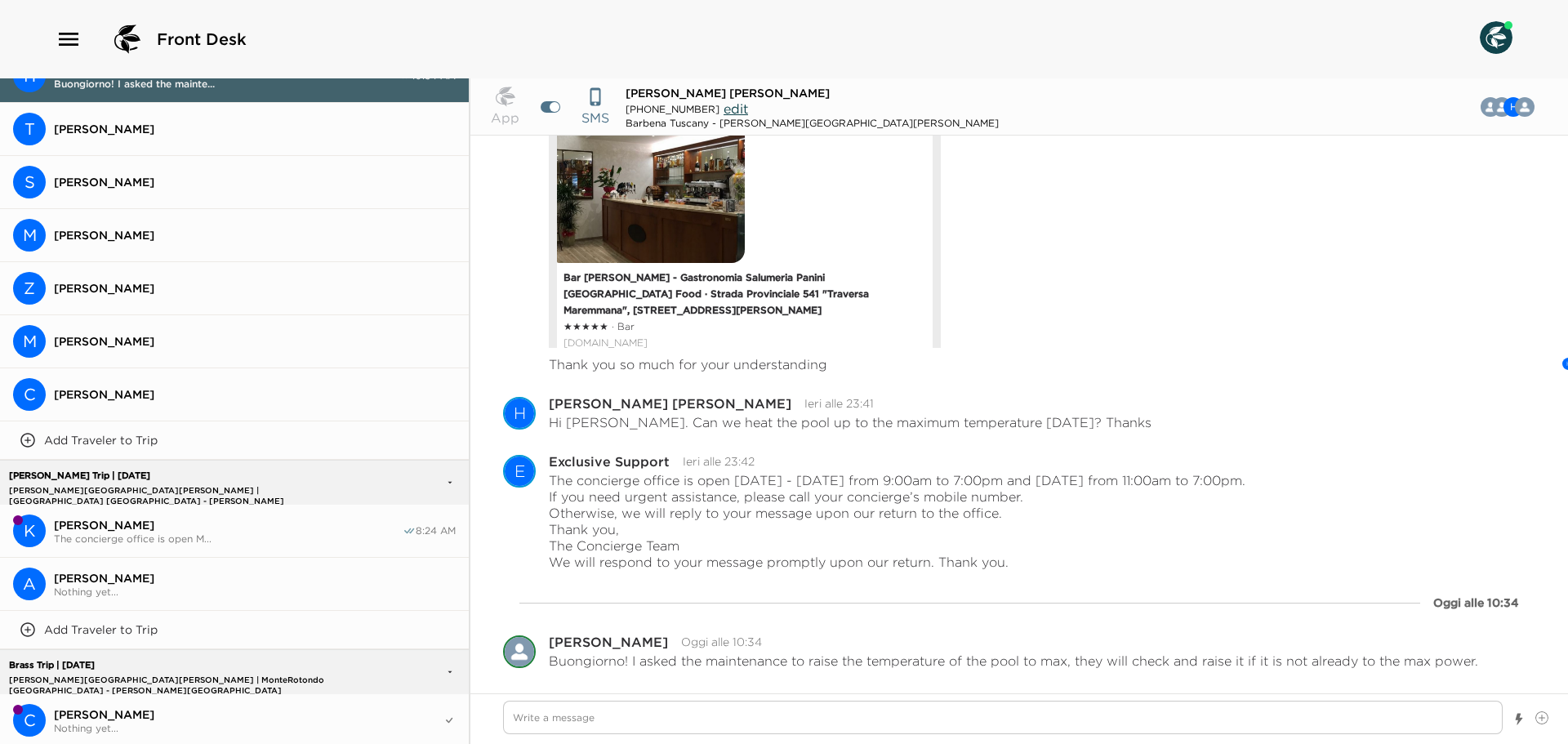
click at [204, 121] on span "[PERSON_NAME]" at bounding box center [255, 128] width 401 height 14
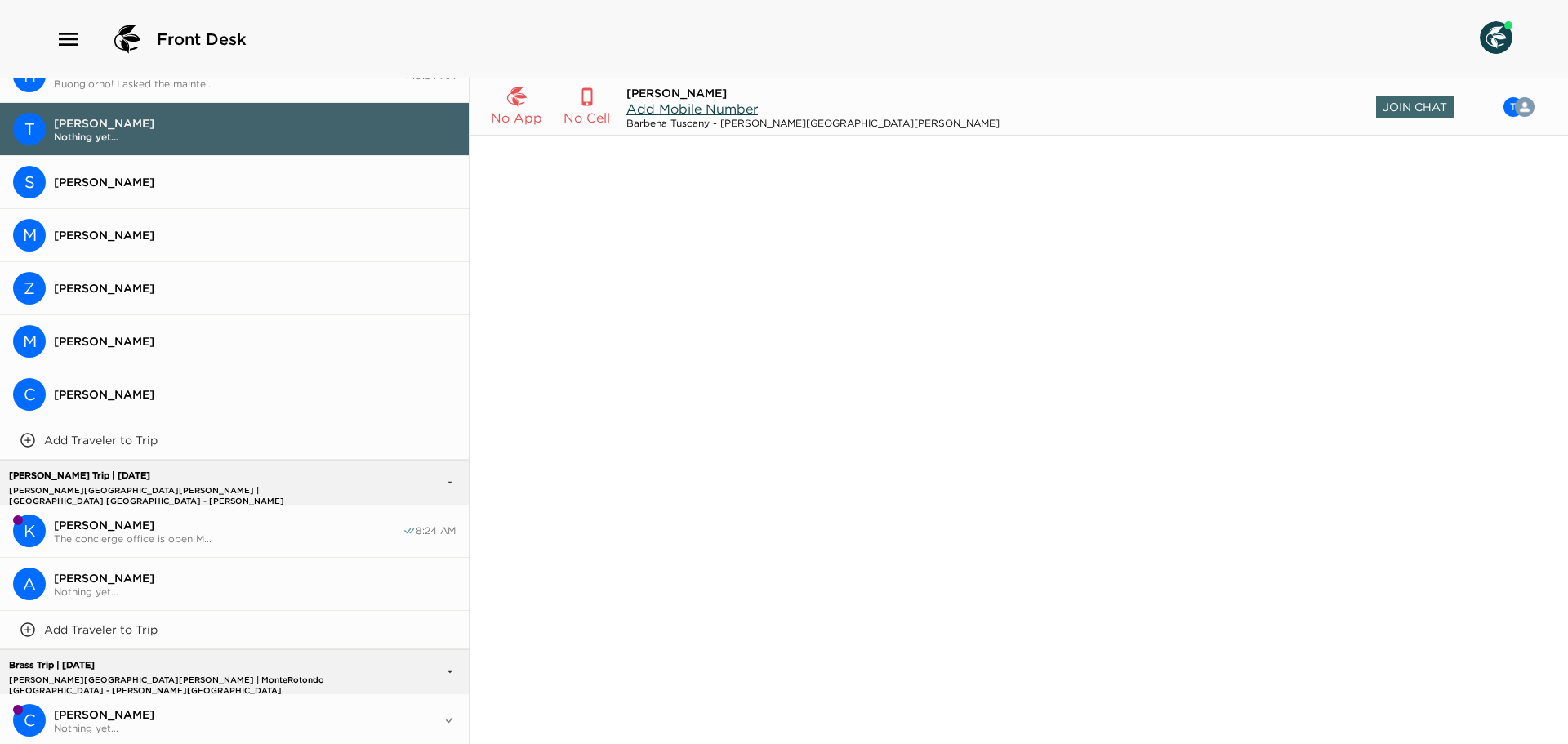
click at [207, 167] on button "S [PERSON_NAME]" at bounding box center [234, 182] width 469 height 53
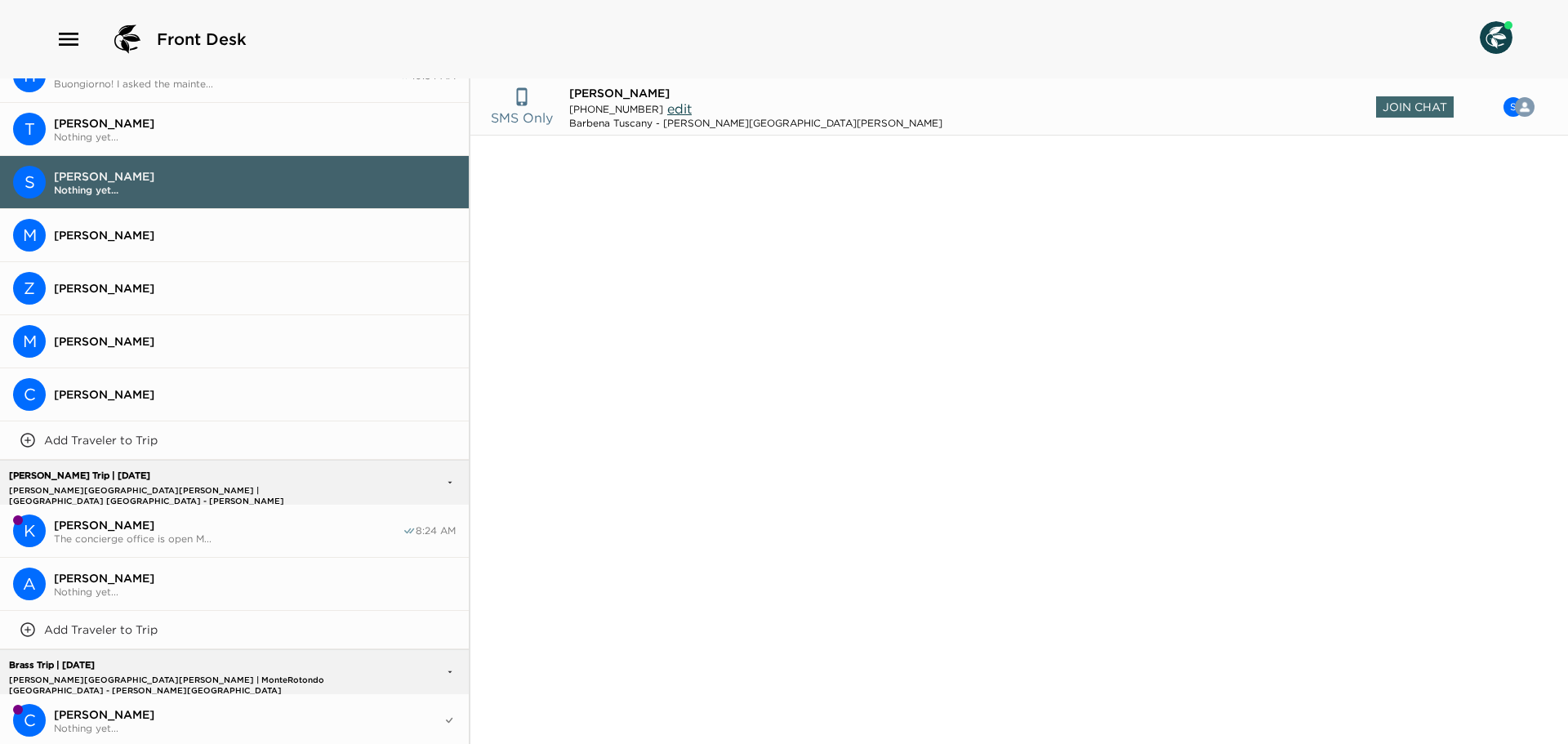
click at [193, 510] on button "K [PERSON_NAME] The concierge office is open M... 8:24 AM" at bounding box center [234, 531] width 469 height 53
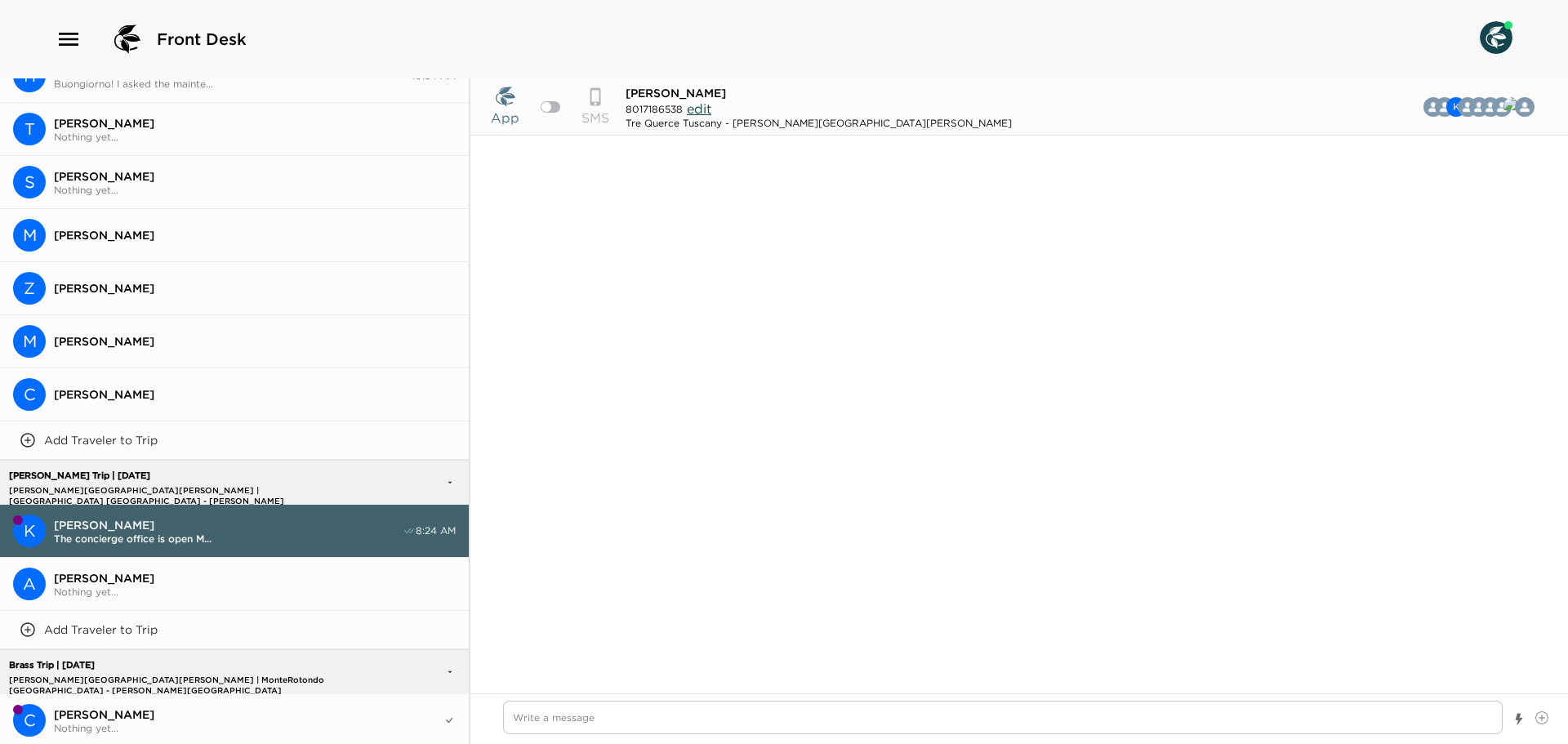
scroll to position [3127, 0]
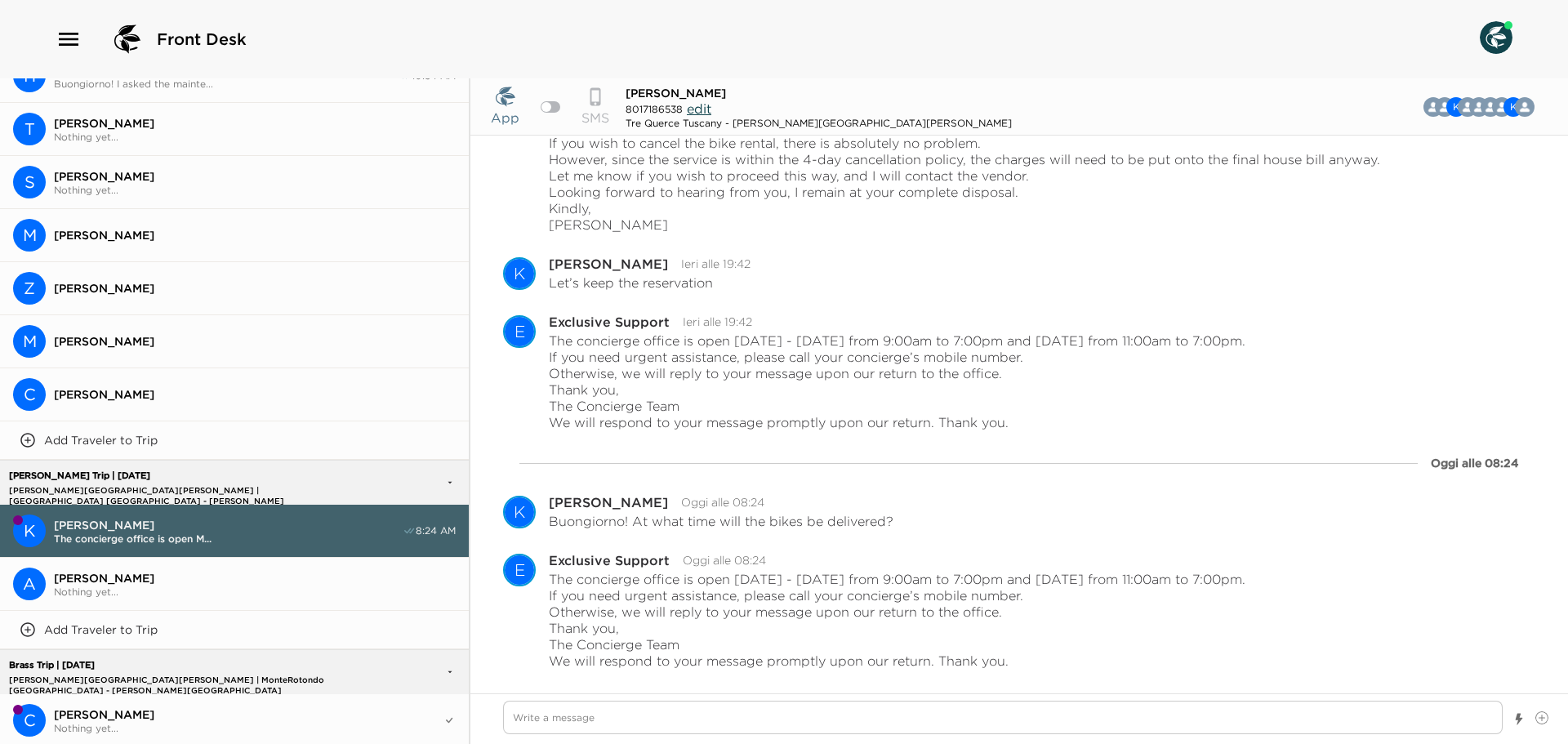
click at [196, 707] on span "[PERSON_NAME]" at bounding box center [248, 714] width 389 height 14
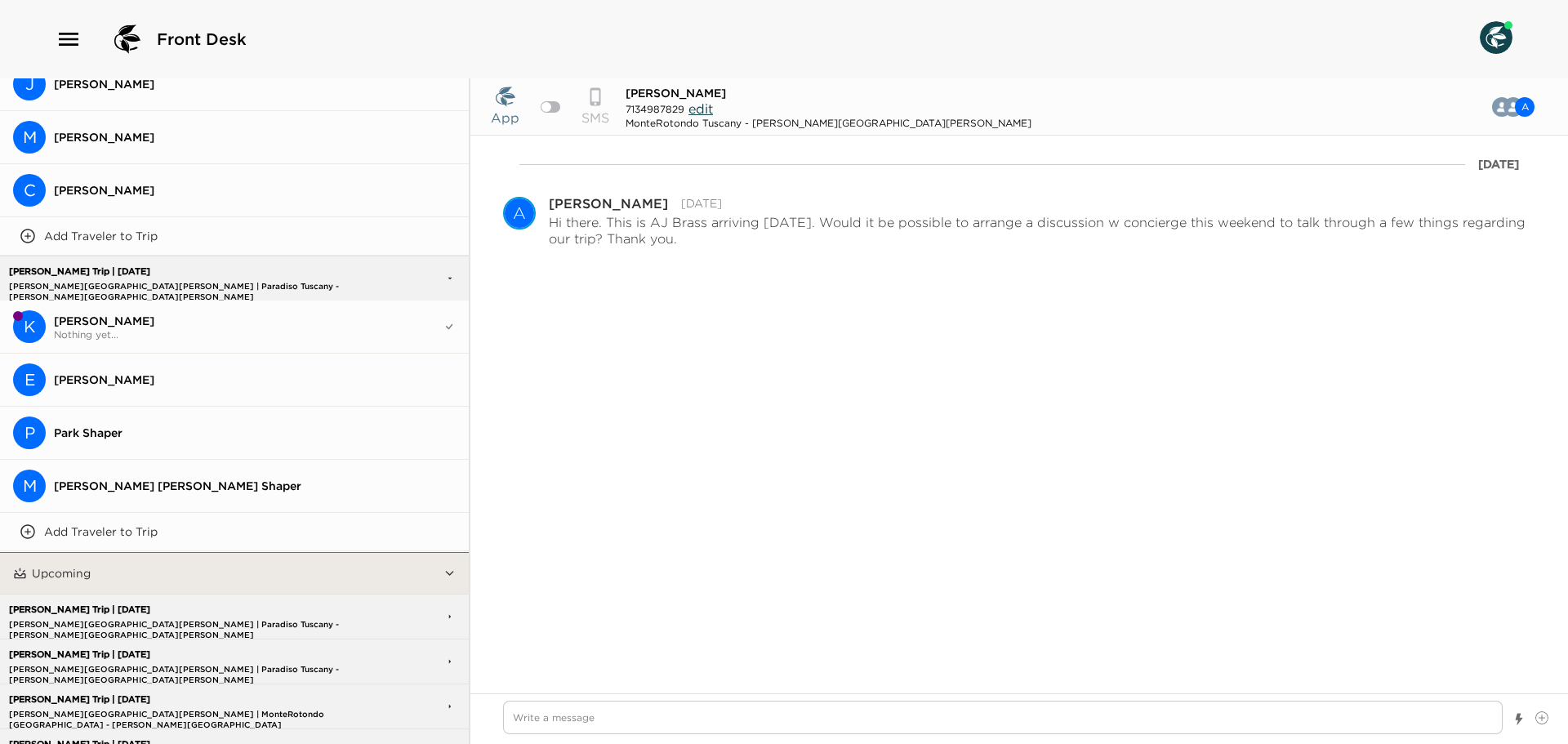
scroll to position [1455, 0]
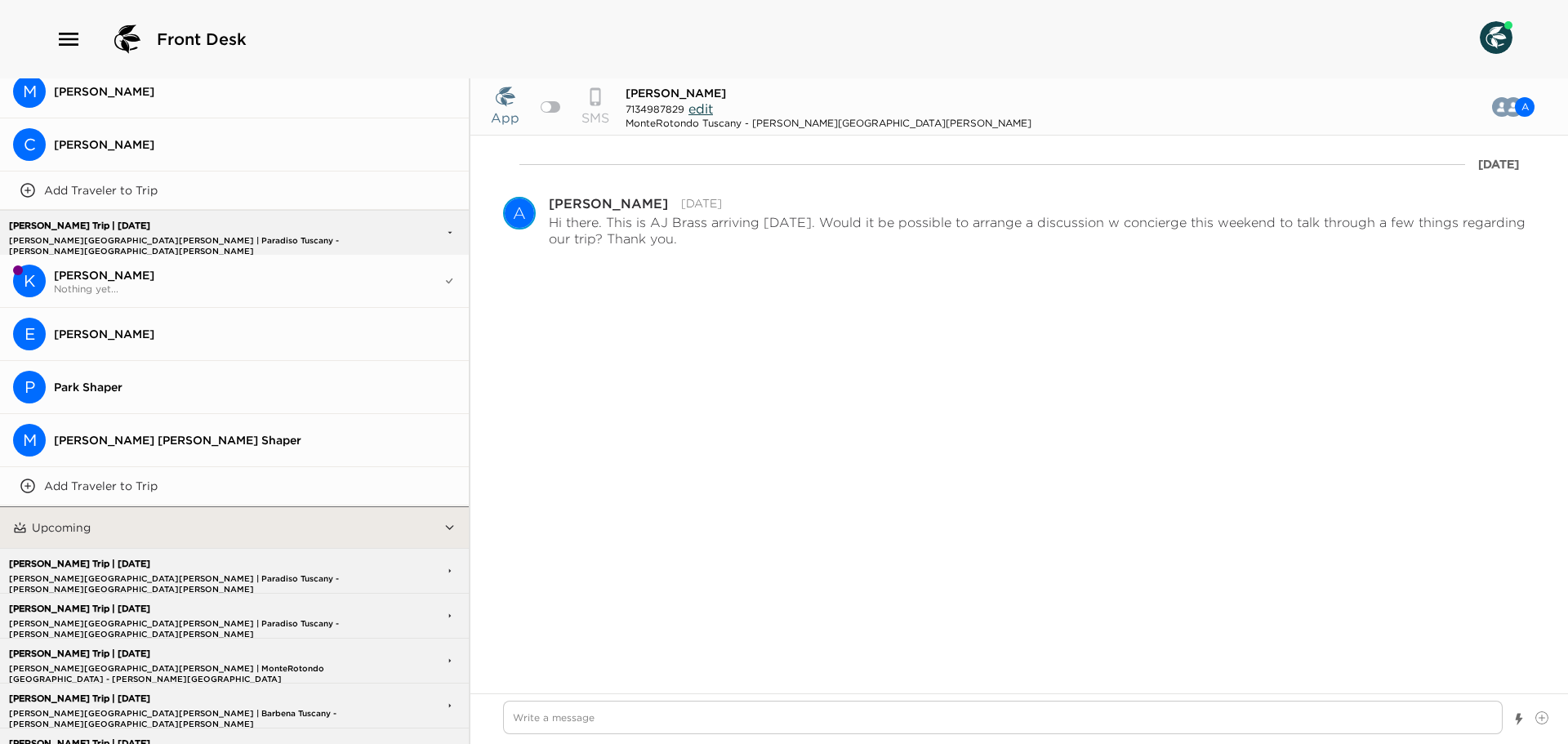
click at [199, 268] on span "[PERSON_NAME]" at bounding box center [248, 275] width 389 height 14
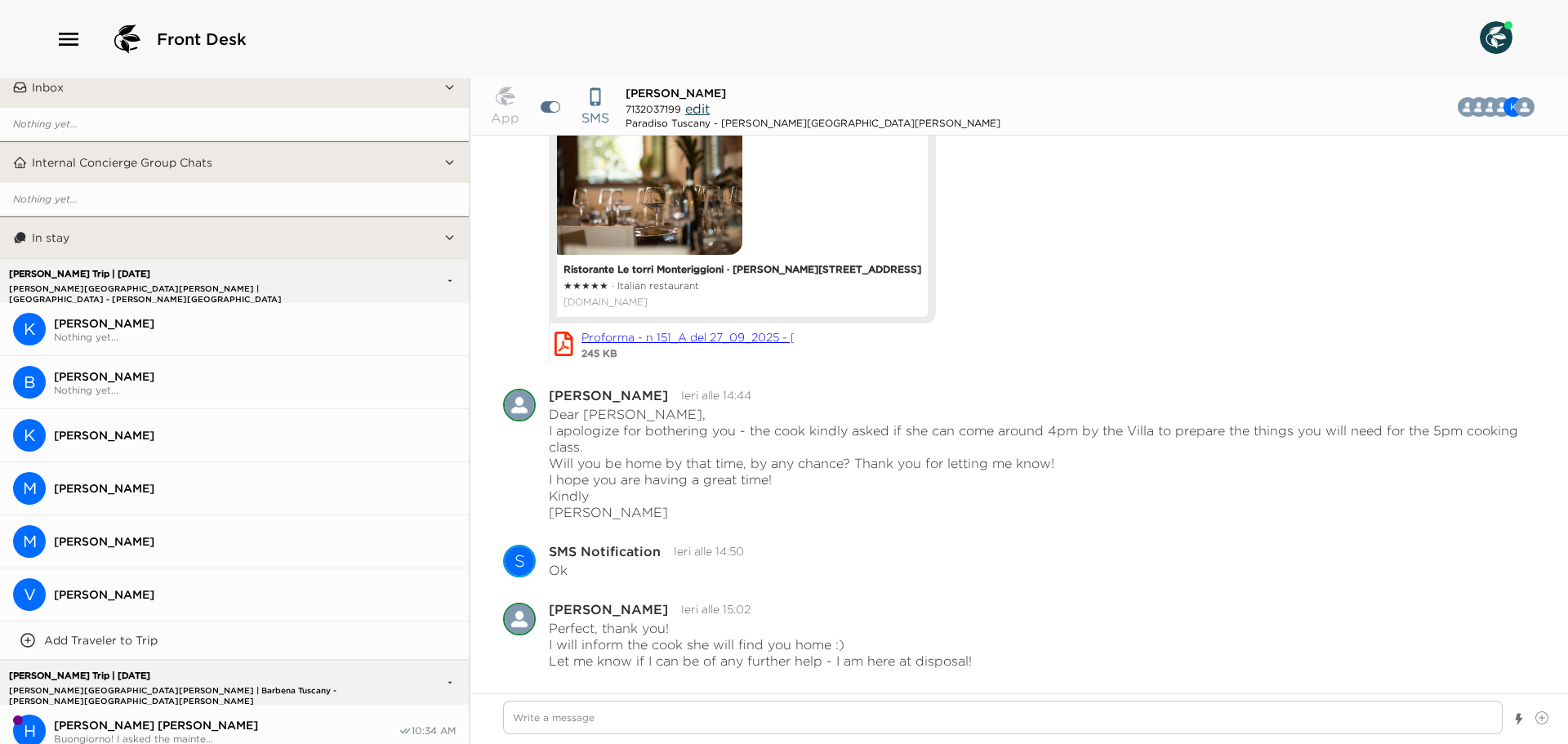
scroll to position [0, 0]
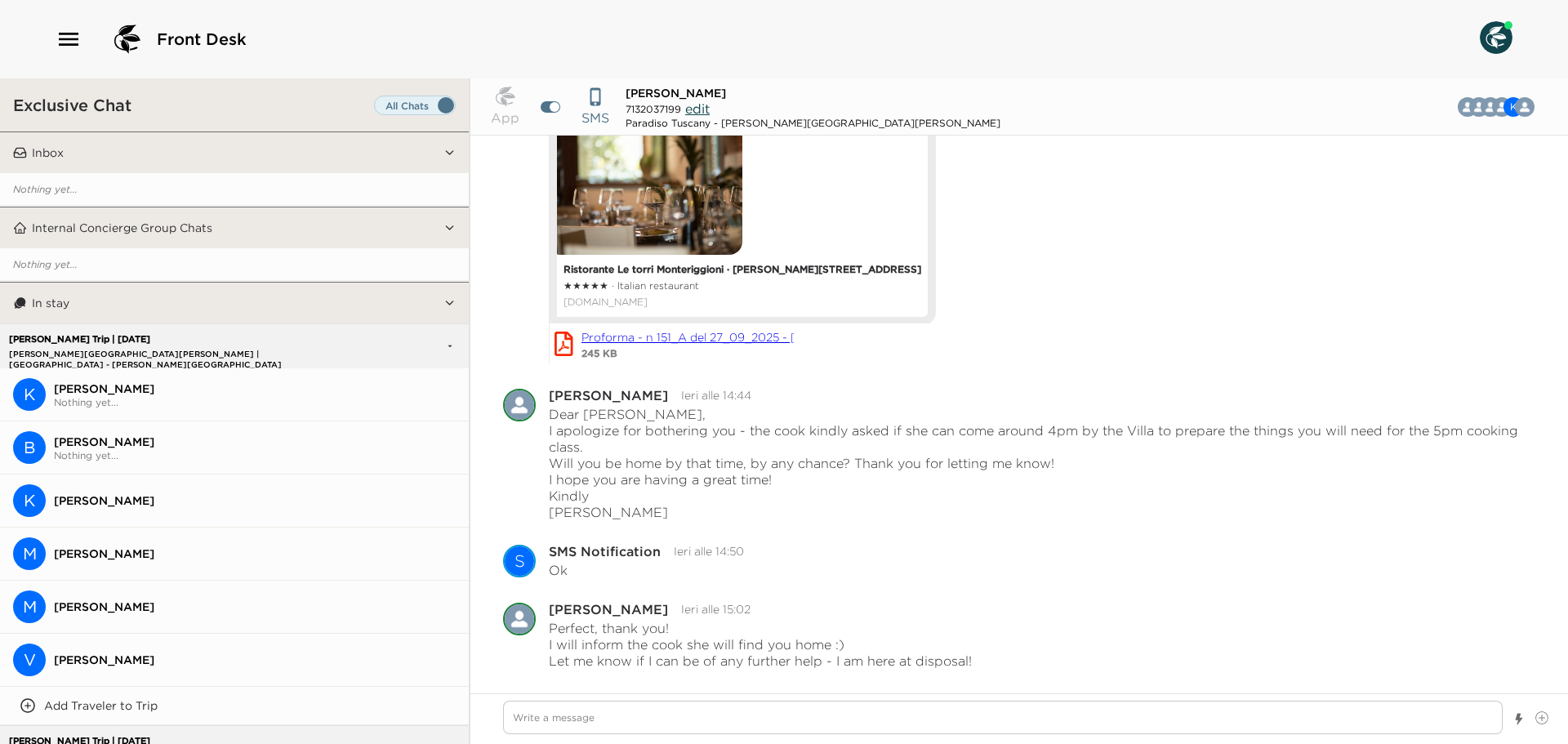
click at [284, 143] on button "Inbox" at bounding box center [235, 153] width 417 height 40
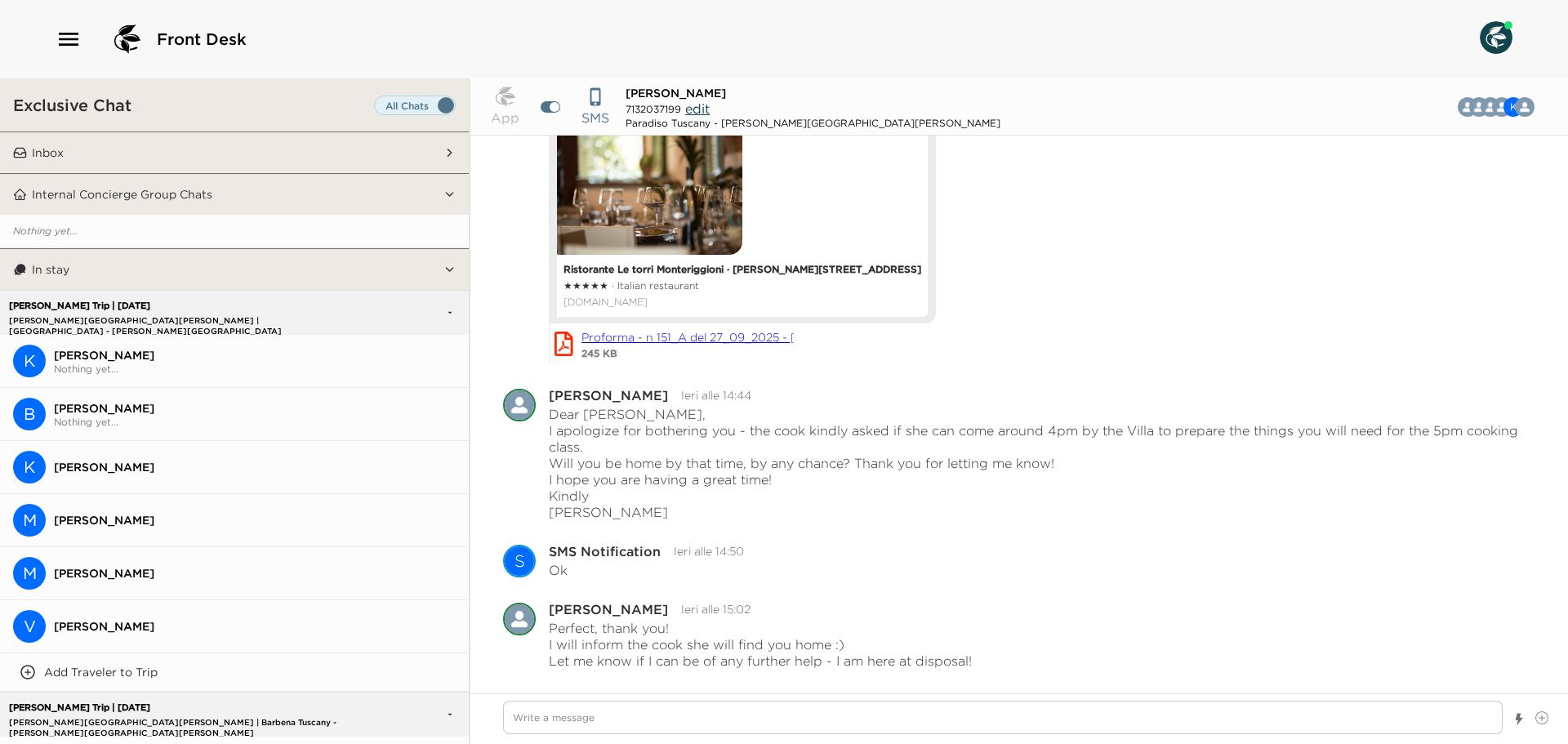
click at [284, 143] on button "Inbox" at bounding box center [235, 153] width 417 height 40
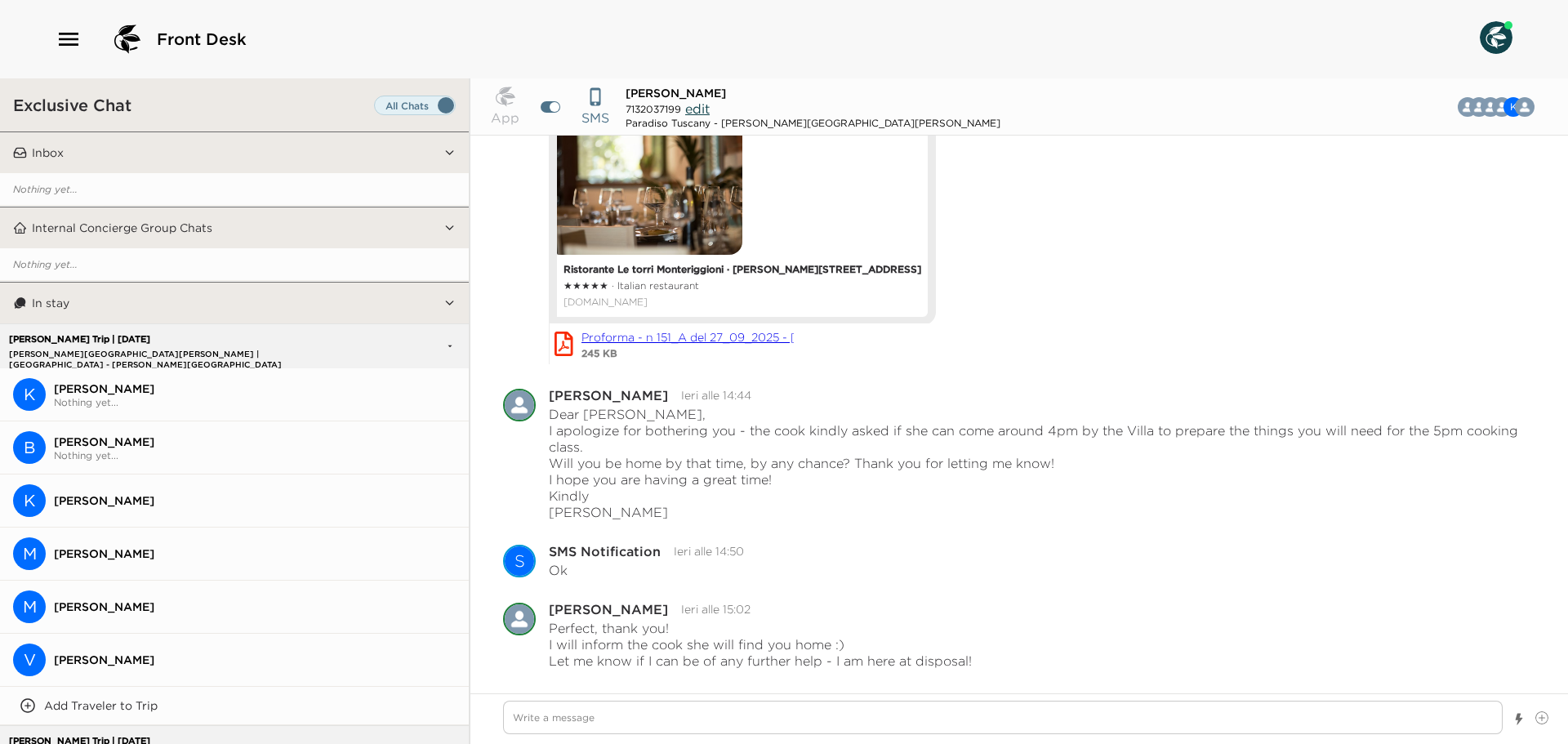
click at [421, 108] on span "Set all destinations" at bounding box center [414, 109] width 82 height 19
click at [377, 109] on input "Set all destinations" at bounding box center [377, 109] width 0 height 0
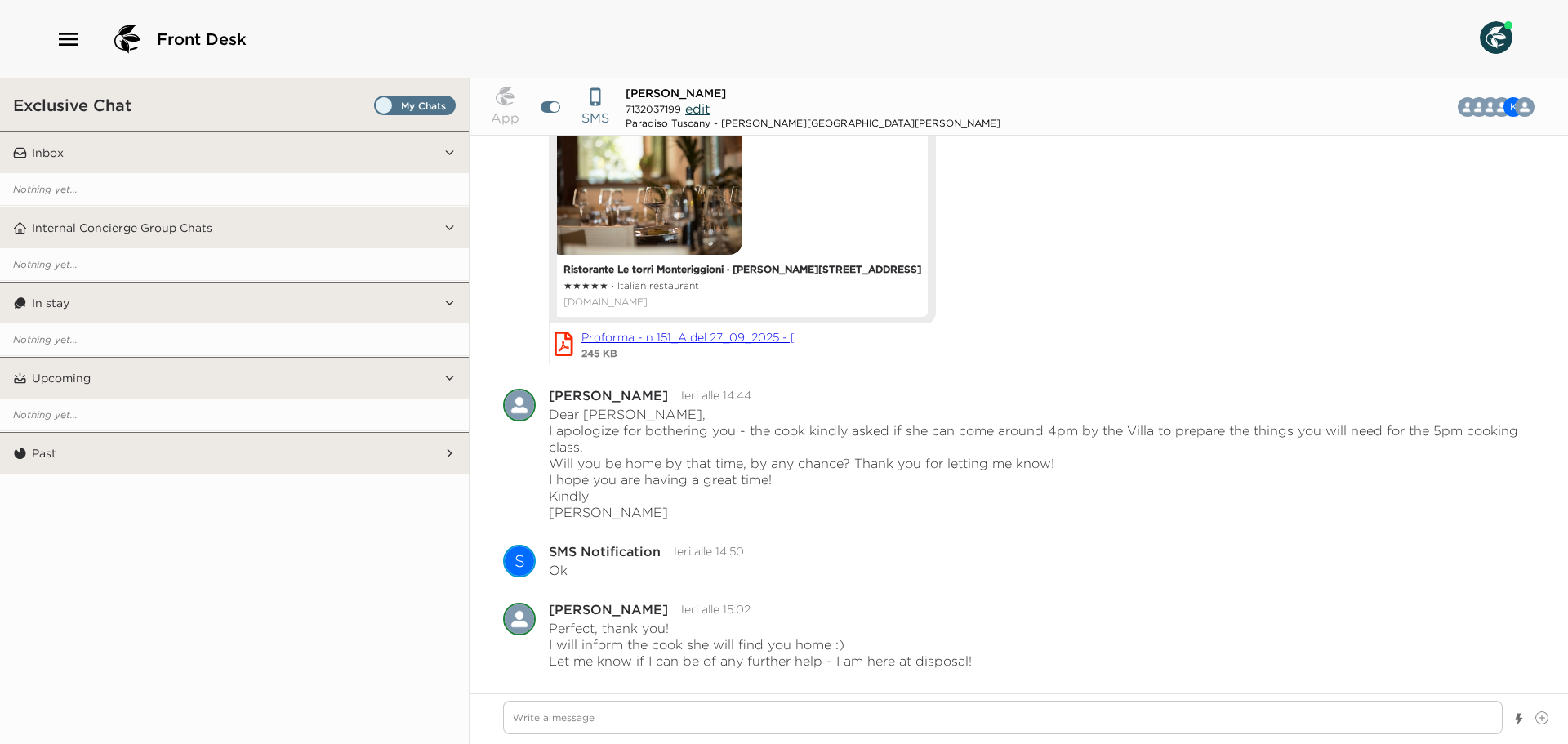
click at [421, 108] on span "Set all destinations" at bounding box center [414, 109] width 82 height 19
click at [377, 109] on input "Set all destinations" at bounding box center [377, 109] width 0 height 0
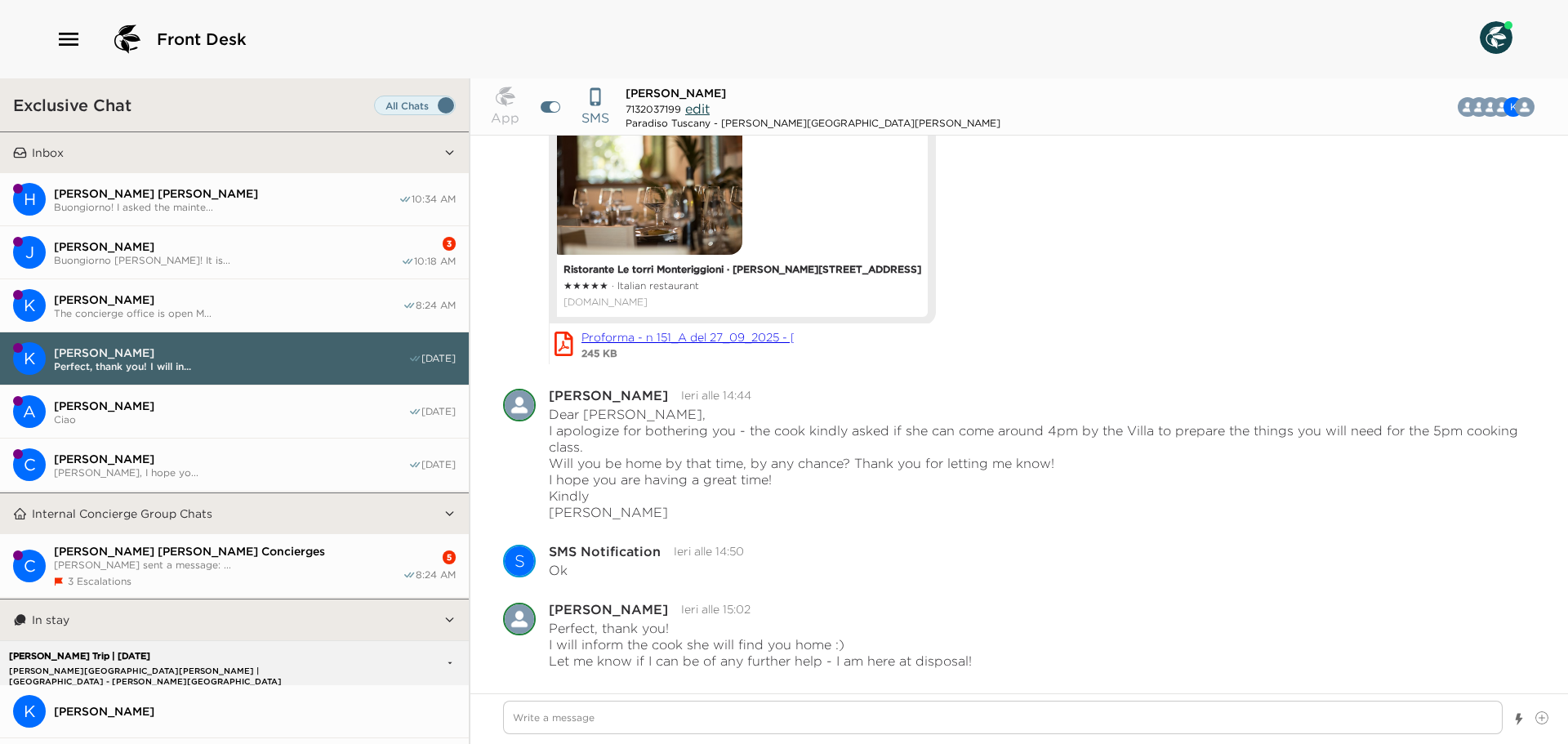
click at [350, 262] on span "Buongiorno [PERSON_NAME]! It is..." at bounding box center [228, 260] width 348 height 13
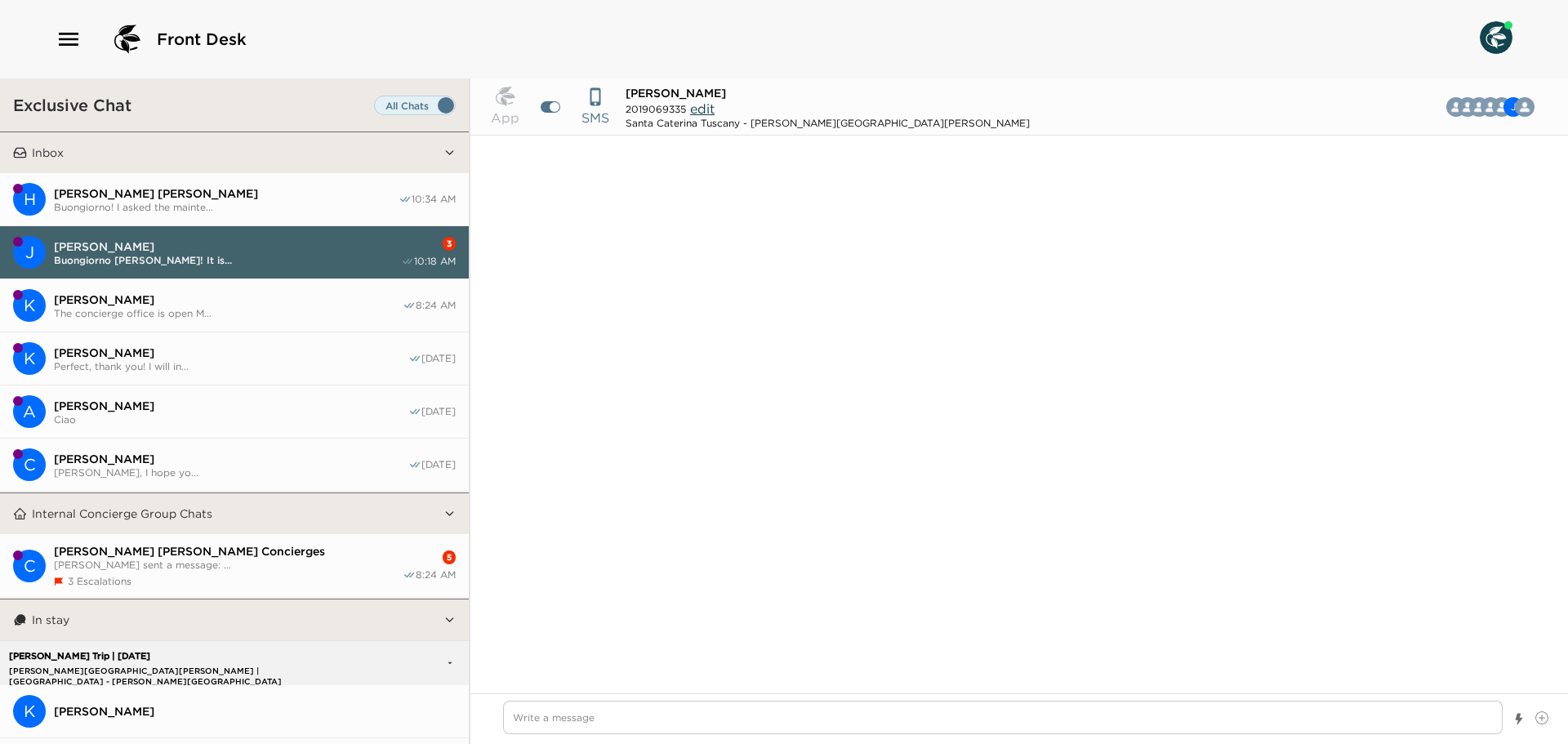
scroll to position [3448, 0]
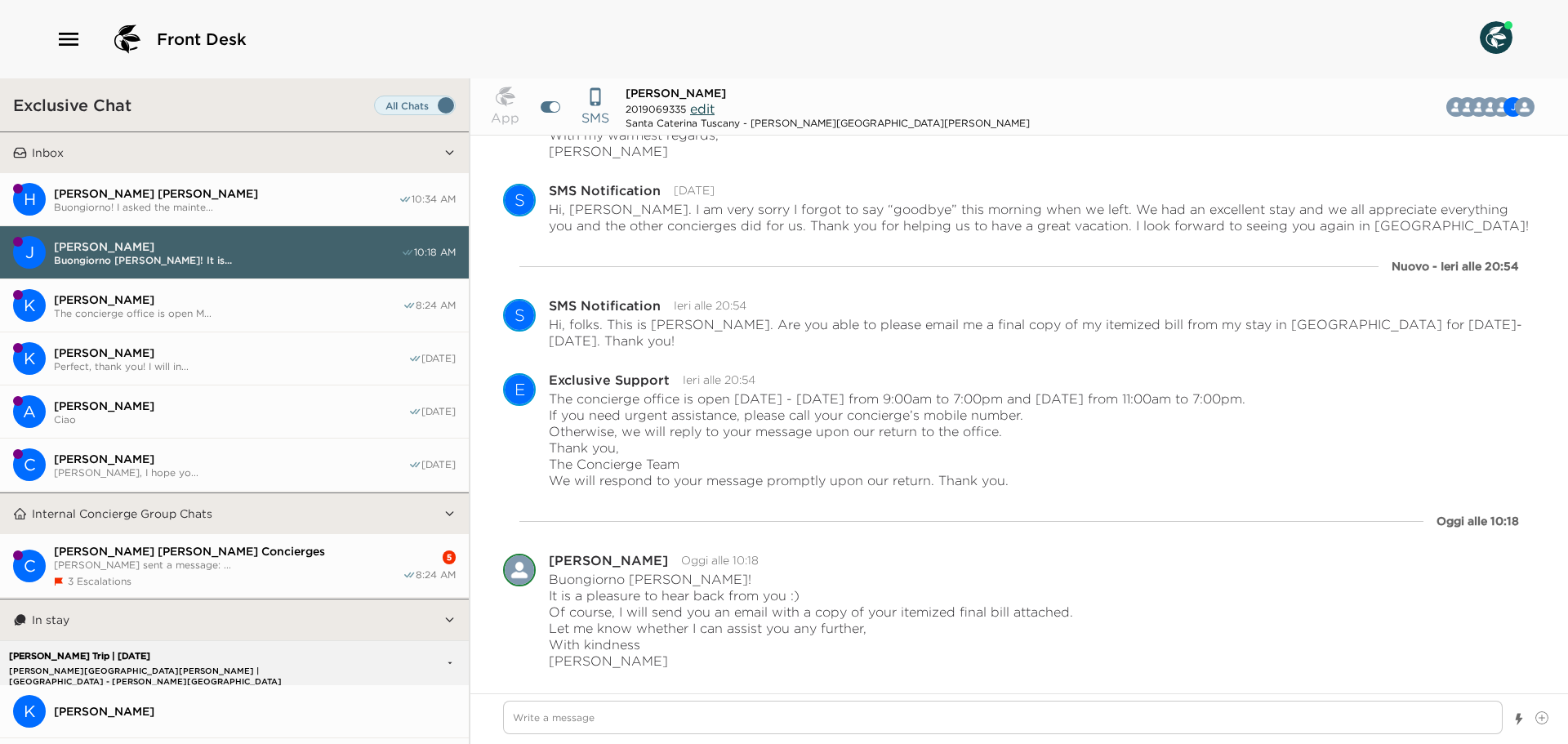
click at [315, 555] on span "[PERSON_NAME] [PERSON_NAME] Concierges" at bounding box center [228, 551] width 348 height 14
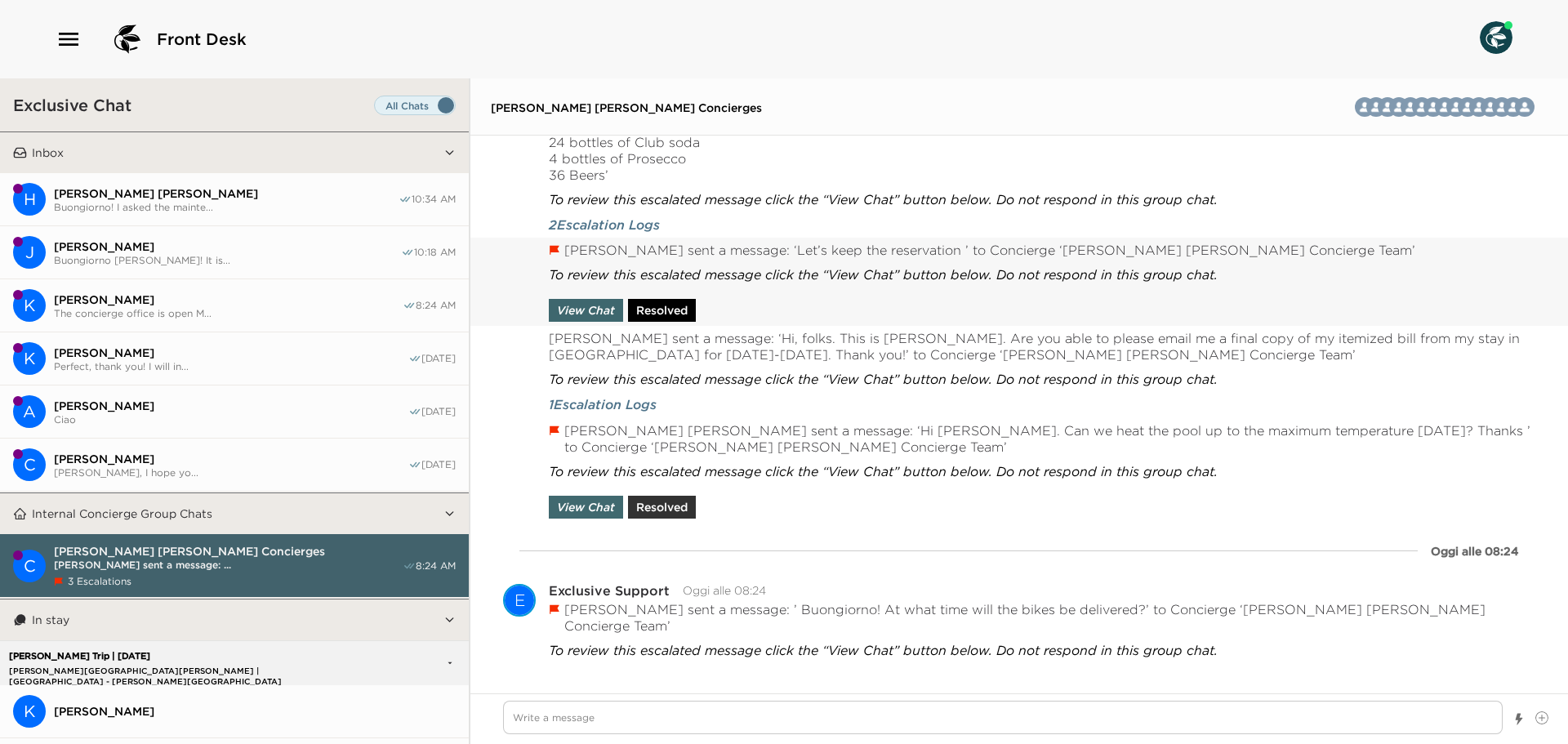
scroll to position [3654, 0]
click at [670, 302] on button "Resolved" at bounding box center [662, 307] width 67 height 23
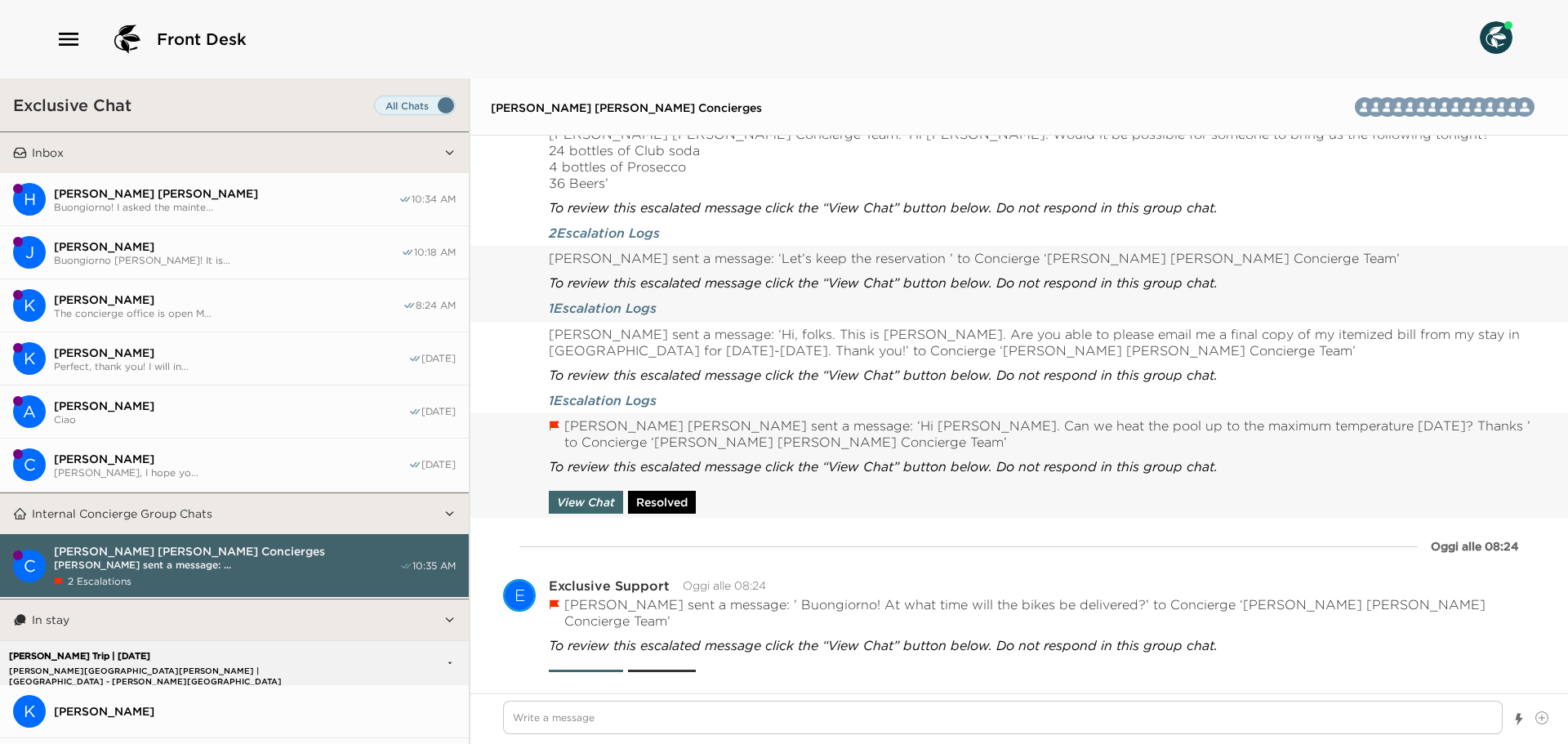
click at [670, 492] on button "Resolved" at bounding box center [662, 502] width 67 height 23
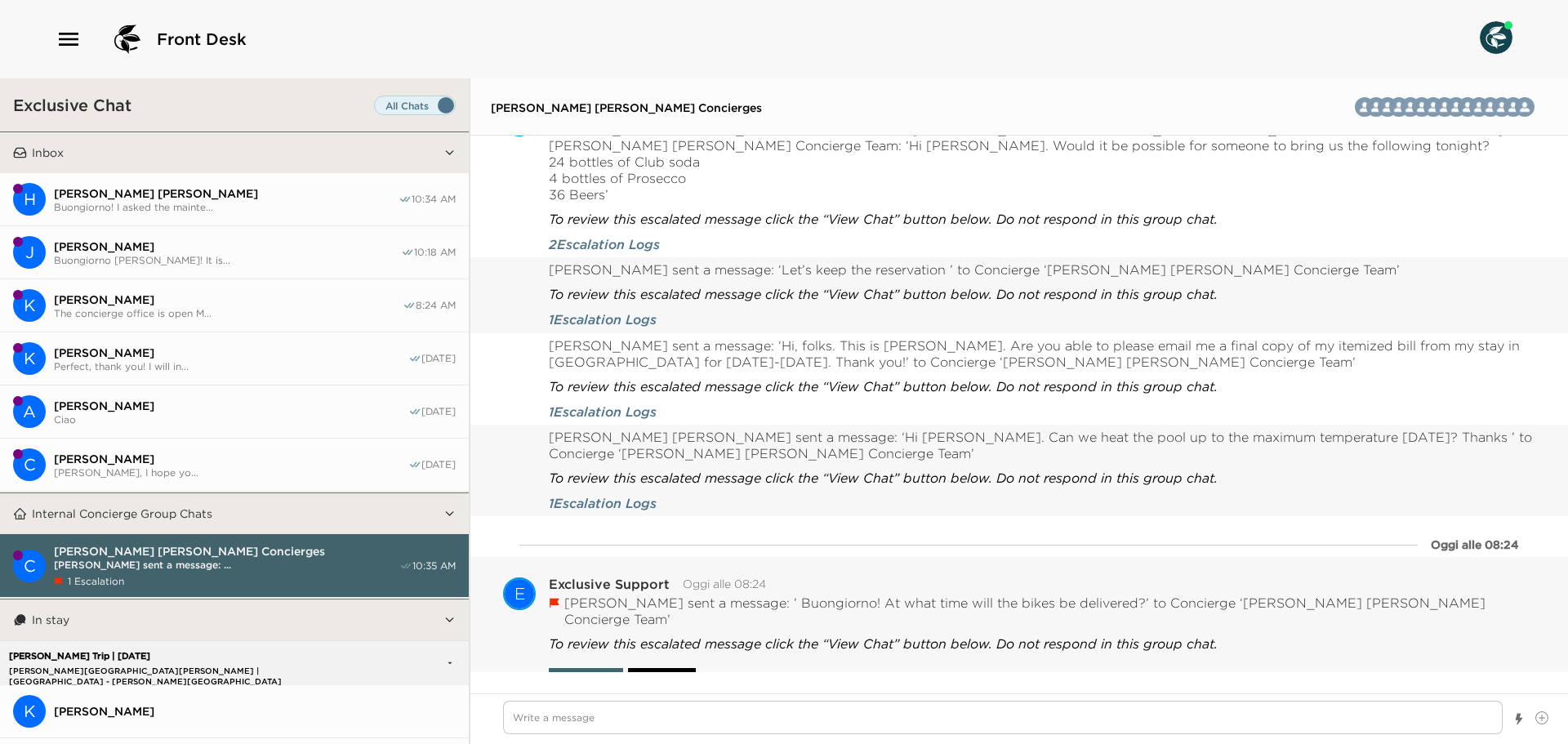
click at [677, 668] on button "Resolved" at bounding box center [662, 679] width 67 height 23
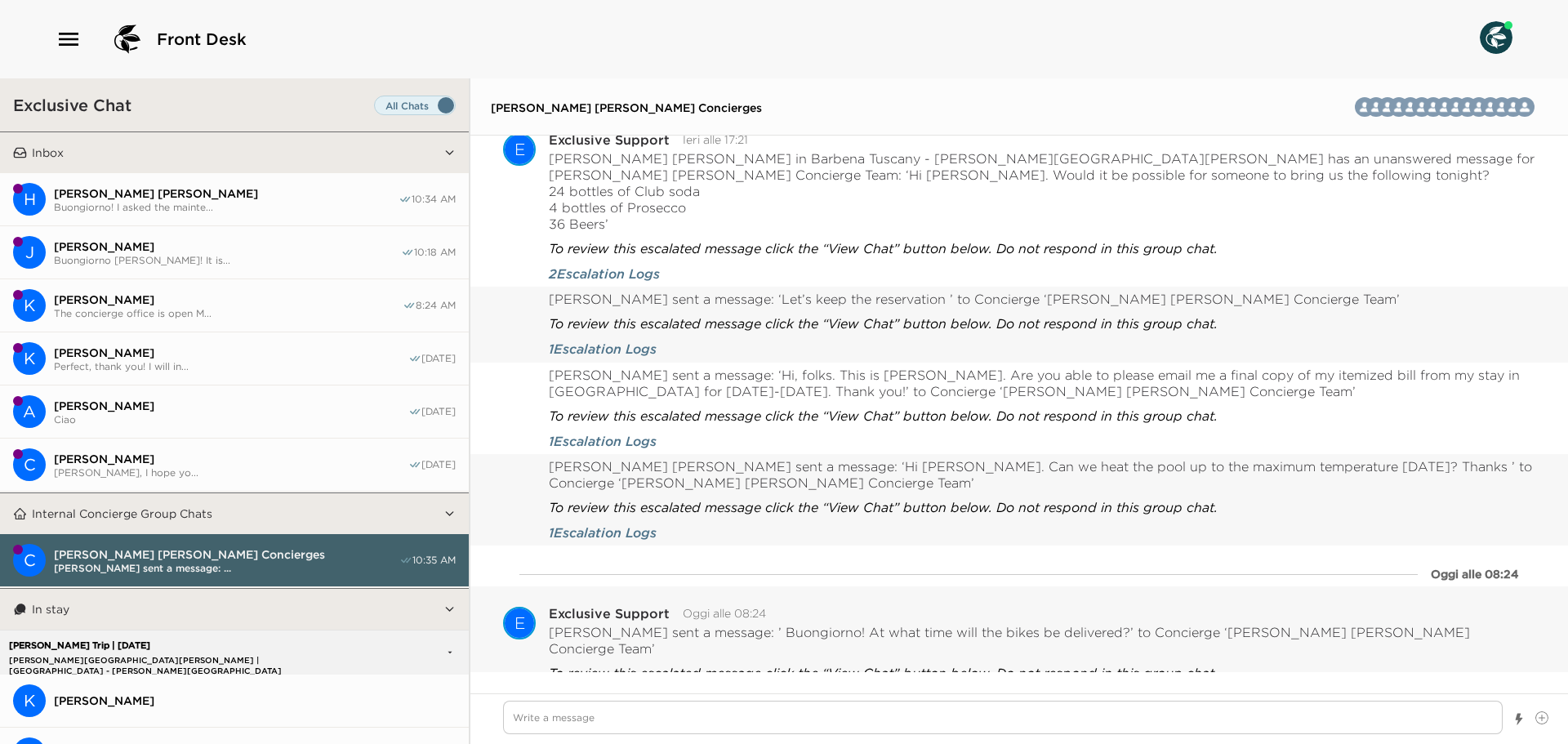
scroll to position [3631, 0]
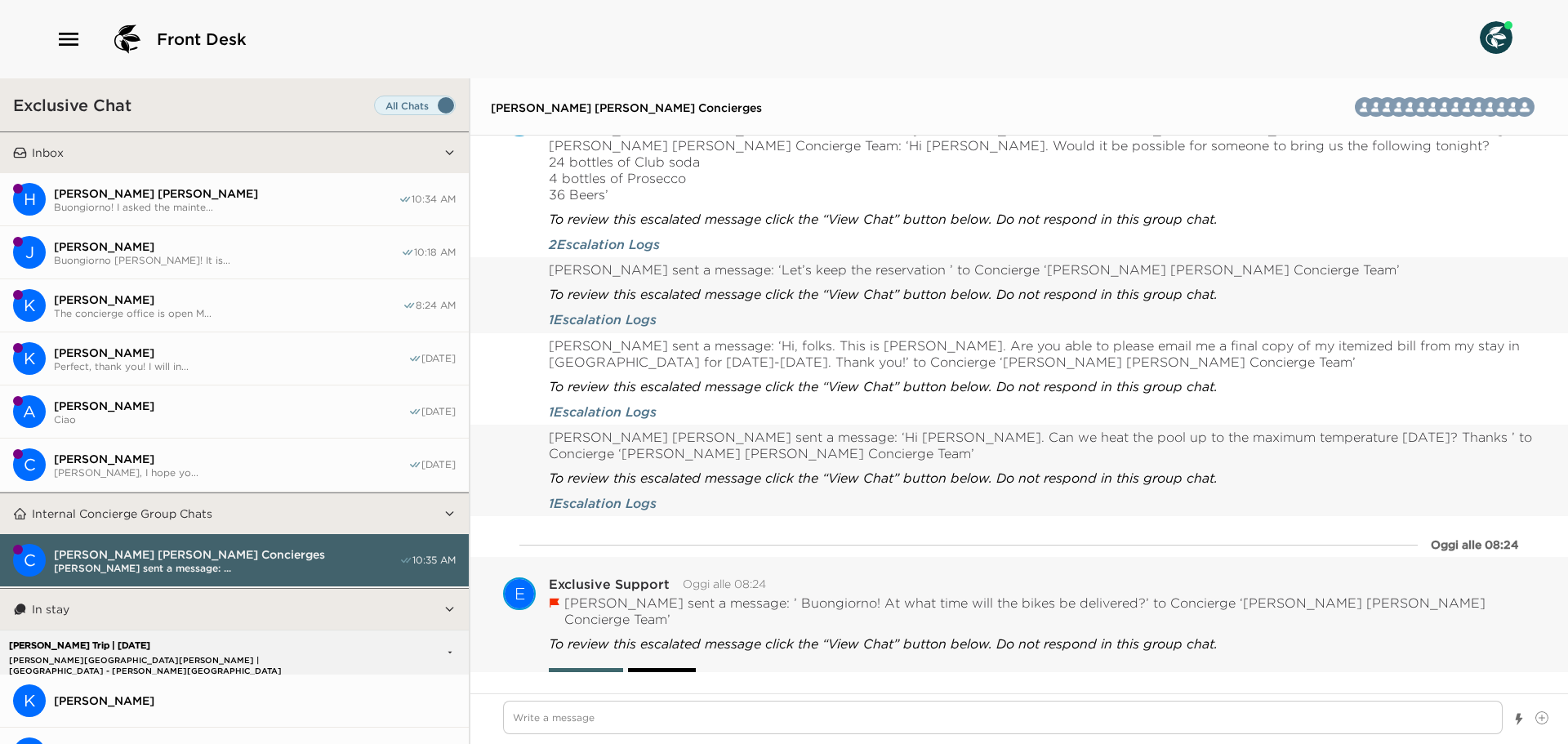
click at [641, 668] on button "Resolved" at bounding box center [662, 679] width 67 height 23
